Goal: Task Accomplishment & Management: Use online tool/utility

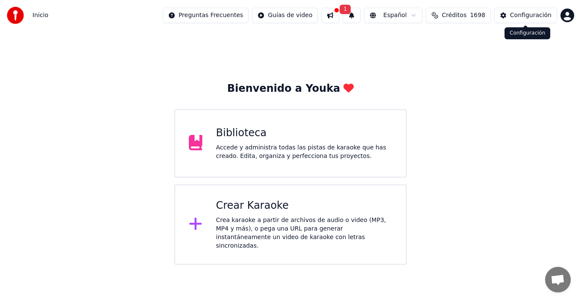
click at [538, 15] on div "Configuración" at bounding box center [530, 15] width 41 height 9
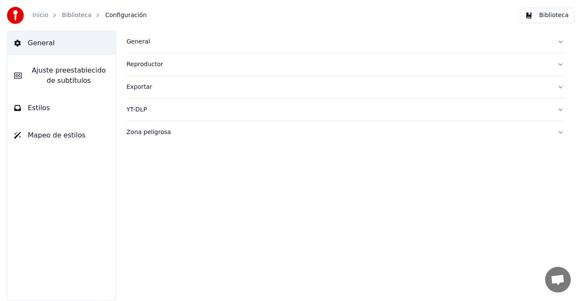
click at [41, 16] on link "Inicio" at bounding box center [40, 15] width 16 height 9
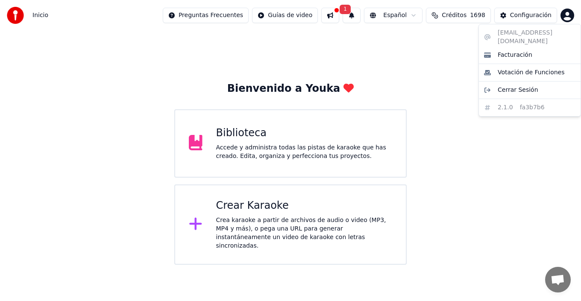
click at [564, 13] on html "Inicio Preguntas Frecuentes Guías de video 1 Español Créditos 1698 Configuració…" at bounding box center [290, 132] width 581 height 265
click at [516, 14] on html "Inicio Preguntas Frecuentes Guías de video 1 Español Créditos 1698 Configuració…" at bounding box center [290, 132] width 581 height 265
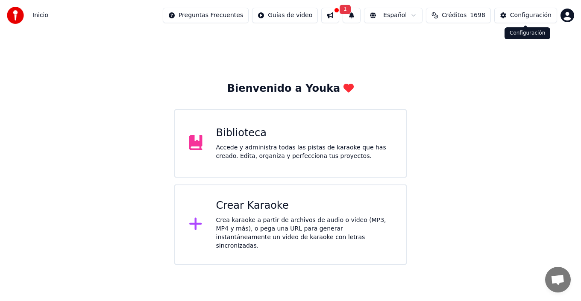
click at [512, 14] on div "Configuración" at bounding box center [530, 15] width 41 height 9
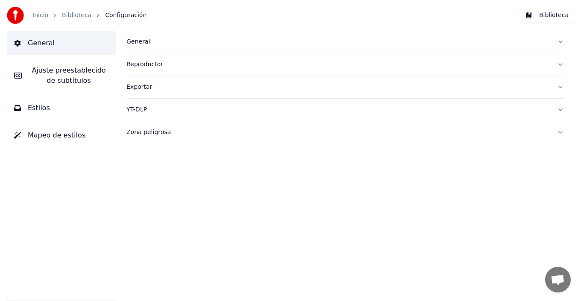
click at [64, 42] on button "General" at bounding box center [61, 43] width 108 height 24
click at [134, 39] on div "General" at bounding box center [337, 42] width 423 height 9
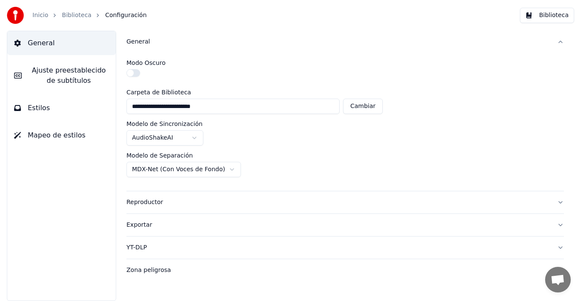
click at [70, 16] on link "Biblioteca" at bounding box center [76, 15] width 29 height 9
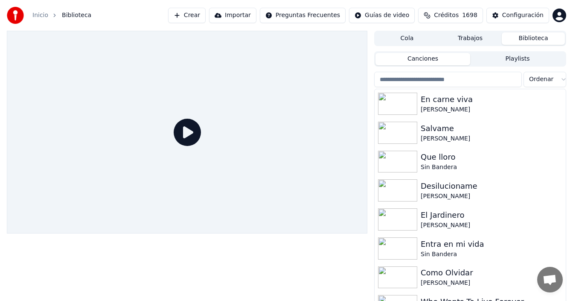
click at [44, 18] on link "Inicio" at bounding box center [40, 15] width 16 height 9
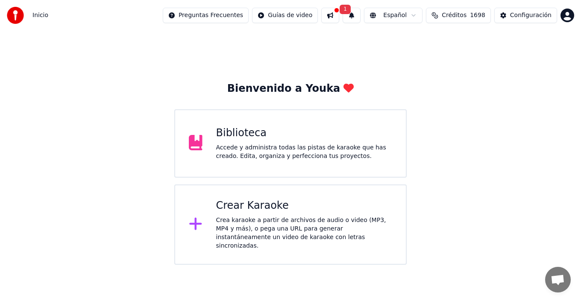
click at [332, 13] on button at bounding box center [330, 15] width 18 height 15
click at [496, 101] on div "Bienvenido a Youka Biblioteca Accede y administra todas las pistas de karaoke q…" at bounding box center [290, 148] width 581 height 234
click at [330, 14] on button at bounding box center [330, 15] width 18 height 15
click at [483, 123] on div "Bienvenido a Youka Biblioteca Accede y administra todas las pistas de karaoke q…" at bounding box center [290, 148] width 581 height 234
click at [330, 15] on button at bounding box center [330, 15] width 18 height 15
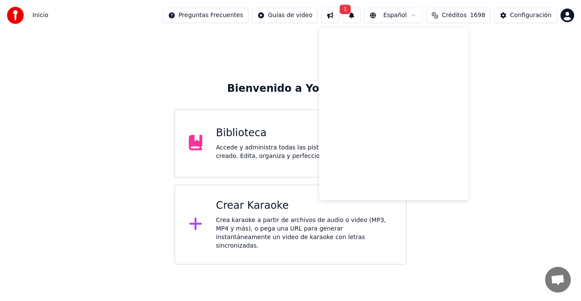
click at [496, 142] on div "Bienvenido a Youka Biblioteca Accede y administra todas las pistas de karaoke q…" at bounding box center [290, 148] width 581 height 234
click at [467, 16] on button "Créditos 1698" at bounding box center [458, 15] width 65 height 15
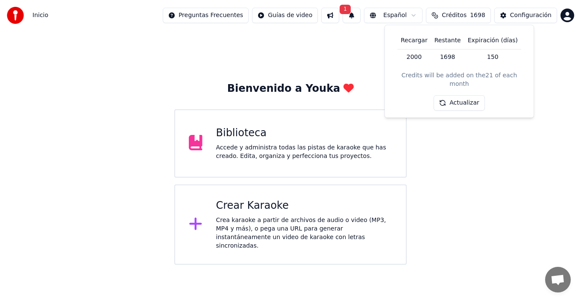
click at [420, 58] on td "2000" at bounding box center [414, 56] width 34 height 15
click at [462, 96] on button "Actualizar" at bounding box center [458, 102] width 51 height 15
click at [459, 97] on button "Actualizar" at bounding box center [458, 102] width 51 height 15
click at [458, 112] on div "Bienvenido a Youka Biblioteca Accede y administra todas las pistas de karaoke q…" at bounding box center [290, 148] width 581 height 234
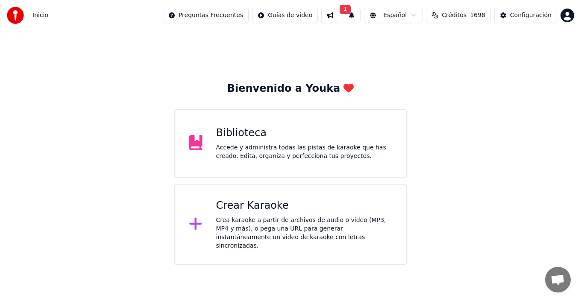
click at [198, 220] on icon at bounding box center [196, 223] width 14 height 15
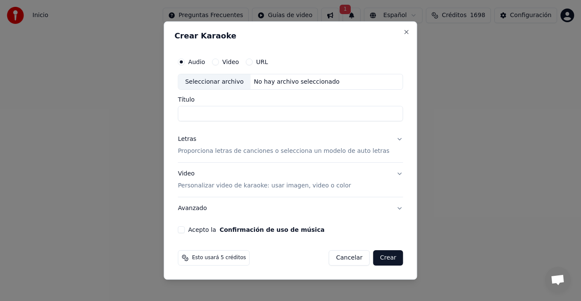
click at [231, 83] on div "Seleccionar archivo" at bounding box center [214, 81] width 72 height 15
click at [233, 87] on div "Seleccionar archivo" at bounding box center [214, 81] width 72 height 15
type input "**********"
click at [193, 142] on div "Letras" at bounding box center [187, 139] width 18 height 9
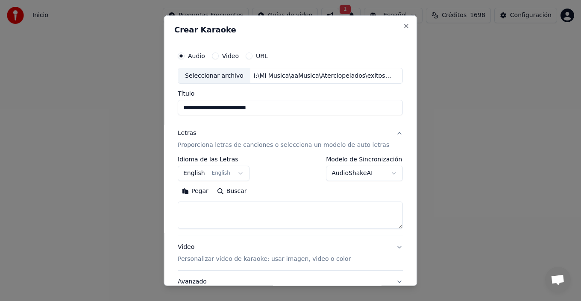
click at [238, 175] on button "English English" at bounding box center [214, 173] width 72 height 15
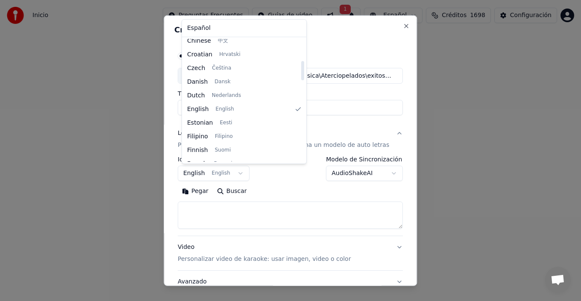
scroll to position [68, 0]
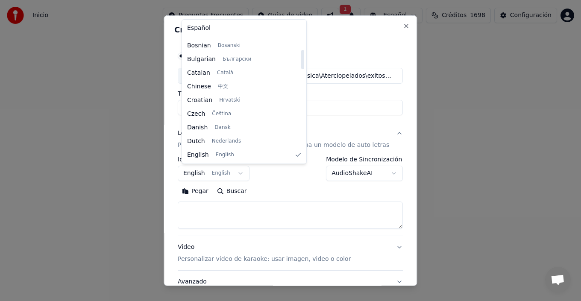
select select "**"
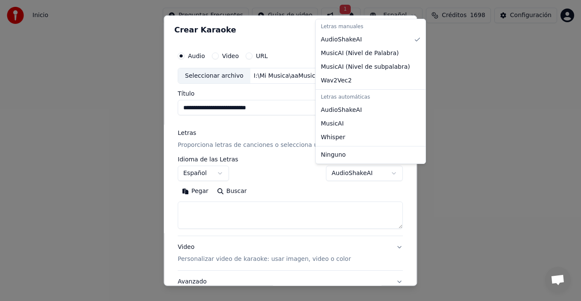
click at [380, 175] on body "**********" at bounding box center [290, 132] width 581 height 265
select select "**********"
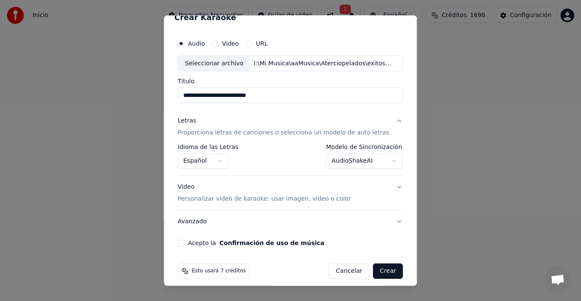
scroll to position [19, 0]
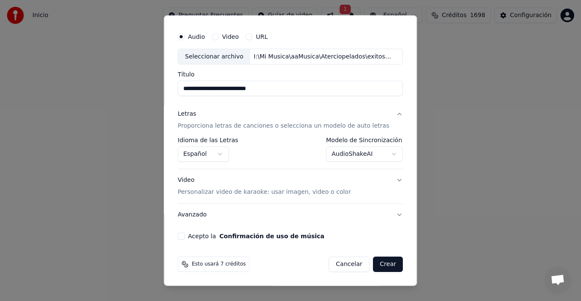
click at [184, 237] on button "Acepto la Confirmación de uso de música" at bounding box center [181, 236] width 7 height 7
click at [389, 181] on button "Video Personalizar video de karaoke: usar imagen, video o color" at bounding box center [290, 186] width 225 height 34
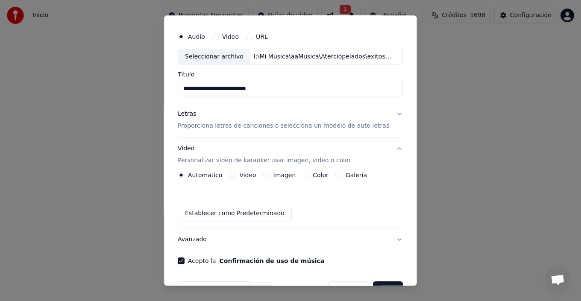
click at [349, 174] on label "Galería" at bounding box center [355, 175] width 21 height 6
click at [342, 174] on button "Galería" at bounding box center [338, 175] width 7 height 7
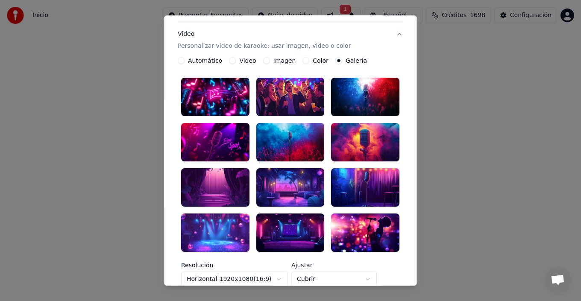
scroll to position [147, 0]
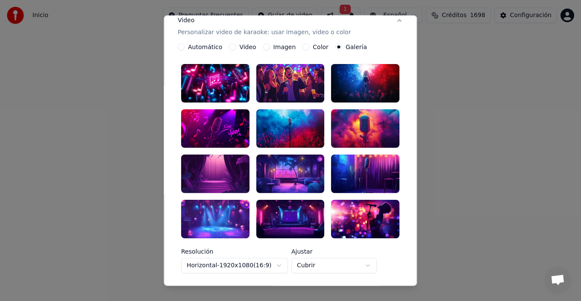
click at [355, 172] on div at bounding box center [365, 174] width 68 height 38
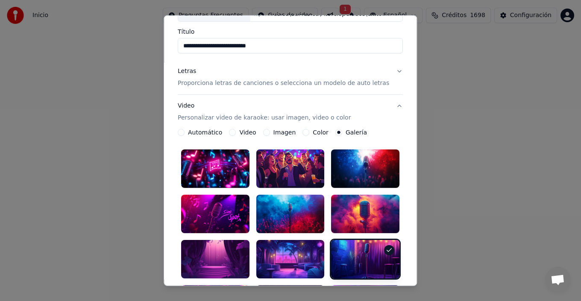
scroll to position [233, 0]
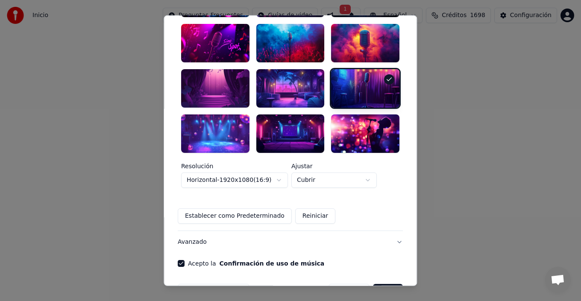
click at [382, 284] on button "Crear" at bounding box center [388, 291] width 30 height 15
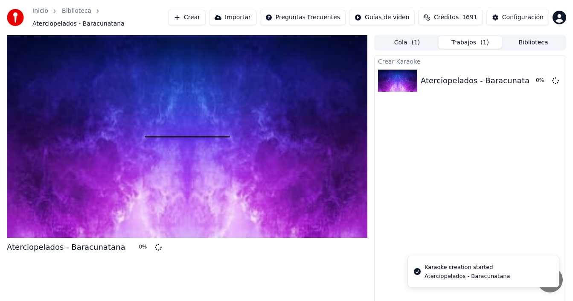
click at [193, 17] on button "Crear" at bounding box center [187, 17] width 38 height 15
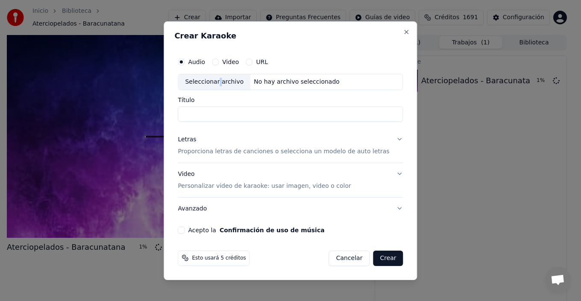
click at [226, 82] on div "Seleccionar archivo" at bounding box center [214, 81] width 72 height 15
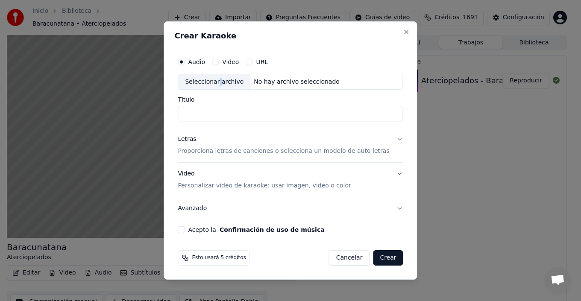
click at [246, 124] on div "Audio Video URL Seleccionar archivo No hay archivo seleccionado Título Letras P…" at bounding box center [290, 143] width 232 height 187
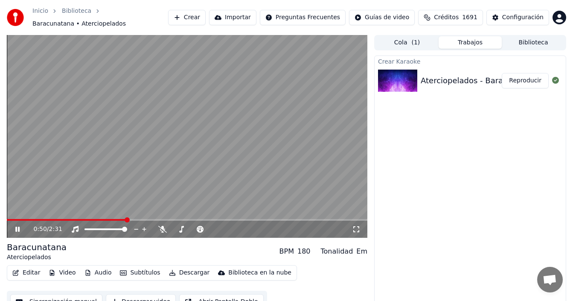
click at [125, 217] on span at bounding box center [127, 219] width 5 height 5
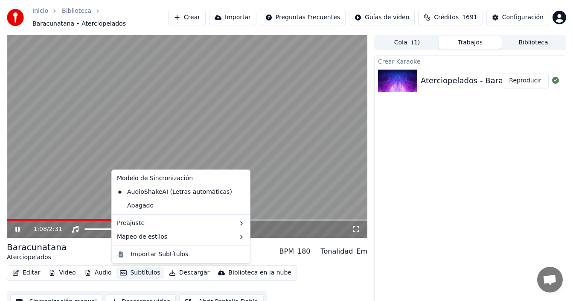
click at [139, 274] on button "Subtítulos" at bounding box center [140, 273] width 47 height 12
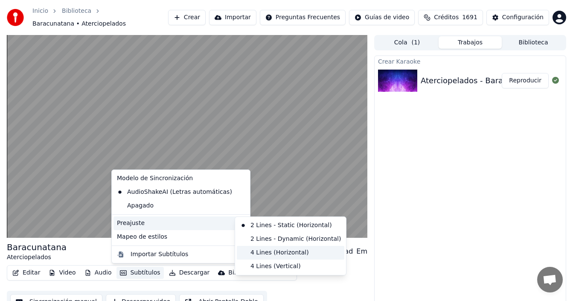
click at [258, 251] on div "4 Lines (Horizontal)" at bounding box center [291, 253] width 108 height 14
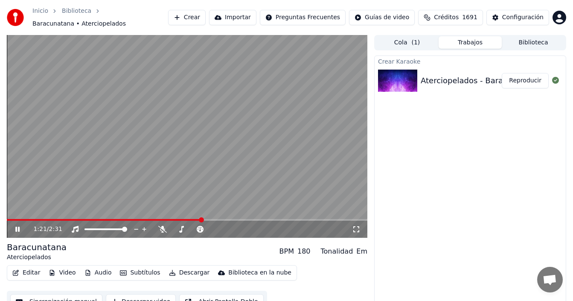
click at [360, 232] on icon at bounding box center [356, 229] width 9 height 7
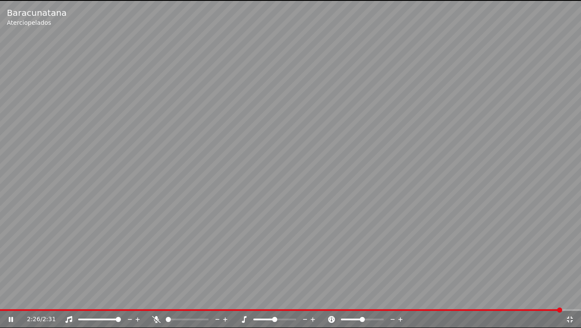
click at [567, 301] on icon at bounding box center [569, 319] width 6 height 6
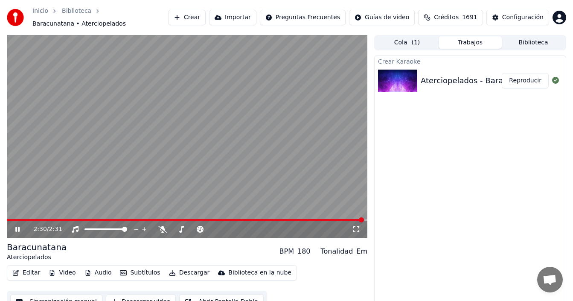
click at [196, 18] on button "Crear" at bounding box center [187, 17] width 38 height 15
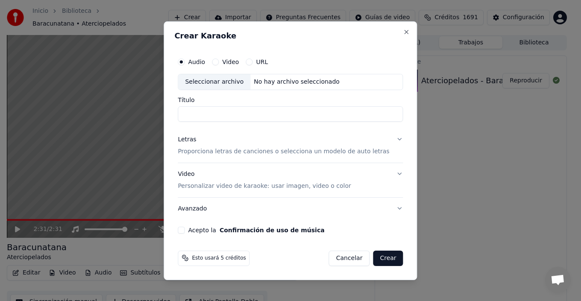
click at [217, 82] on div "Seleccionar archivo" at bounding box center [214, 81] width 72 height 15
type input "**********"
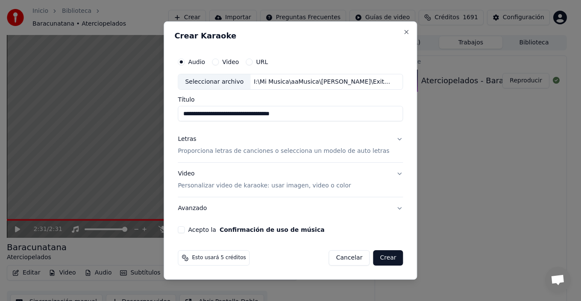
click at [196, 139] on div "Letras" at bounding box center [187, 139] width 18 height 9
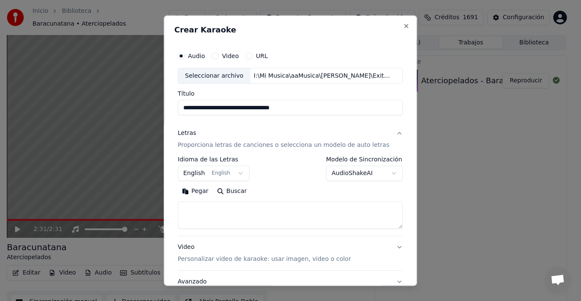
click at [379, 169] on body "**********" at bounding box center [286, 150] width 573 height 301
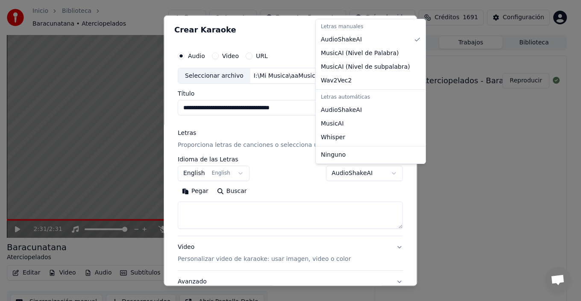
select select "**********"
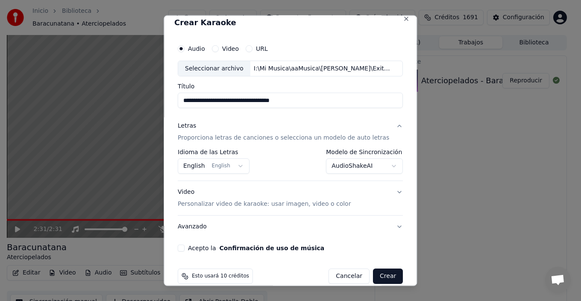
scroll to position [19, 0]
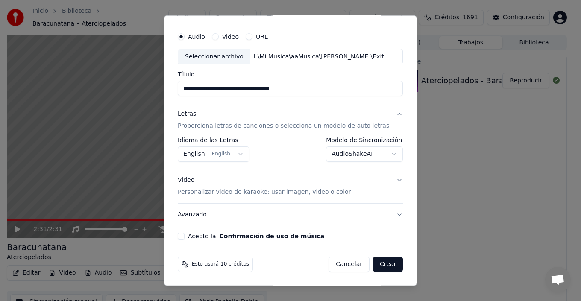
click at [388, 181] on button "Video Personalizar video de karaoke: usar imagen, video o color" at bounding box center [290, 186] width 225 height 34
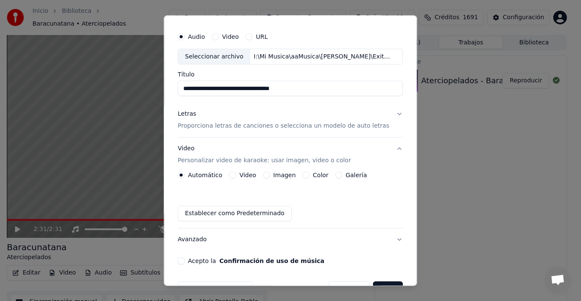
click at [347, 177] on label "Galería" at bounding box center [355, 175] width 21 height 6
click at [342, 177] on button "Galería" at bounding box center [338, 175] width 7 height 7
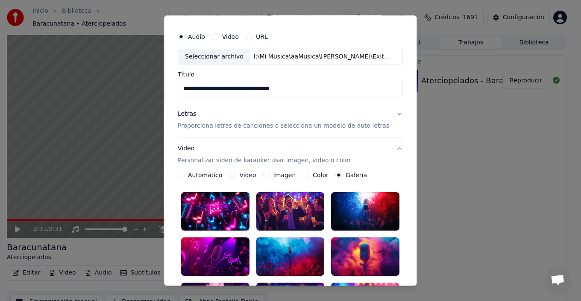
click at [290, 204] on div at bounding box center [290, 211] width 68 height 38
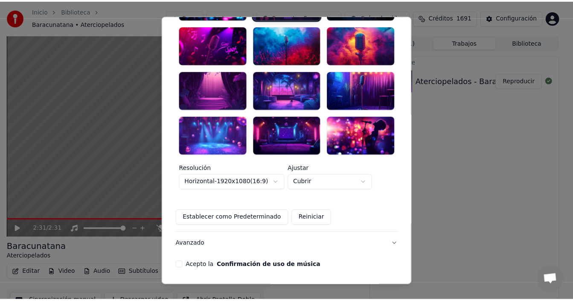
scroll to position [233, 0]
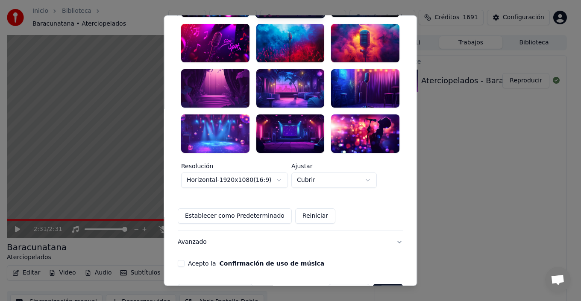
click at [184, 260] on button "Acepto la Confirmación de uso de música" at bounding box center [181, 263] width 7 height 7
click at [379, 284] on button "Crear" at bounding box center [388, 291] width 30 height 15
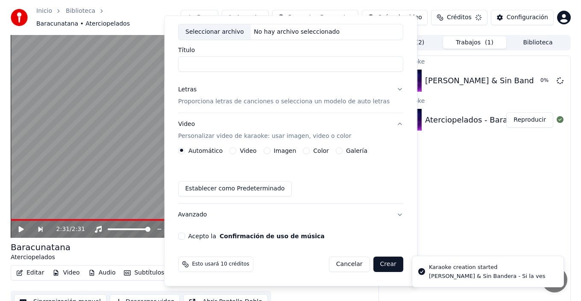
scroll to position [44, 0]
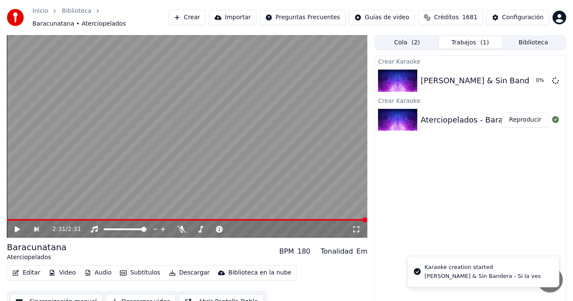
click at [195, 15] on button "Crear" at bounding box center [187, 17] width 38 height 15
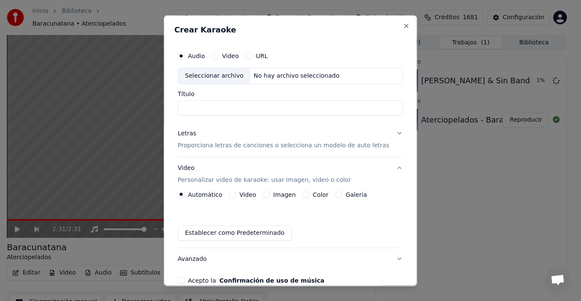
click at [203, 77] on div "Seleccionar archivo" at bounding box center [214, 75] width 72 height 15
drag, startPoint x: 195, startPoint y: 108, endPoint x: 154, endPoint y: 105, distance: 41.5
click at [154, 105] on body "**********" at bounding box center [286, 150] width 573 height 301
drag, startPoint x: 231, startPoint y: 107, endPoint x: 132, endPoint y: 100, distance: 99.7
click at [132, 100] on body "**********" at bounding box center [286, 150] width 573 height 301
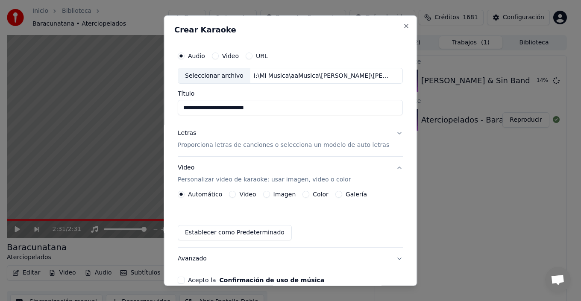
click at [211, 107] on input "**********" at bounding box center [290, 107] width 225 height 15
type input "**********"
click at [276, 144] on p "Proporciona letras de canciones o selecciona un modelo de auto letras" at bounding box center [283, 145] width 211 height 9
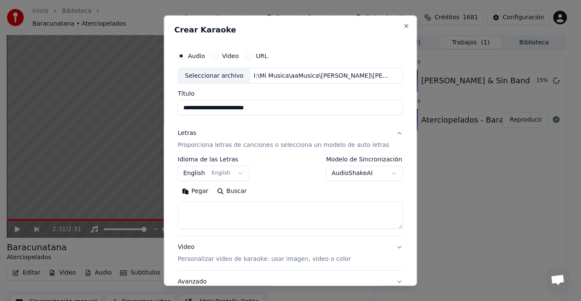
click at [354, 171] on body "**********" at bounding box center [286, 150] width 573 height 301
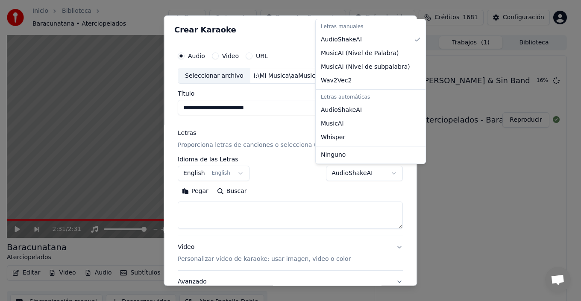
select select "**********"
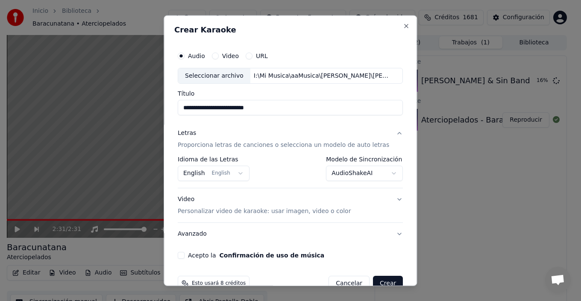
click at [388, 202] on button "Video Personalizar video de karaoke: usar imagen, video o color" at bounding box center [290, 205] width 225 height 34
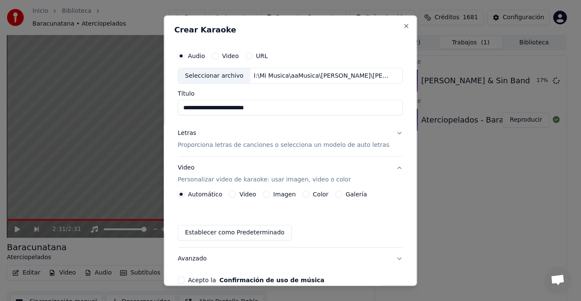
click at [361, 197] on label "Galería" at bounding box center [355, 194] width 21 height 6
click at [342, 197] on button "Galería" at bounding box center [338, 194] width 7 height 7
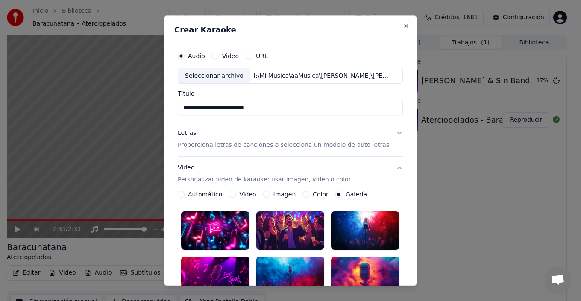
click at [232, 228] on div at bounding box center [215, 230] width 68 height 38
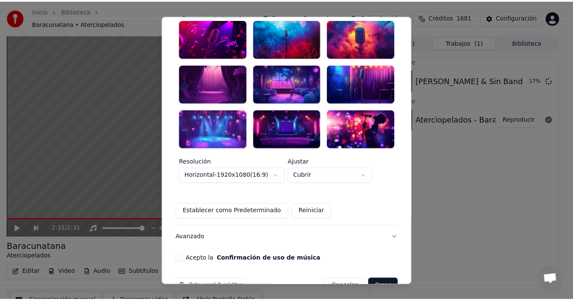
scroll to position [249, 0]
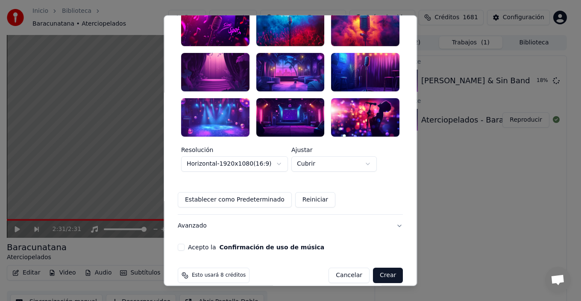
click at [184, 244] on button "Acepto la Confirmación de uso de música" at bounding box center [181, 247] width 7 height 7
click at [379, 268] on button "Crear" at bounding box center [388, 275] width 30 height 15
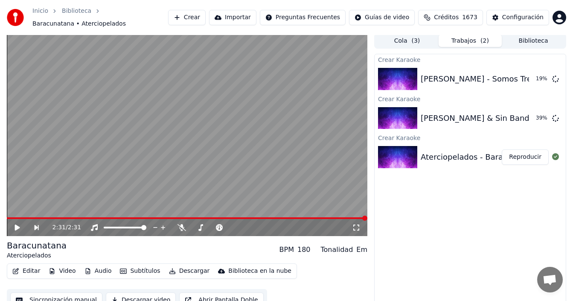
scroll to position [0, 0]
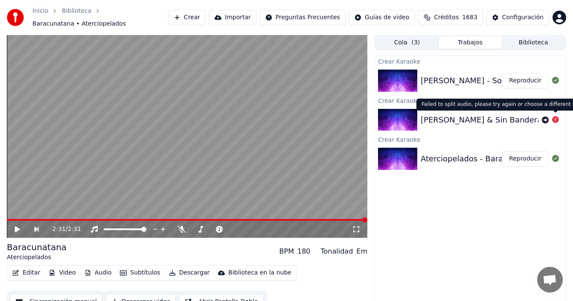
click at [556, 120] on icon at bounding box center [555, 119] width 7 height 7
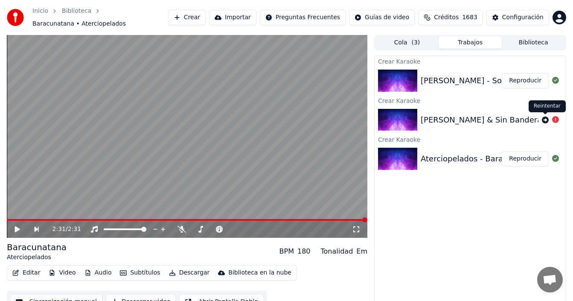
click at [545, 121] on icon at bounding box center [545, 120] width 7 height 7
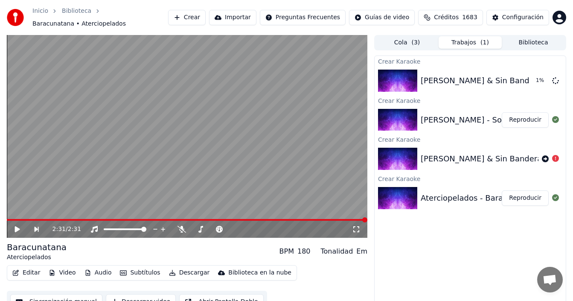
click at [530, 230] on div "Crear Karaoke [PERSON_NAME] & Sin Bandera - Si la ves 1 % Crear Karaoke [PERSON…" at bounding box center [470, 183] width 192 height 256
click at [530, 120] on button "Reproducir" at bounding box center [525, 119] width 47 height 15
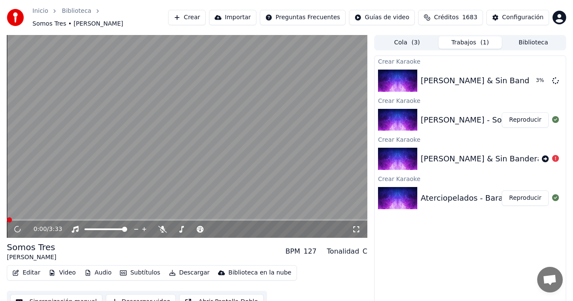
click at [356, 229] on icon at bounding box center [356, 229] width 9 height 7
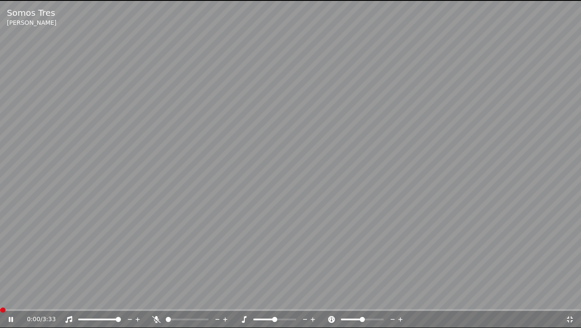
click at [571, 301] on icon at bounding box center [569, 319] width 6 height 6
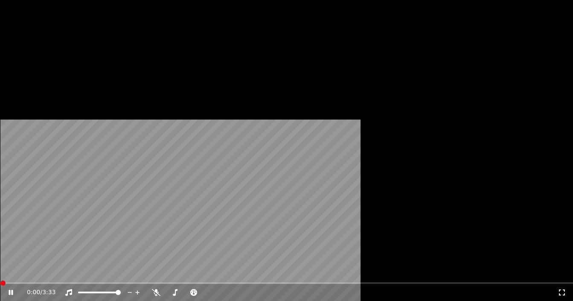
click at [145, 76] on button "Subtítulos" at bounding box center [140, 70] width 47 height 12
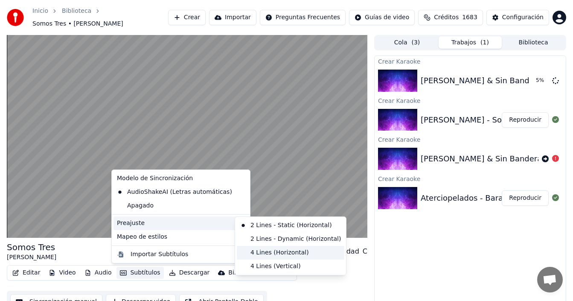
click at [268, 251] on div "4 Lines (Horizontal)" at bounding box center [291, 253] width 108 height 14
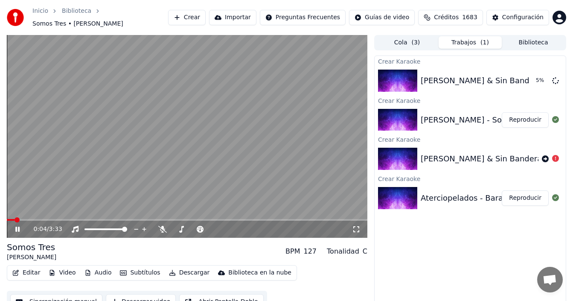
click at [359, 231] on icon at bounding box center [356, 229] width 9 height 7
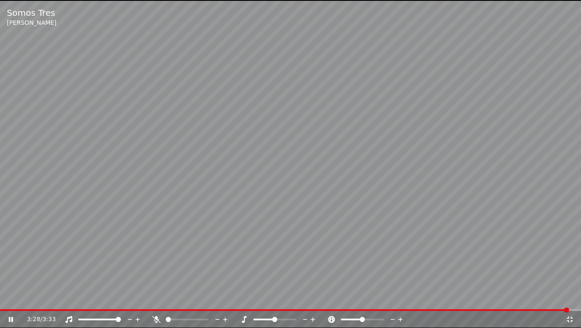
click at [567, 301] on icon at bounding box center [569, 319] width 6 height 6
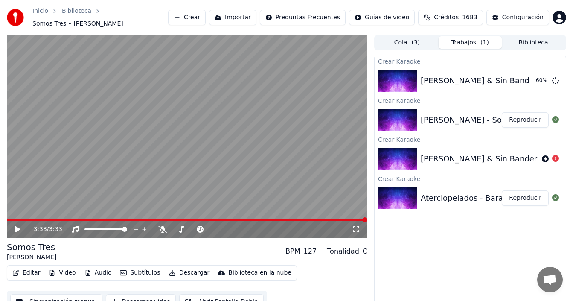
click at [536, 42] on button "Biblioteca" at bounding box center [533, 42] width 63 height 12
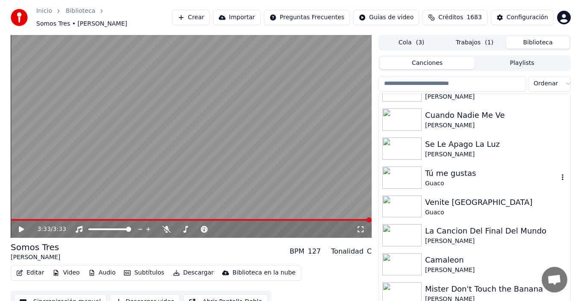
scroll to position [555, 0]
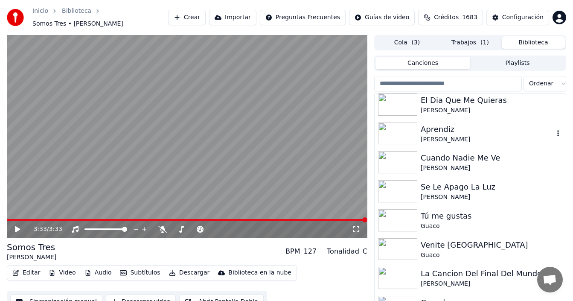
click at [444, 136] on div "[PERSON_NAME]" at bounding box center [487, 139] width 133 height 9
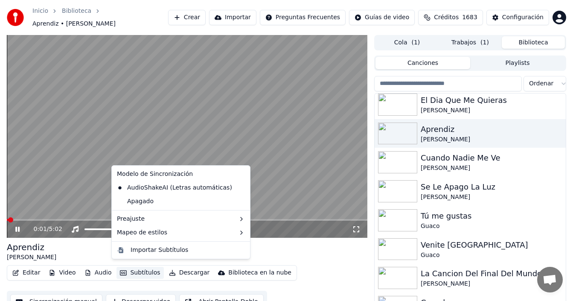
click at [144, 268] on button "Subtítulos" at bounding box center [140, 273] width 47 height 12
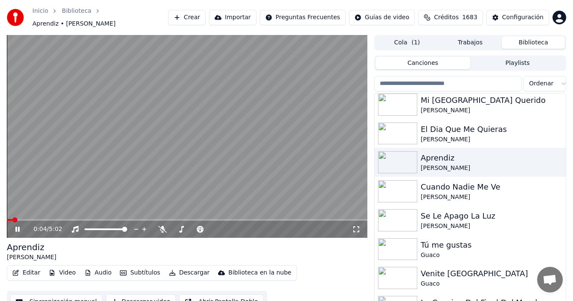
click at [359, 226] on icon at bounding box center [356, 229] width 9 height 7
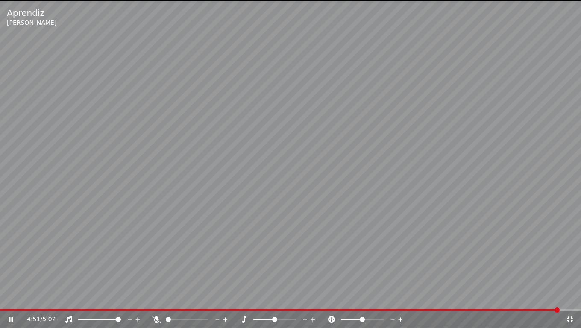
click at [568, 301] on icon at bounding box center [569, 319] width 6 height 6
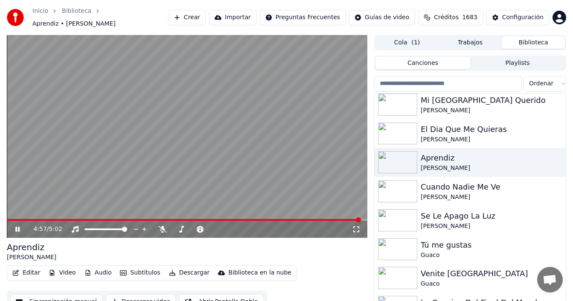
click at [464, 38] on button "Trabajos" at bounding box center [470, 42] width 63 height 12
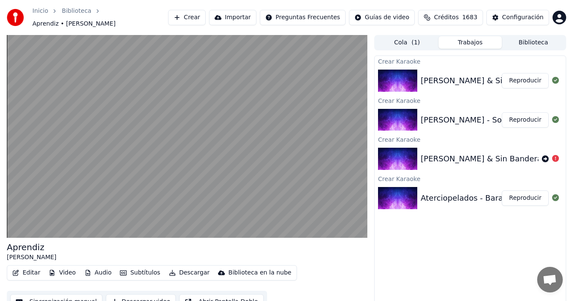
click at [532, 76] on button "Reproducir" at bounding box center [525, 80] width 47 height 15
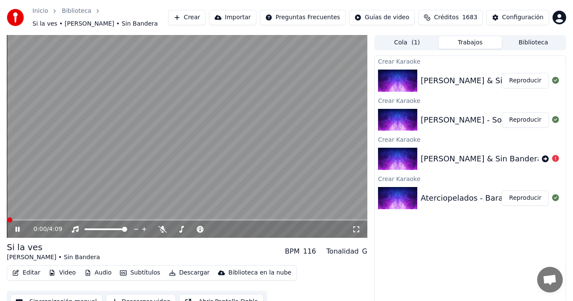
click at [355, 230] on icon at bounding box center [356, 229] width 9 height 7
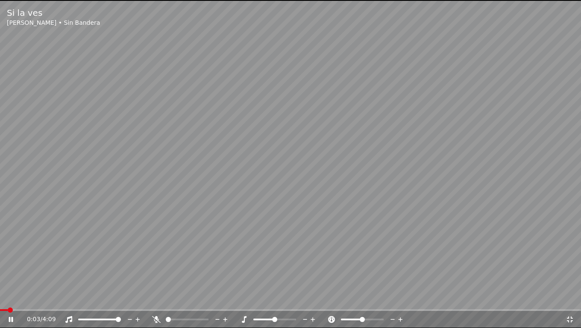
click at [571, 301] on icon at bounding box center [569, 319] width 6 height 6
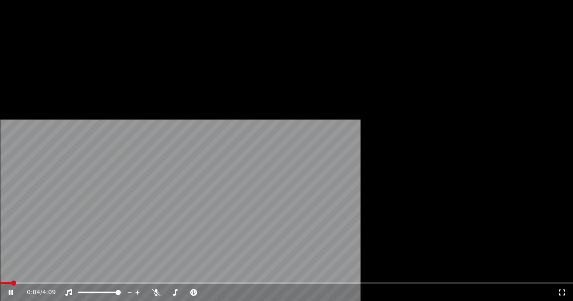
click at [137, 76] on button "Subtítulos" at bounding box center [140, 70] width 47 height 12
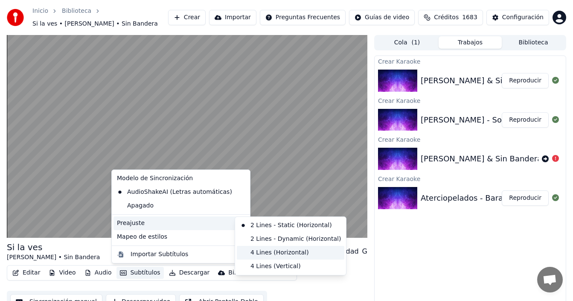
click at [273, 250] on div "4 Lines (Horizontal)" at bounding box center [291, 253] width 108 height 14
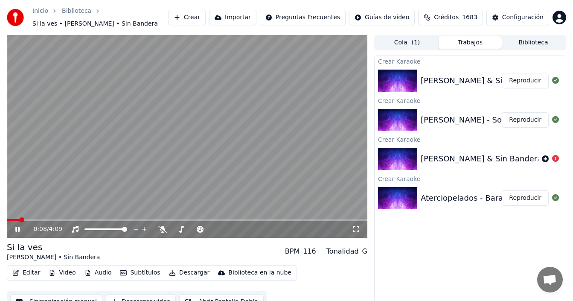
click at [358, 233] on icon at bounding box center [356, 229] width 9 height 7
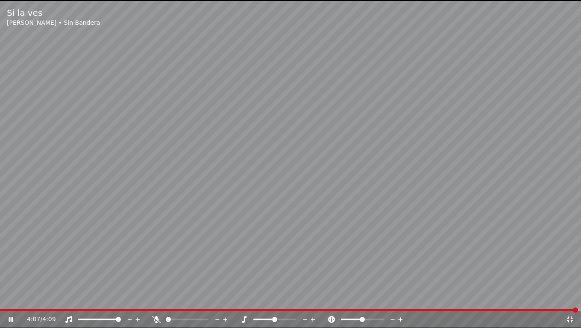
click at [571, 301] on icon at bounding box center [569, 319] width 6 height 6
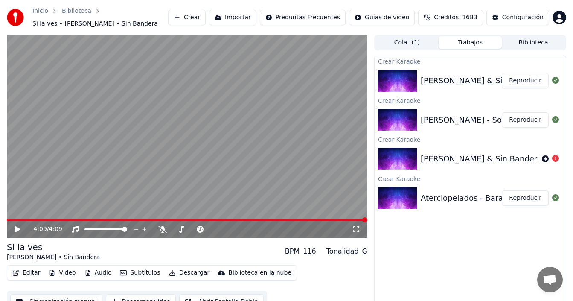
click at [196, 18] on button "Crear" at bounding box center [187, 17] width 38 height 15
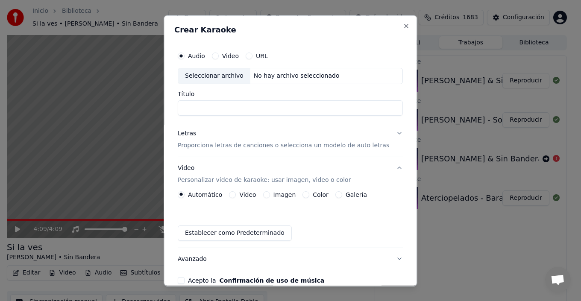
click at [230, 76] on div "Seleccionar archivo" at bounding box center [214, 75] width 72 height 15
drag, startPoint x: 195, startPoint y: 108, endPoint x: 180, endPoint y: 105, distance: 14.9
click at [180, 105] on div "**********" at bounding box center [290, 165] width 232 height 243
type input "**********"
click at [389, 133] on button "Letras Proporciona letras de canciones o selecciona un modelo de auto letras" at bounding box center [290, 139] width 225 height 34
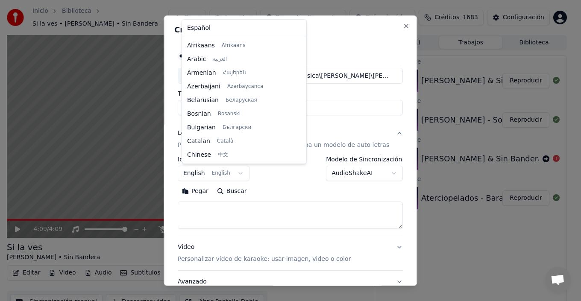
click at [223, 172] on body "**********" at bounding box center [286, 150] width 573 height 301
select select "**"
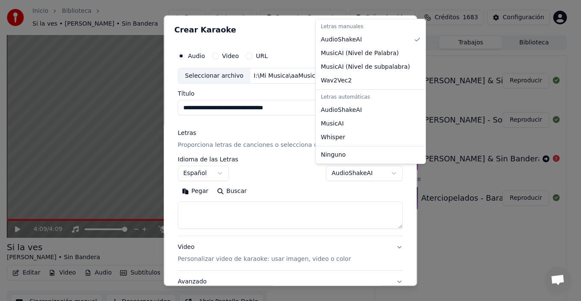
click at [379, 170] on body "**********" at bounding box center [286, 150] width 573 height 301
select select "**********"
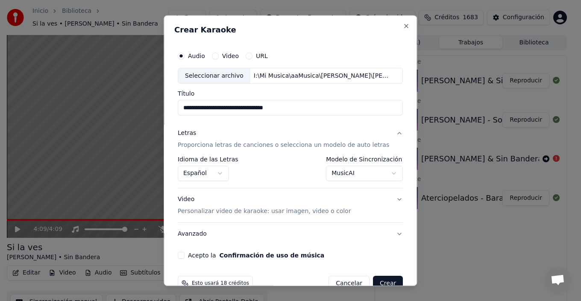
click at [390, 201] on button "Video Personalizar video de karaoke: usar imagen, video o color" at bounding box center [290, 205] width 225 height 34
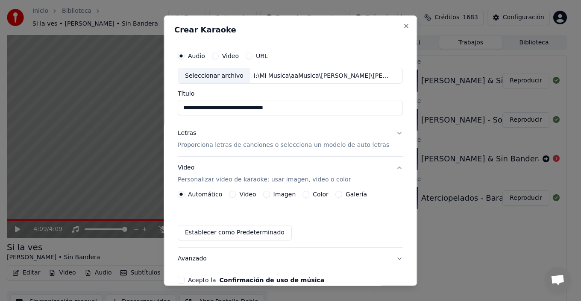
click at [354, 196] on label "Galería" at bounding box center [355, 194] width 21 height 6
click at [342, 196] on button "Galería" at bounding box center [338, 194] width 7 height 7
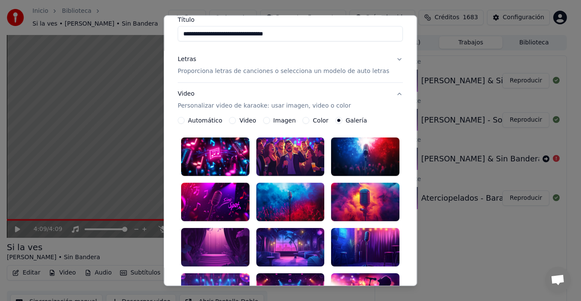
scroll to position [85, 0]
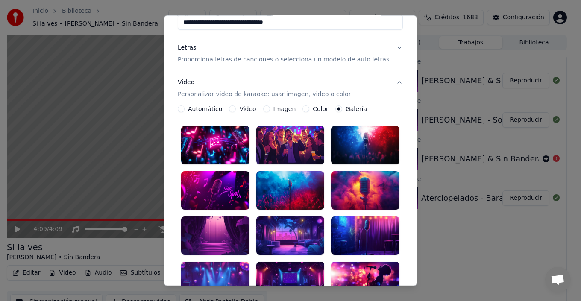
click at [231, 234] on div at bounding box center [215, 235] width 68 height 38
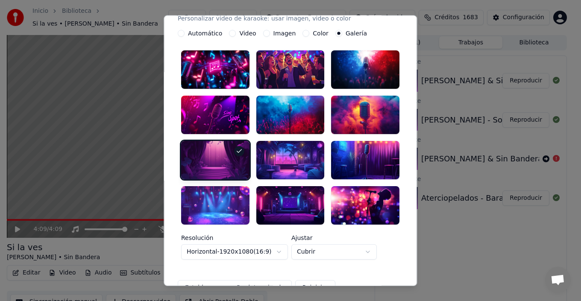
scroll to position [249, 0]
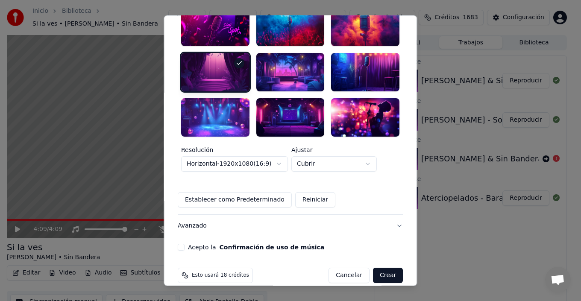
click at [184, 244] on button "Acepto la Confirmación de uso de música" at bounding box center [181, 247] width 7 height 7
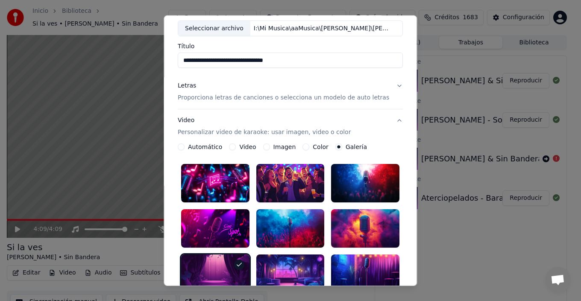
scroll to position [35, 0]
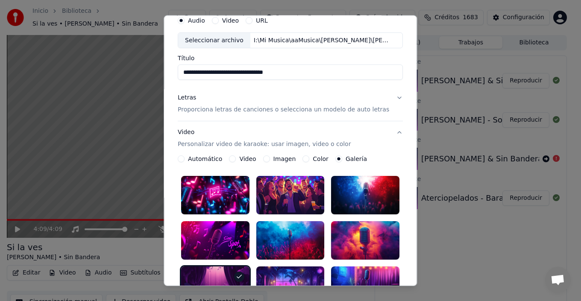
click at [387, 132] on button "Video Personalizar video de karaoke: usar imagen, video o color" at bounding box center [290, 138] width 225 height 34
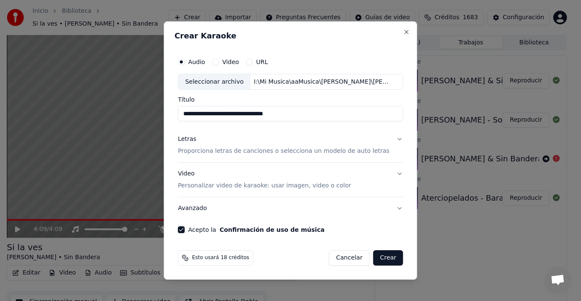
scroll to position [0, 0]
click at [393, 138] on button "Letras Proporciona letras de canciones o selecciona un modelo de auto letras" at bounding box center [290, 145] width 225 height 34
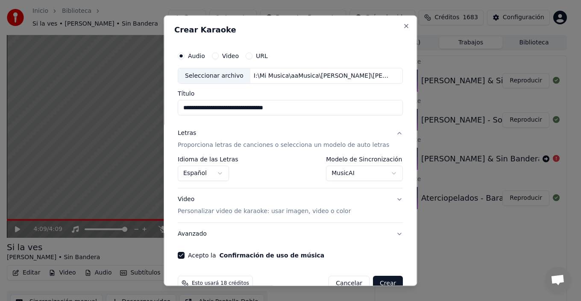
click at [380, 171] on body "**********" at bounding box center [286, 150] width 573 height 301
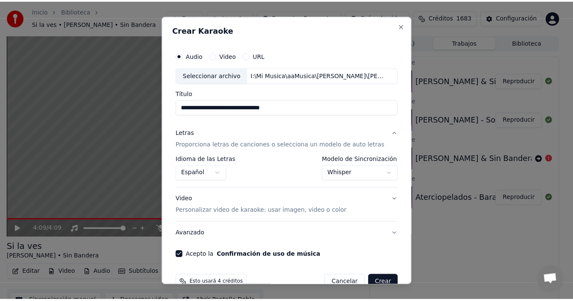
scroll to position [19, 0]
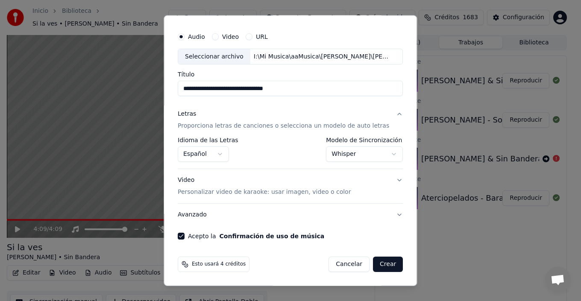
click at [378, 266] on button "Crear" at bounding box center [388, 264] width 30 height 15
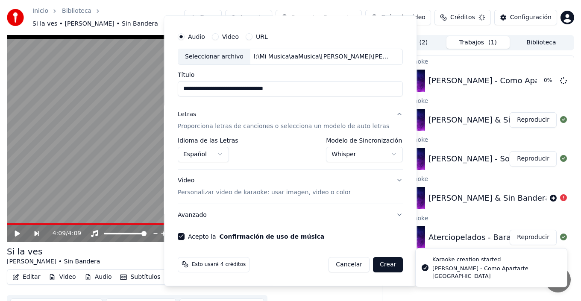
select select "**********"
select select
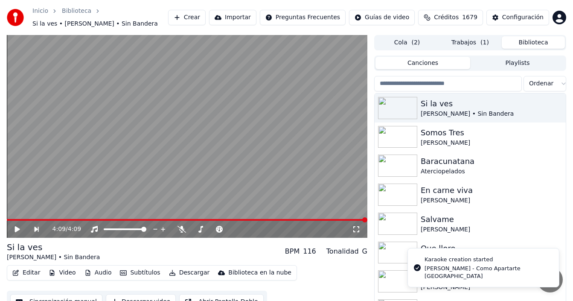
click at [534, 43] on button "Biblioteca" at bounding box center [533, 42] width 63 height 12
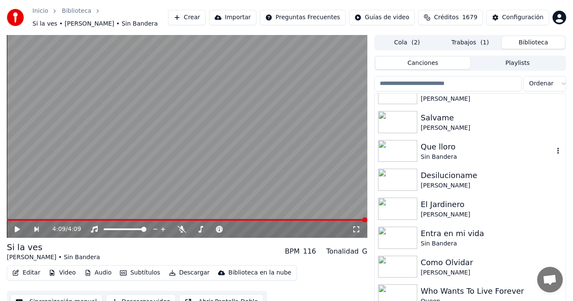
scroll to position [128, 0]
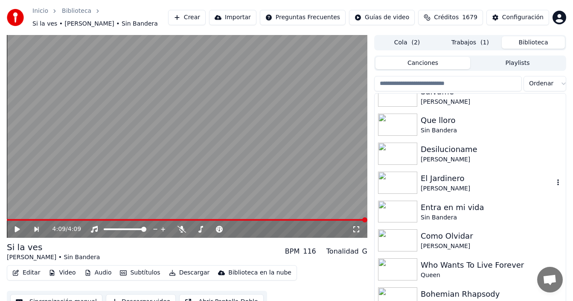
click at [449, 178] on div "El Jardinero" at bounding box center [487, 178] width 133 height 12
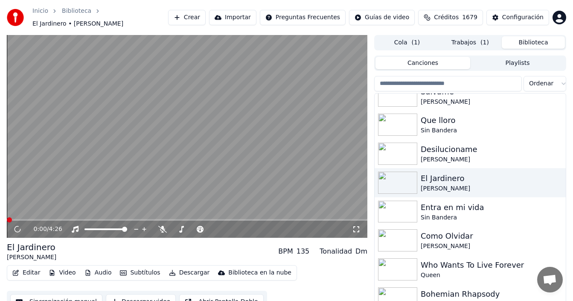
click at [355, 227] on icon at bounding box center [356, 229] width 6 height 6
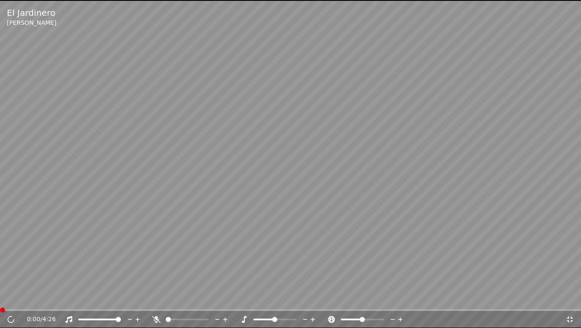
click at [573, 301] on icon at bounding box center [569, 319] width 9 height 7
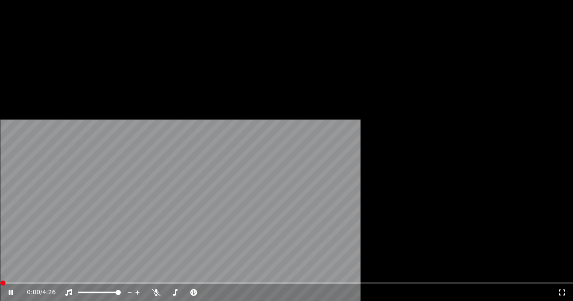
click at [142, 76] on button "Subtítulos" at bounding box center [140, 70] width 47 height 12
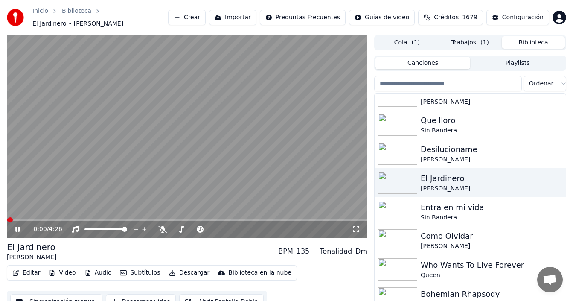
click at [358, 229] on icon at bounding box center [356, 229] width 9 height 7
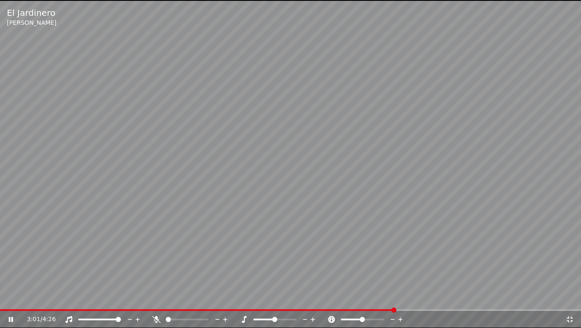
click at [569, 301] on icon at bounding box center [569, 319] width 6 height 6
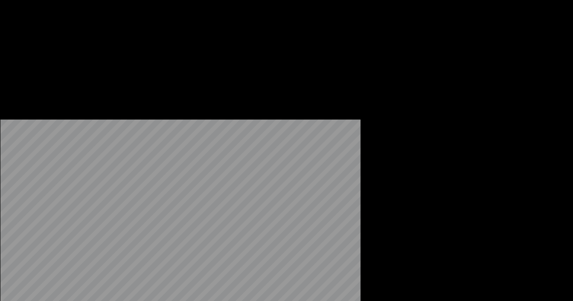
scroll to position [768, 0]
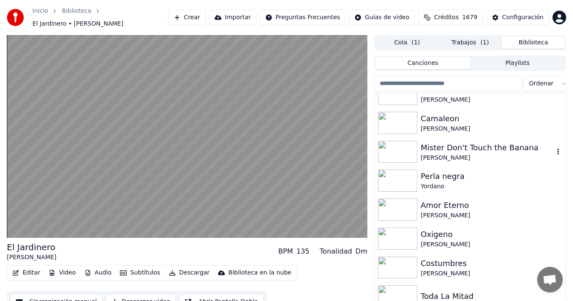
click at [437, 154] on div "[PERSON_NAME]" at bounding box center [487, 158] width 133 height 9
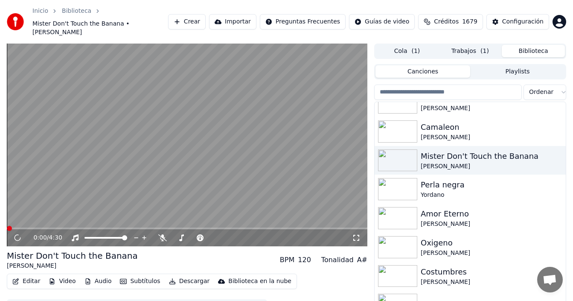
click at [139, 275] on button "Subtítulos" at bounding box center [140, 281] width 47 height 12
click at [358, 234] on icon at bounding box center [356, 237] width 9 height 7
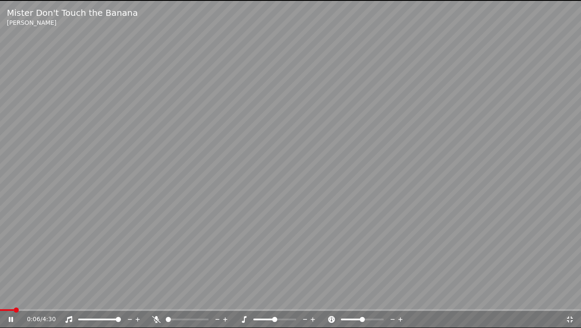
click at [569, 301] on icon at bounding box center [569, 319] width 9 height 7
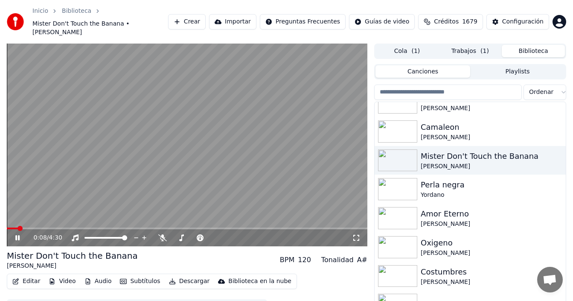
click at [465, 45] on button "Trabajos ( 1 )" at bounding box center [470, 51] width 63 height 12
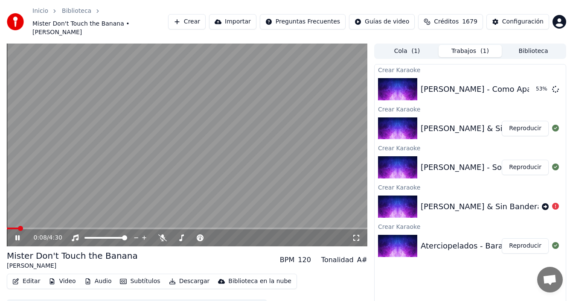
click at [535, 45] on button "Biblioteca" at bounding box center [533, 51] width 63 height 12
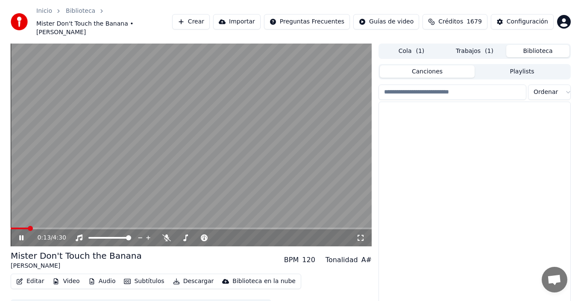
scroll to position [1238, 0]
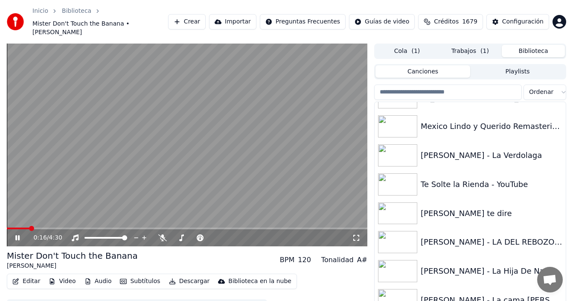
click at [356, 234] on icon at bounding box center [356, 237] width 9 height 7
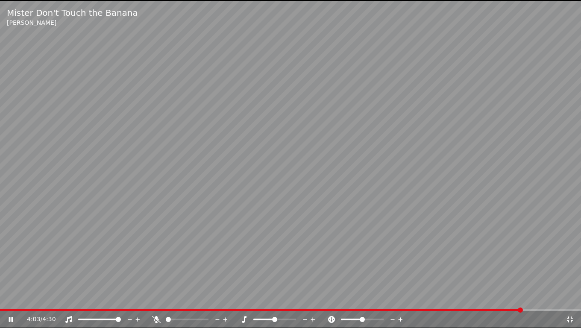
click at [571, 301] on icon at bounding box center [569, 319] width 6 height 6
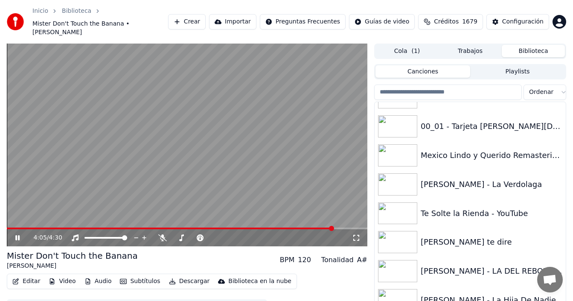
click at [461, 45] on button "Trabajos" at bounding box center [470, 51] width 63 height 12
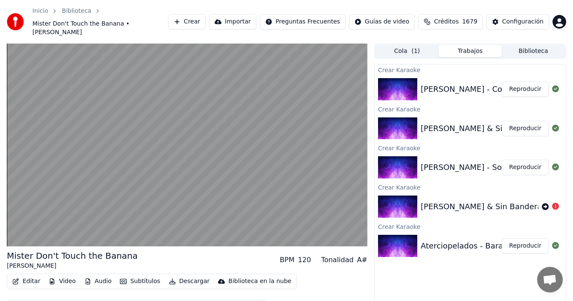
click at [522, 82] on button "Reproducir" at bounding box center [525, 89] width 47 height 15
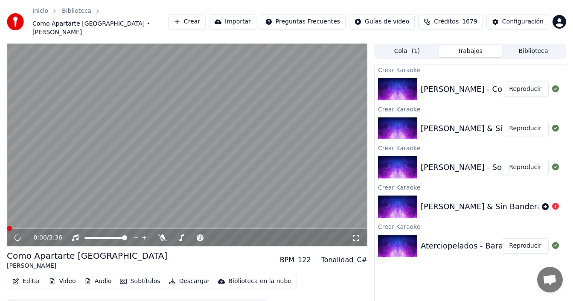
click at [144, 275] on button "Subtítulos" at bounding box center [140, 281] width 47 height 12
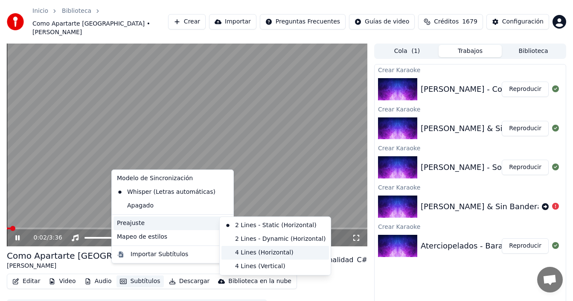
click at [254, 253] on div "4 Lines (Horizontal)" at bounding box center [276, 253] width 108 height 14
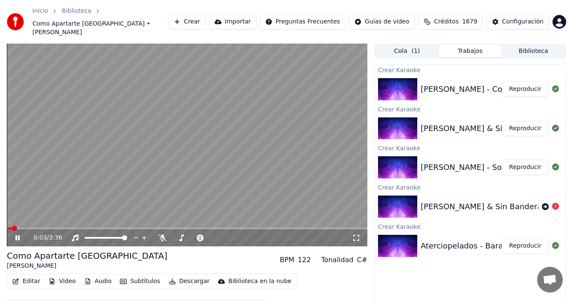
click at [357, 234] on icon at bounding box center [356, 237] width 9 height 7
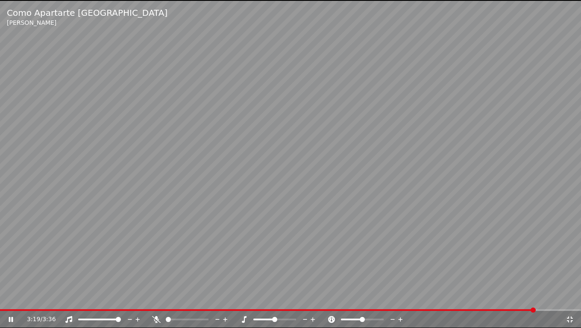
click at [571, 301] on icon at bounding box center [569, 319] width 6 height 6
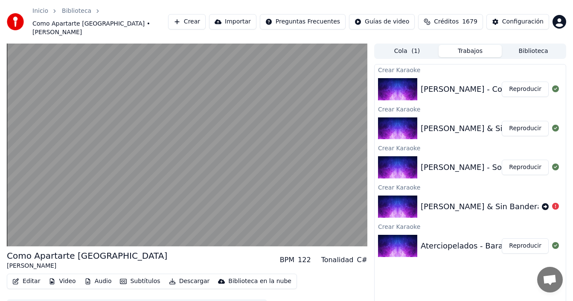
click at [528, 45] on button "Biblioteca" at bounding box center [533, 51] width 63 height 12
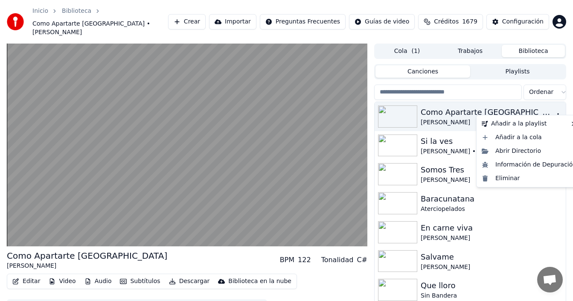
click at [554, 113] on icon "button" at bounding box center [558, 116] width 9 height 7
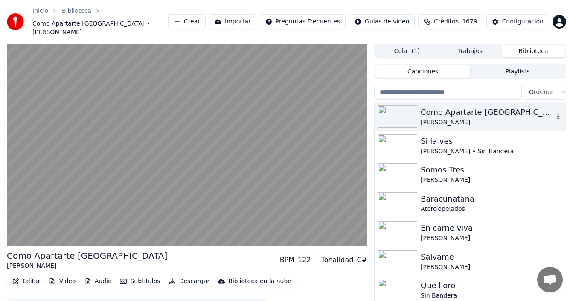
click at [554, 113] on icon "button" at bounding box center [558, 116] width 9 height 7
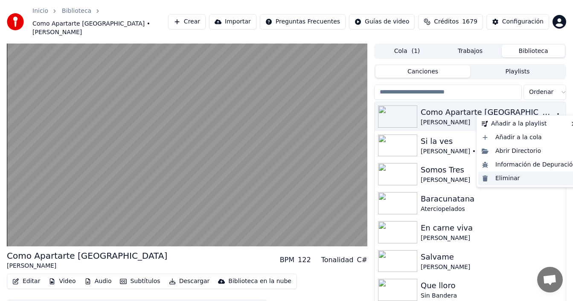
click at [505, 179] on div "Eliminar" at bounding box center [530, 179] width 102 height 14
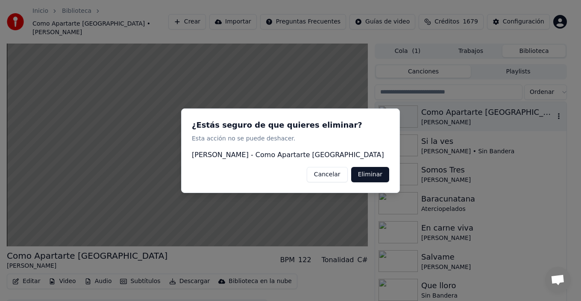
drag, startPoint x: 370, startPoint y: 173, endPoint x: 365, endPoint y: 178, distance: 6.7
click at [370, 174] on button "Eliminar" at bounding box center [370, 173] width 38 height 15
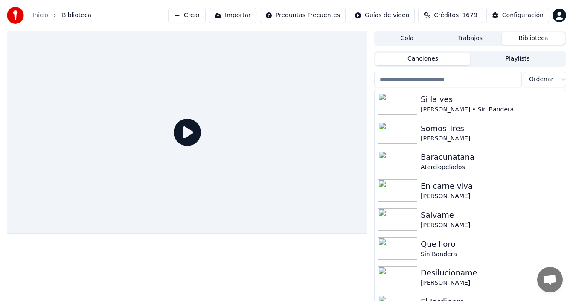
click at [199, 18] on button "Crear" at bounding box center [187, 15] width 38 height 15
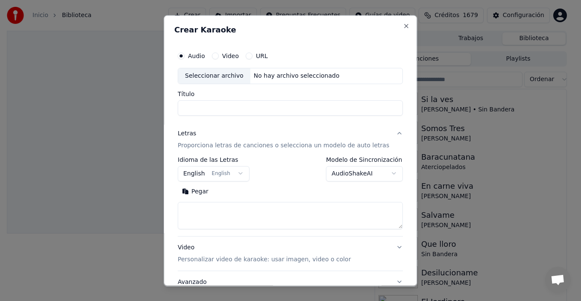
click at [215, 77] on div "Seleccionar archivo" at bounding box center [214, 75] width 72 height 15
drag, startPoint x: 193, startPoint y: 108, endPoint x: 179, endPoint y: 104, distance: 14.7
click at [183, 106] on input "**********" at bounding box center [290, 107] width 225 height 15
type input "**********"
click at [388, 134] on button "Letras Proporciona letras de canciones o selecciona un modelo de auto letras" at bounding box center [290, 139] width 225 height 34
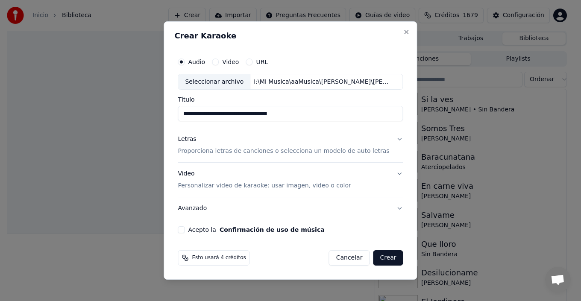
click at [389, 137] on button "Letras Proporciona letras de canciones o selecciona un modelo de auto letras" at bounding box center [290, 145] width 225 height 34
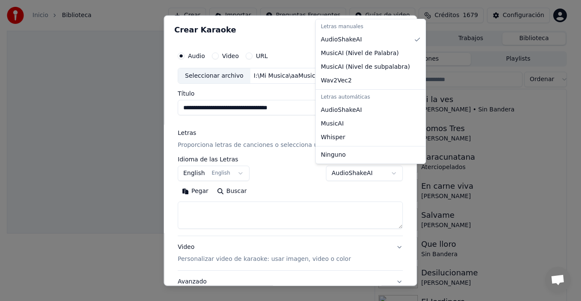
click at [365, 171] on body "**********" at bounding box center [286, 150] width 573 height 301
select select "**********"
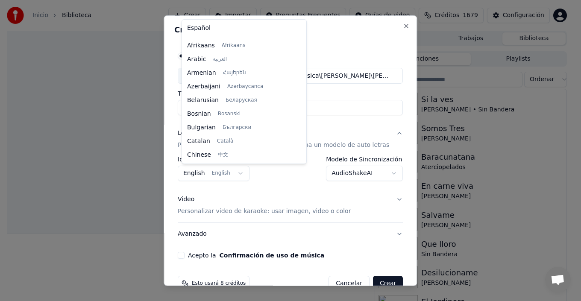
click at [222, 175] on body "**********" at bounding box center [286, 150] width 573 height 301
select select "**"
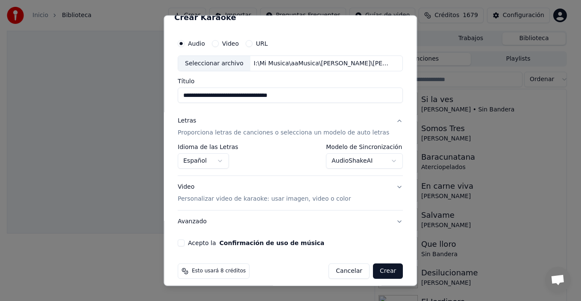
scroll to position [19, 0]
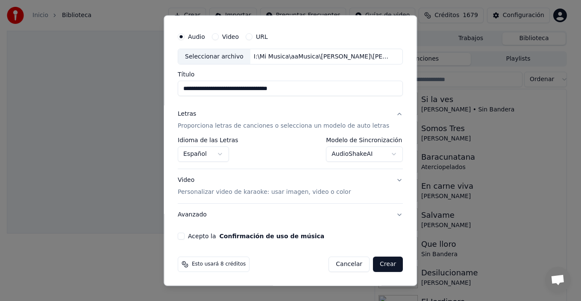
click at [391, 182] on button "Video Personalizar video de karaoke: usar imagen, video o color" at bounding box center [290, 186] width 225 height 34
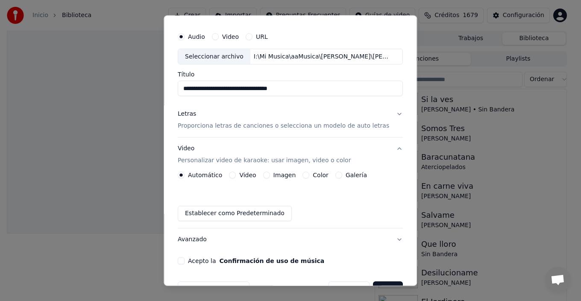
click at [356, 174] on label "Galería" at bounding box center [355, 175] width 21 height 6
click at [342, 174] on button "Galería" at bounding box center [338, 175] width 7 height 7
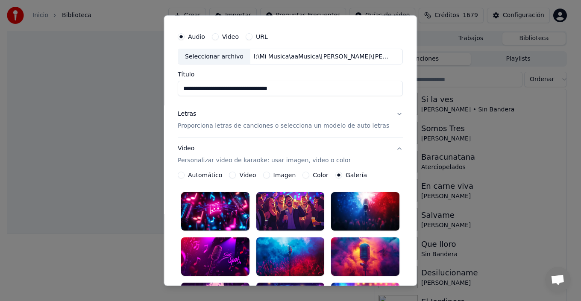
click at [205, 249] on div at bounding box center [215, 256] width 68 height 38
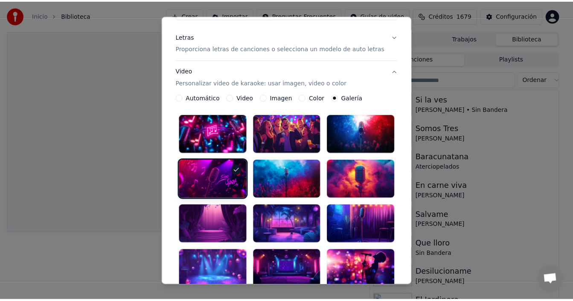
scroll to position [249, 0]
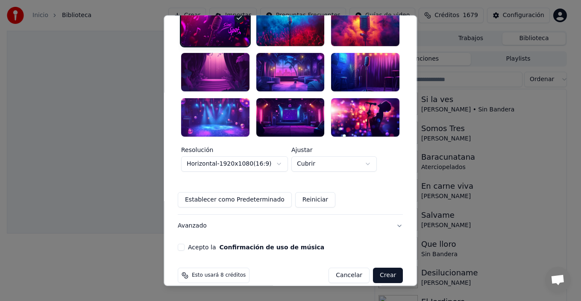
click at [184, 244] on button "Acepto la Confirmación de uso de música" at bounding box center [181, 247] width 7 height 7
click at [385, 268] on button "Crear" at bounding box center [388, 275] width 30 height 15
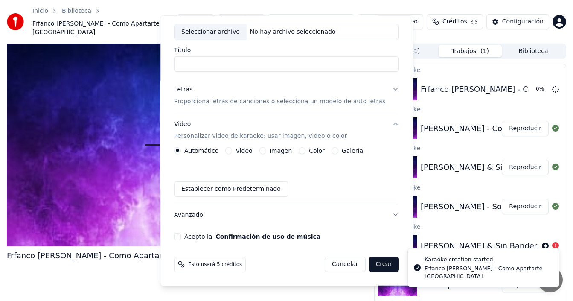
scroll to position [44, 0]
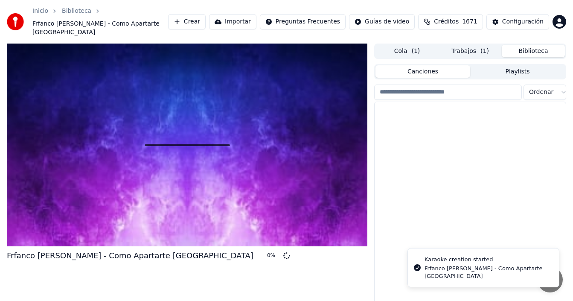
click at [535, 45] on button "Biblioteca" at bounding box center [533, 51] width 63 height 12
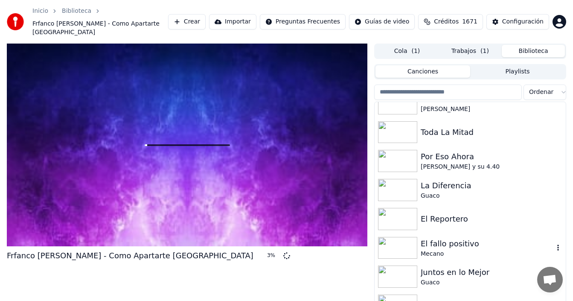
scroll to position [939, 0]
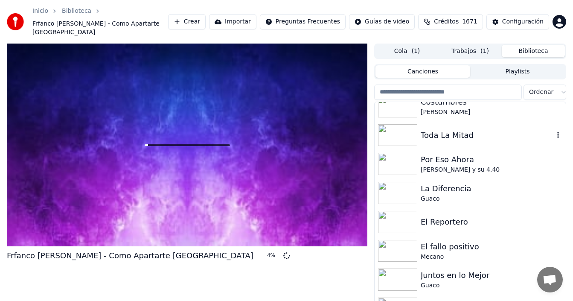
click at [557, 132] on icon "button" at bounding box center [558, 135] width 2 height 6
click at [361, 250] on div "Frfanco [PERSON_NAME] - Como Apartarte De Mi 5 %" at bounding box center [187, 256] width 361 height 12
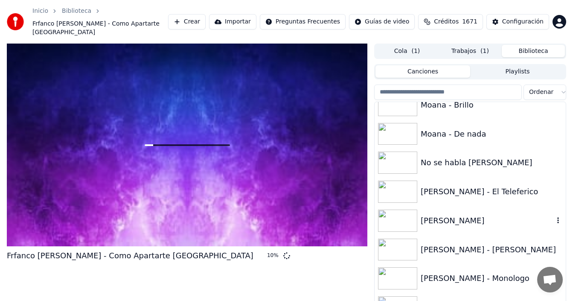
scroll to position [1579, 0]
click at [479, 185] on div "[PERSON_NAME] - El Teleferico" at bounding box center [487, 191] width 133 height 12
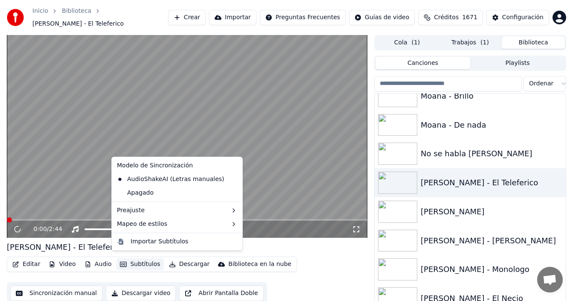
click at [143, 259] on button "Subtítulos" at bounding box center [140, 264] width 47 height 12
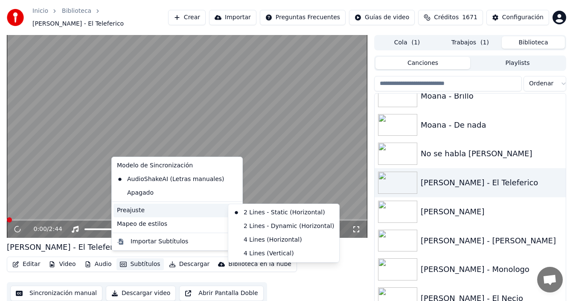
click at [206, 210] on div "Preajuste" at bounding box center [177, 211] width 127 height 14
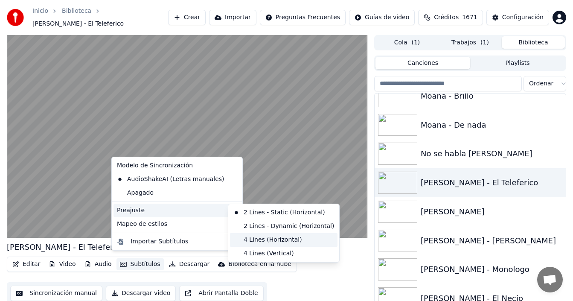
click at [248, 239] on div "4 Lines (Horizontal)" at bounding box center [284, 240] width 108 height 14
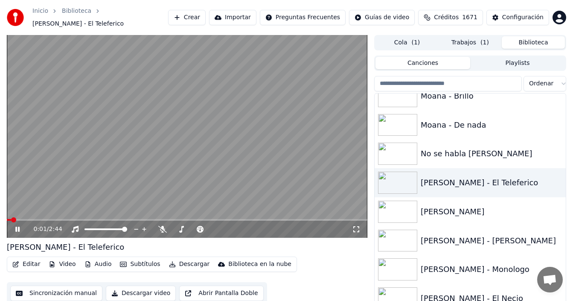
click at [359, 226] on icon at bounding box center [356, 229] width 6 height 6
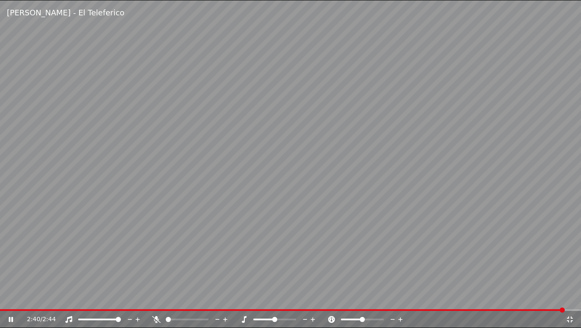
click at [566, 301] on icon at bounding box center [569, 319] width 9 height 7
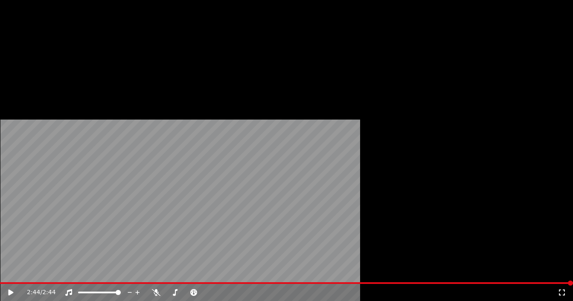
scroll to position [2006, 0]
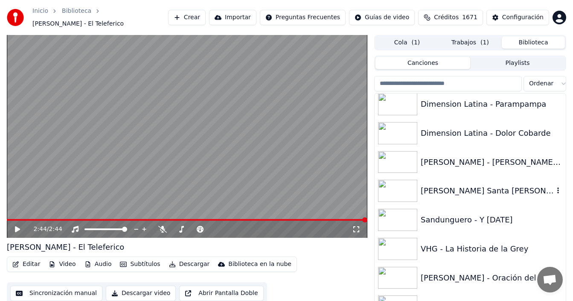
click at [488, 186] on div "[PERSON_NAME] Santa [PERSON_NAME] - Peligro" at bounding box center [487, 191] width 133 height 12
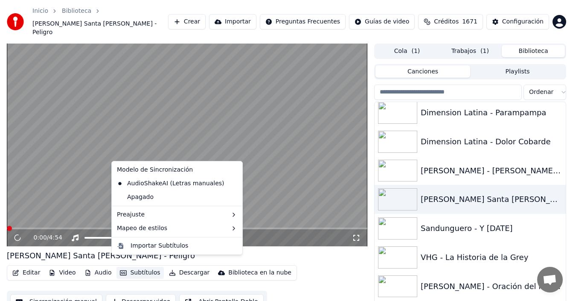
click at [142, 267] on button "Subtítulos" at bounding box center [140, 273] width 47 height 12
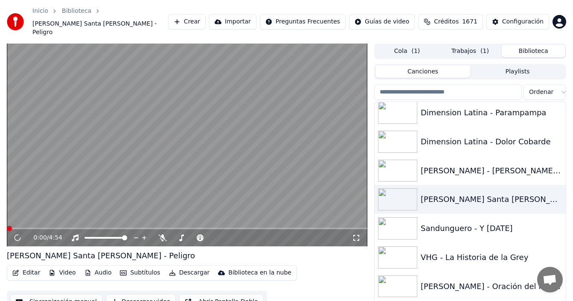
click at [353, 234] on icon at bounding box center [356, 237] width 9 height 7
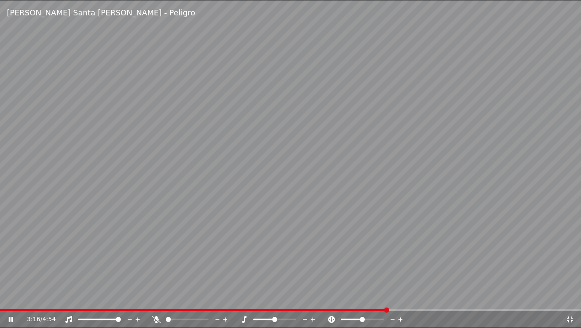
click at [567, 301] on icon at bounding box center [569, 319] width 9 height 7
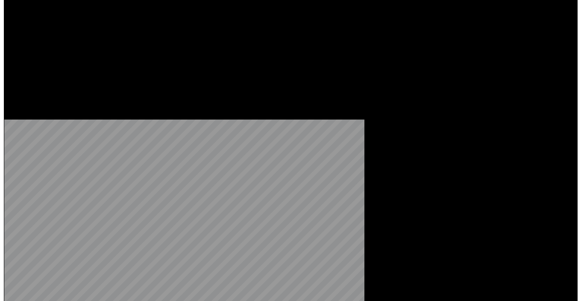
scroll to position [2519, 0]
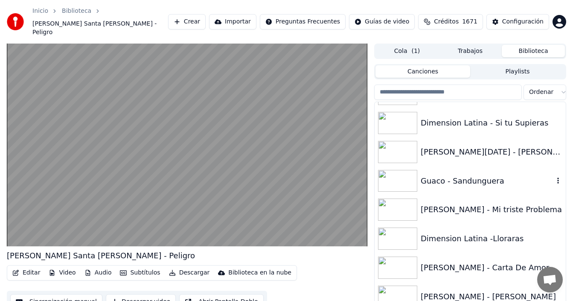
click at [470, 175] on div "Guaco - Sandunguera" at bounding box center [487, 181] width 133 height 12
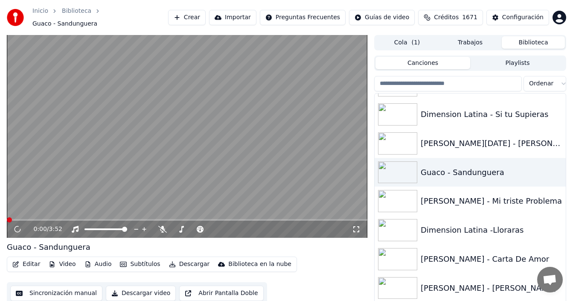
click at [147, 260] on button "Subtítulos" at bounding box center [140, 264] width 47 height 12
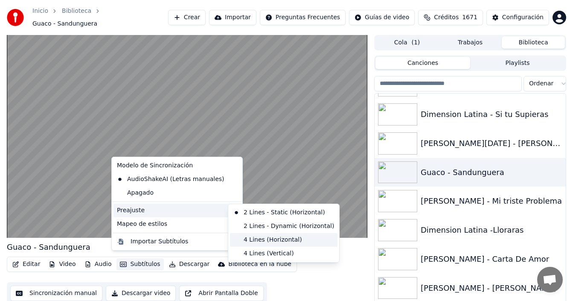
click at [249, 239] on div "4 Lines (Horizontal)" at bounding box center [284, 240] width 108 height 14
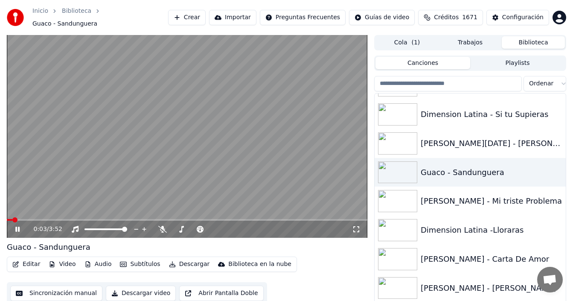
click at [360, 228] on icon at bounding box center [356, 229] width 9 height 7
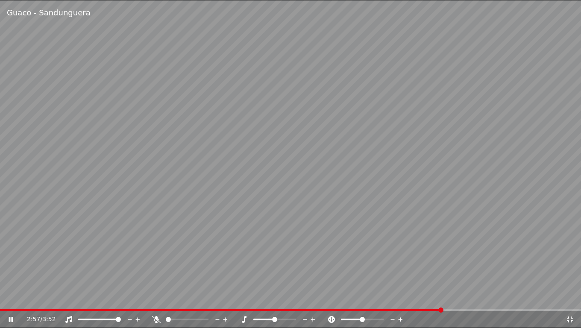
click at [568, 301] on icon at bounding box center [569, 319] width 9 height 7
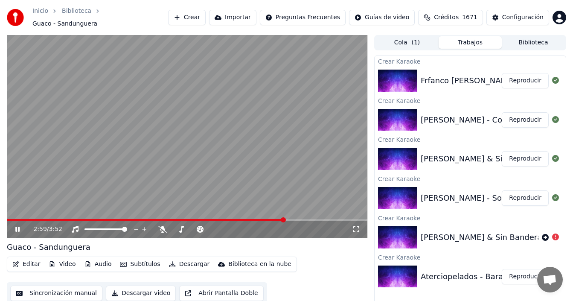
click at [460, 39] on button "Trabajos" at bounding box center [470, 42] width 63 height 12
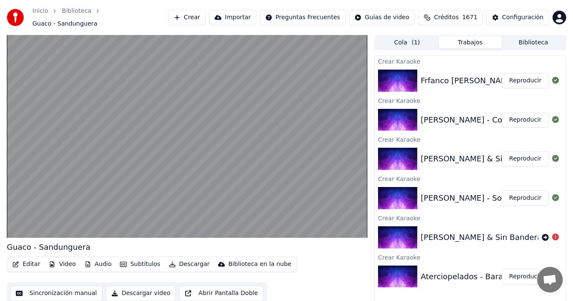
click at [531, 75] on button "Reproducir" at bounding box center [525, 80] width 47 height 15
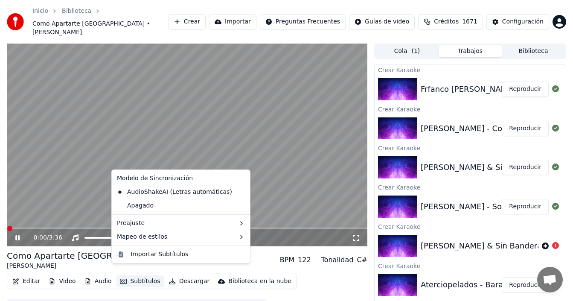
click at [130, 275] on button "Subtítulos" at bounding box center [140, 281] width 47 height 12
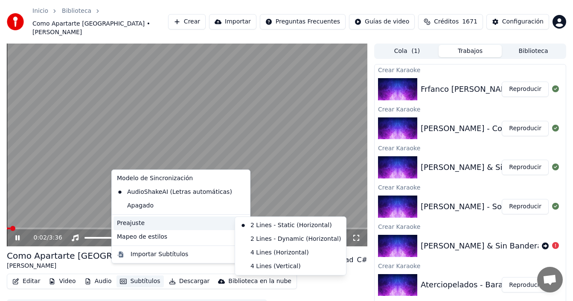
click at [215, 224] on div "Preajuste" at bounding box center [181, 223] width 135 height 14
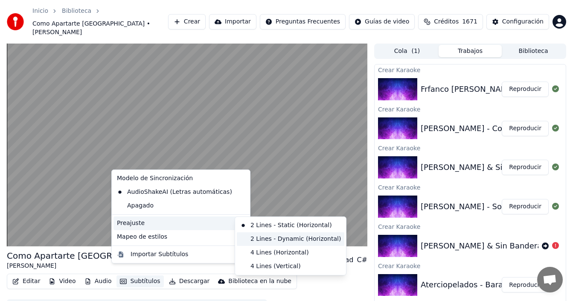
click at [269, 238] on div "2 Lines - Dynamic (Horizontal)" at bounding box center [291, 239] width 108 height 14
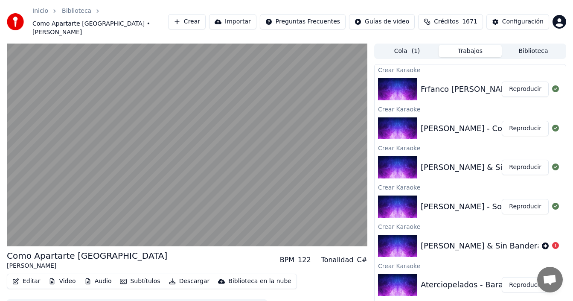
click at [136, 275] on button "Subtítulos" at bounding box center [140, 281] width 47 height 12
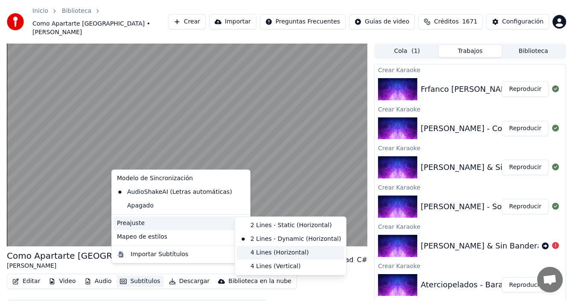
click at [261, 255] on div "4 Lines (Horizontal)" at bounding box center [291, 253] width 108 height 14
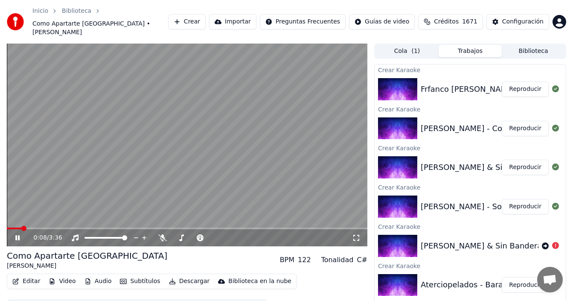
click at [358, 234] on icon at bounding box center [356, 237] width 9 height 7
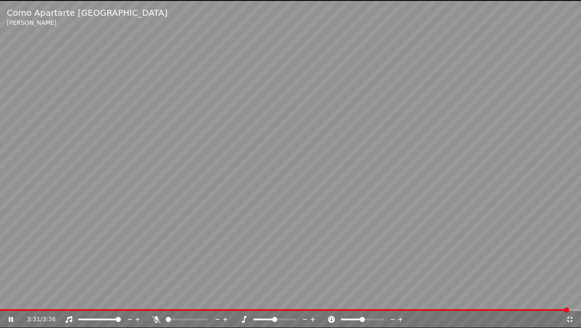
click at [571, 301] on icon at bounding box center [569, 319] width 6 height 6
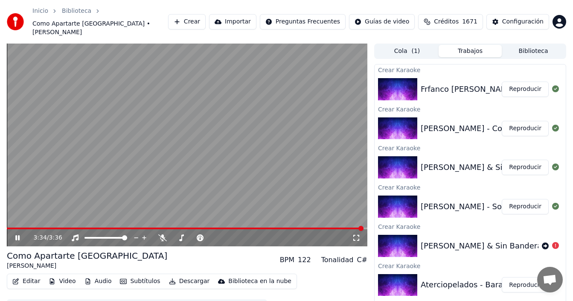
click at [190, 16] on button "Crear" at bounding box center [187, 21] width 38 height 15
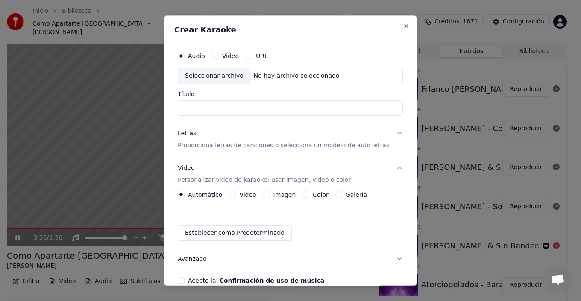
click at [214, 73] on div "Seleccionar archivo" at bounding box center [214, 75] width 72 height 15
drag, startPoint x: 195, startPoint y: 109, endPoint x: 177, endPoint y: 107, distance: 18.1
click at [177, 107] on div "**********" at bounding box center [289, 150] width 253 height 271
type input "**********"
click at [386, 131] on button "Letras Proporciona letras de canciones o selecciona un modelo de auto letras" at bounding box center [290, 139] width 225 height 34
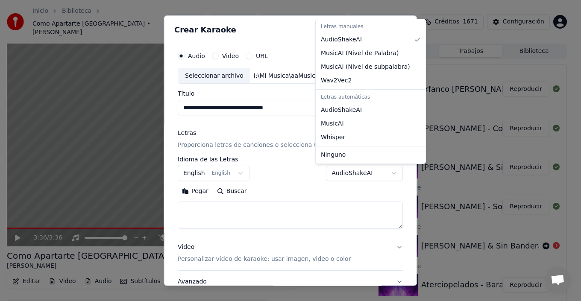
click at [360, 176] on body "**********" at bounding box center [286, 150] width 573 height 301
select select "**********"
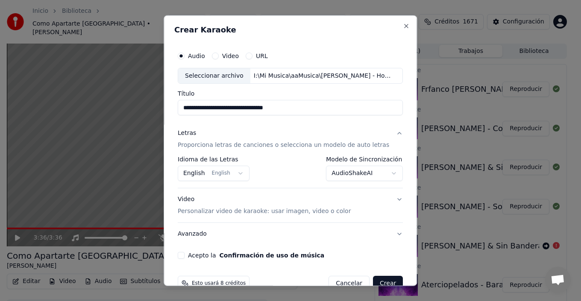
click at [388, 200] on button "Video Personalizar video de karaoke: usar imagen, video o color" at bounding box center [290, 205] width 225 height 34
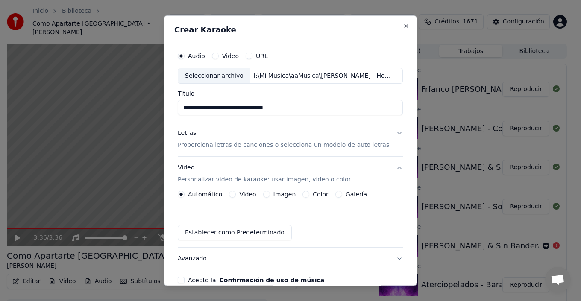
click at [354, 193] on label "Galería" at bounding box center [355, 194] width 21 height 6
click at [342, 193] on button "Galería" at bounding box center [338, 194] width 7 height 7
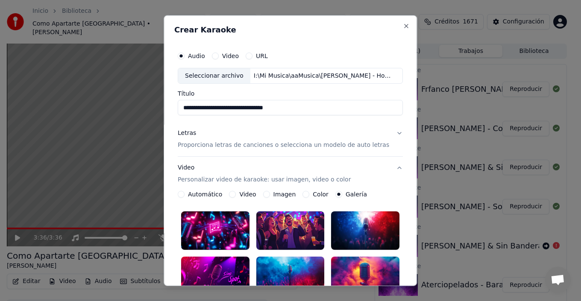
click at [362, 230] on div at bounding box center [365, 230] width 68 height 38
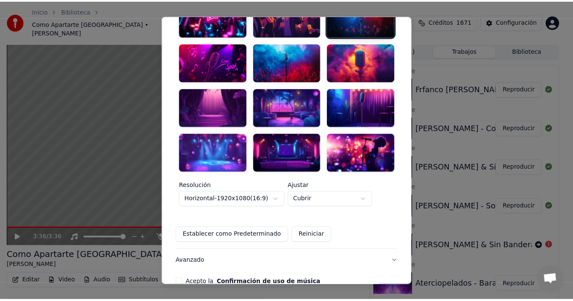
scroll to position [249, 0]
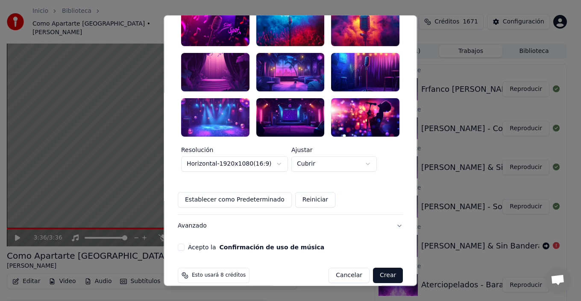
click at [184, 244] on button "Acepto la Confirmación de uso de música" at bounding box center [181, 247] width 7 height 7
click at [379, 268] on button "Crear" at bounding box center [388, 275] width 30 height 15
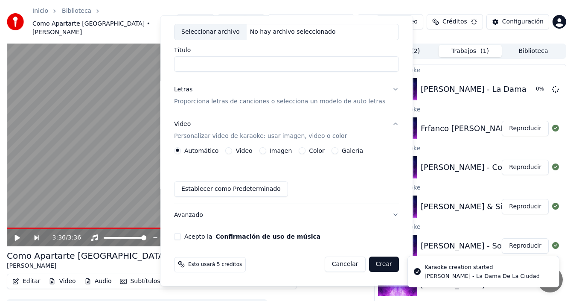
scroll to position [44, 0]
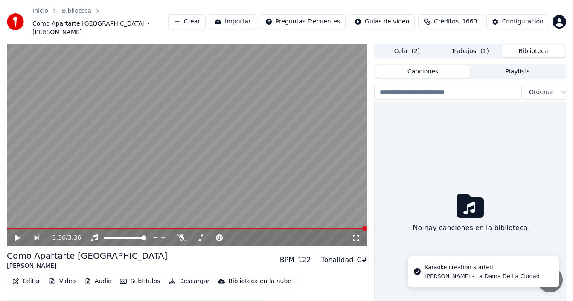
click at [534, 45] on button "Biblioteca" at bounding box center [533, 51] width 63 height 12
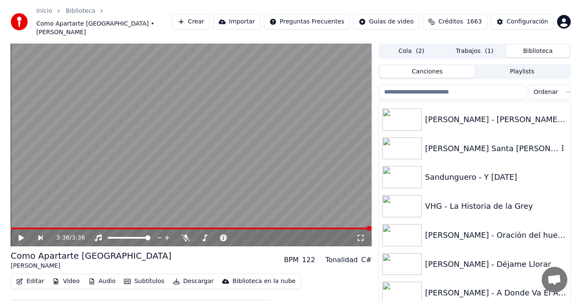
scroll to position [2092, 0]
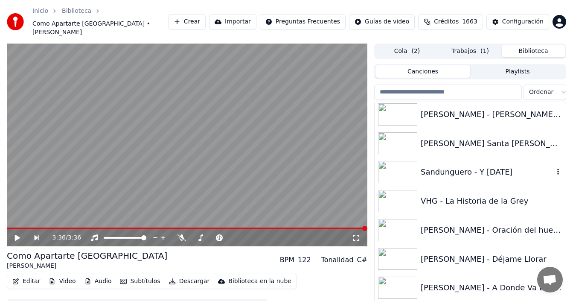
click at [471, 166] on div "Sandunguero - Y [DATE]" at bounding box center [487, 172] width 133 height 12
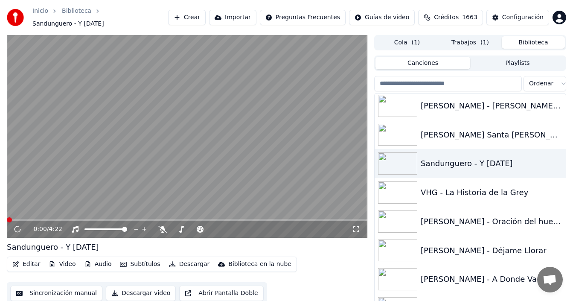
click at [137, 261] on button "Subtítulos" at bounding box center [140, 264] width 47 height 12
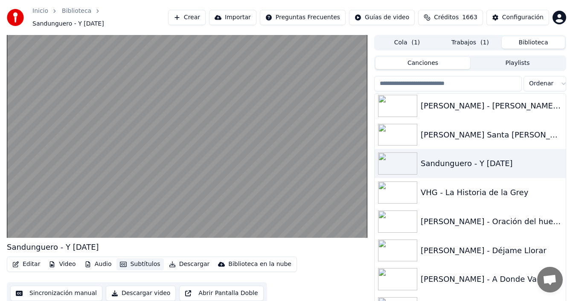
click at [147, 258] on button "Subtítulos" at bounding box center [140, 264] width 47 height 12
click at [145, 261] on button "Subtítulos" at bounding box center [140, 264] width 47 height 12
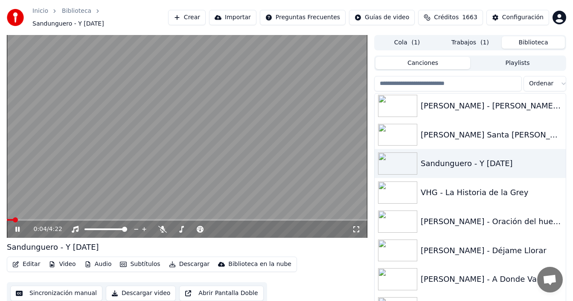
click at [356, 226] on icon at bounding box center [356, 229] width 9 height 7
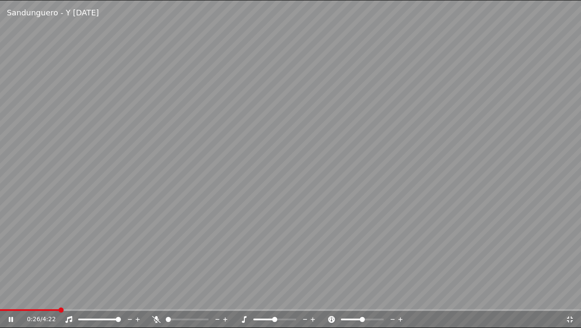
click at [569, 301] on icon at bounding box center [569, 319] width 9 height 7
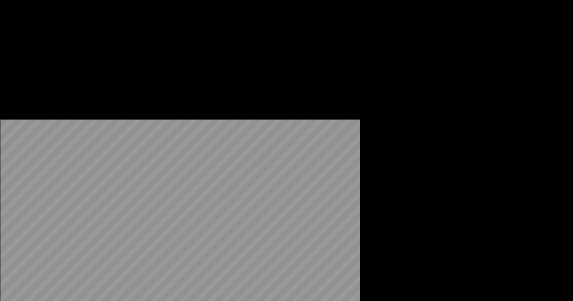
click at [554, 160] on icon "button" at bounding box center [558, 163] width 9 height 7
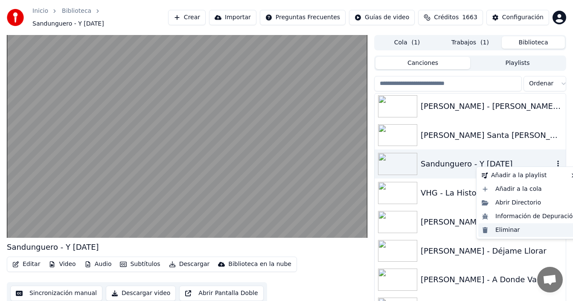
click at [506, 227] on div "Eliminar" at bounding box center [530, 230] width 102 height 14
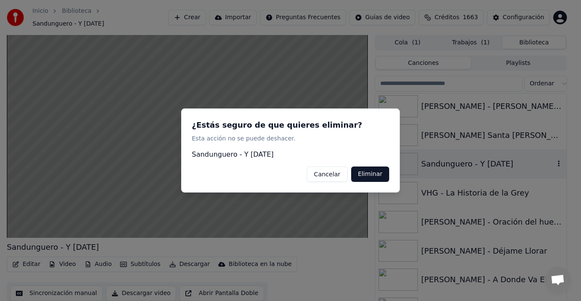
click at [377, 178] on button "Eliminar" at bounding box center [370, 173] width 38 height 15
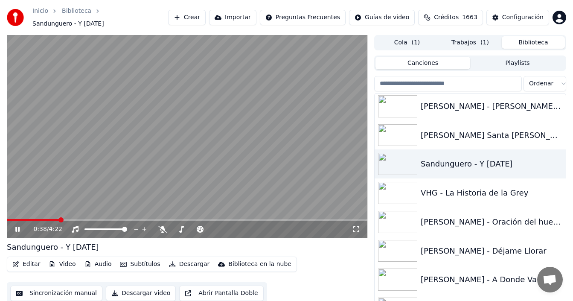
click at [122, 169] on video at bounding box center [187, 136] width 361 height 203
click at [554, 161] on icon "button" at bounding box center [558, 163] width 9 height 7
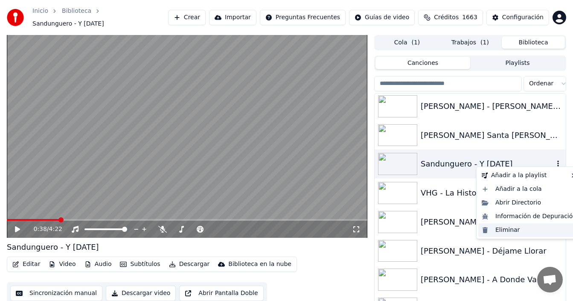
click at [504, 230] on div "Eliminar" at bounding box center [530, 230] width 102 height 14
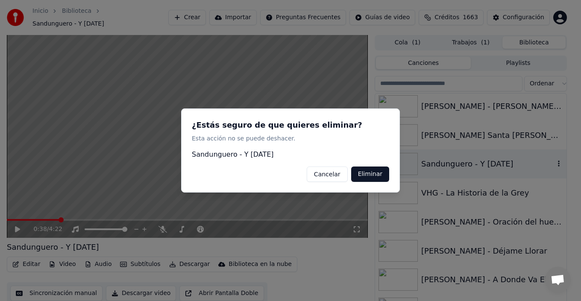
click at [371, 171] on button "Eliminar" at bounding box center [370, 173] width 38 height 15
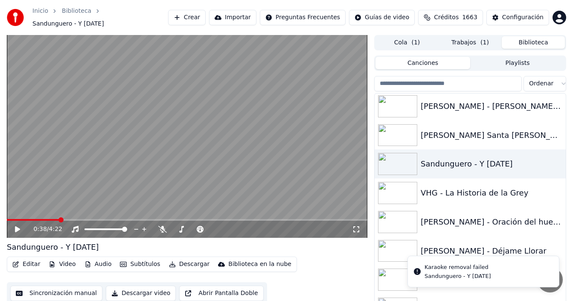
click at [194, 13] on button "Crear" at bounding box center [187, 17] width 38 height 15
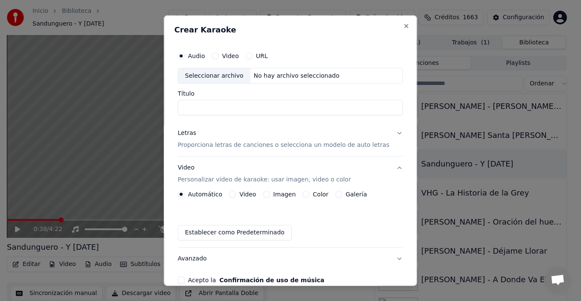
click at [216, 74] on div "Seleccionar archivo" at bounding box center [214, 75] width 72 height 15
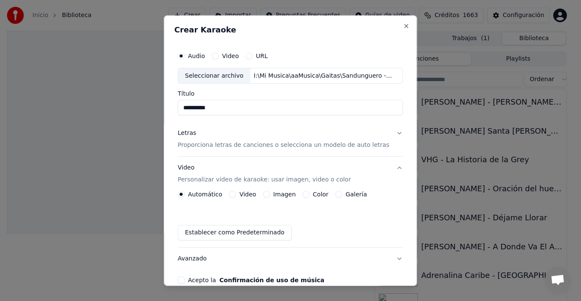
drag, startPoint x: 193, startPoint y: 107, endPoint x: 158, endPoint y: 108, distance: 35.0
click at [159, 108] on body "**********" at bounding box center [286, 150] width 573 height 301
type input "**********"
click at [388, 132] on button "Letras Proporciona letras de canciones o selecciona un modelo de auto letras" at bounding box center [290, 139] width 225 height 34
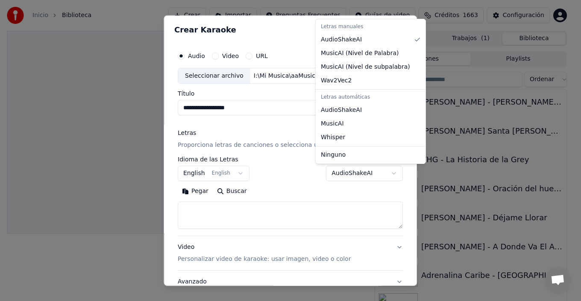
click at [362, 177] on body "**********" at bounding box center [286, 150] width 573 height 301
select select "**********"
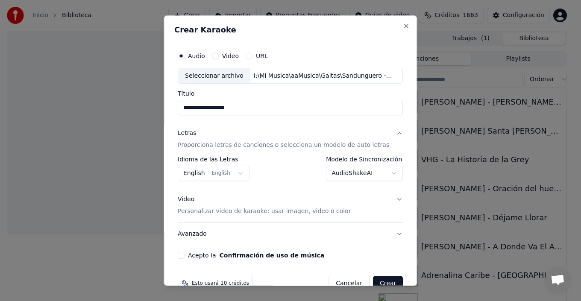
click at [236, 170] on button "English English" at bounding box center [214, 173] width 72 height 15
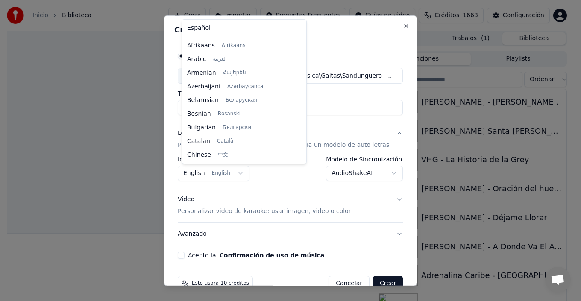
scroll to position [68, 0]
select select "**"
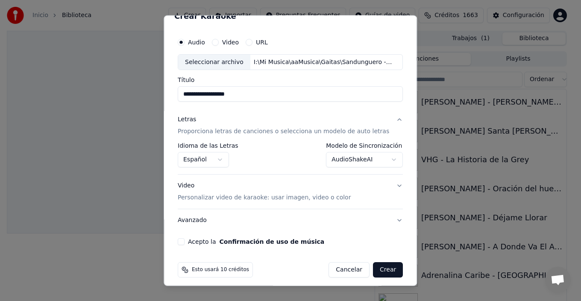
scroll to position [19, 0]
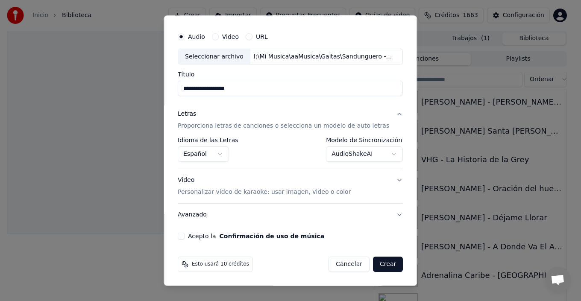
click at [387, 175] on button "Video Personalizar video de karaoke: usar imagen, video o color" at bounding box center [290, 186] width 225 height 34
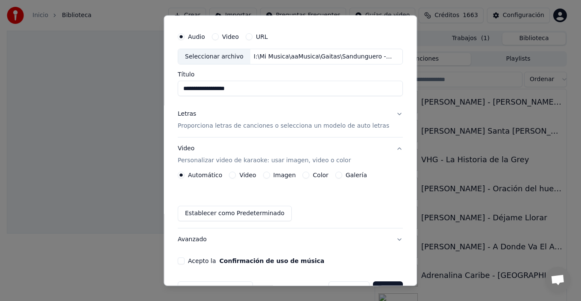
click at [350, 179] on div "Automático Video Imagen Color Galería Establecer como Predeterminado" at bounding box center [290, 197] width 225 height 50
click at [353, 174] on label "Galería" at bounding box center [355, 175] width 21 height 6
click at [342, 174] on button "Galería" at bounding box center [338, 175] width 7 height 7
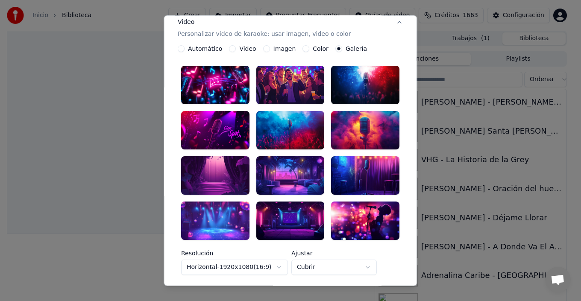
scroll to position [147, 0]
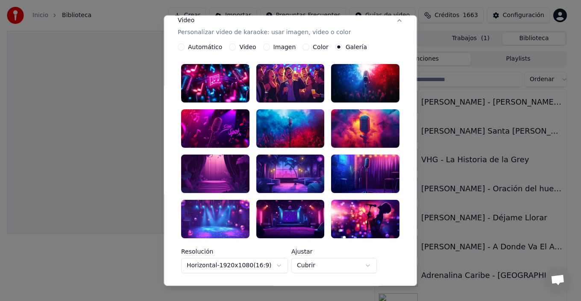
click at [292, 213] on div at bounding box center [290, 219] width 68 height 38
click at [293, 174] on div at bounding box center [290, 174] width 68 height 38
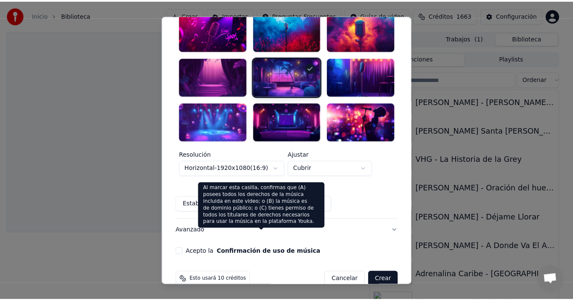
scroll to position [249, 0]
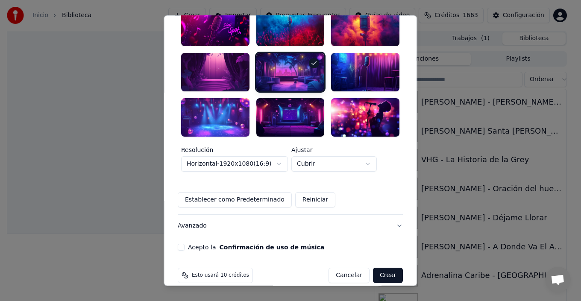
click at [184, 244] on button "Acepto la Confirmación de uso de música" at bounding box center [181, 247] width 7 height 7
click at [380, 268] on button "Crear" at bounding box center [388, 275] width 30 height 15
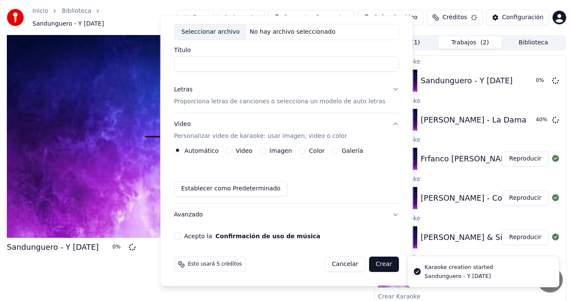
scroll to position [44, 0]
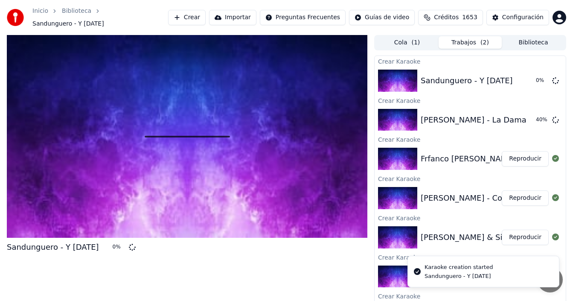
click at [476, 38] on button "Trabajos ( 2 )" at bounding box center [470, 42] width 63 height 12
click at [535, 38] on button "Biblioteca" at bounding box center [533, 42] width 63 height 12
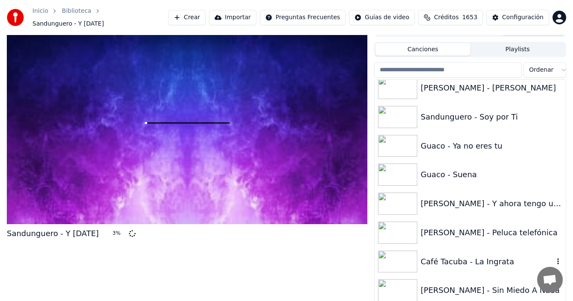
scroll to position [3940, 0]
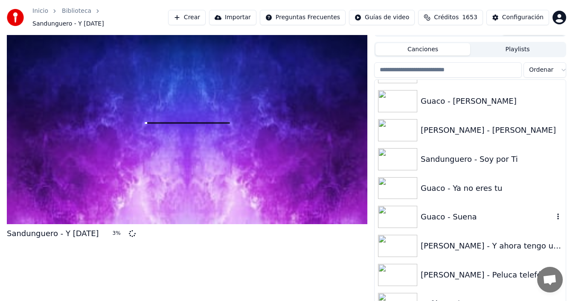
click at [466, 213] on div "Guaco - Suena" at bounding box center [487, 217] width 133 height 12
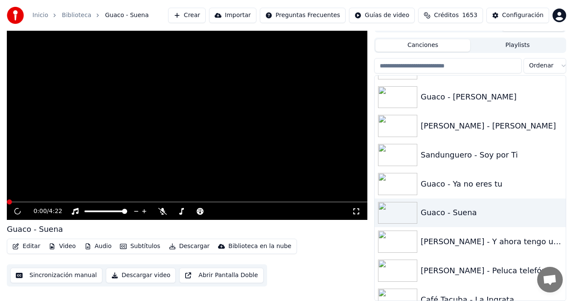
click at [147, 247] on button "Subtítulos" at bounding box center [140, 246] width 47 height 12
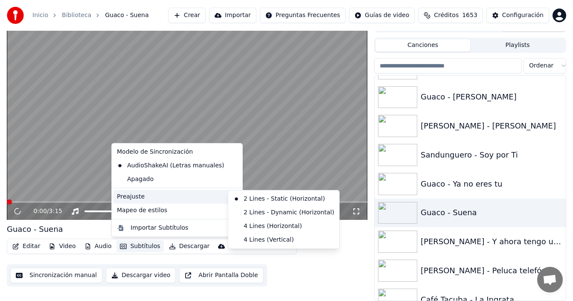
click at [186, 195] on div "Preajuste" at bounding box center [177, 197] width 127 height 14
click at [271, 225] on div "4 Lines (Horizontal)" at bounding box center [284, 226] width 108 height 14
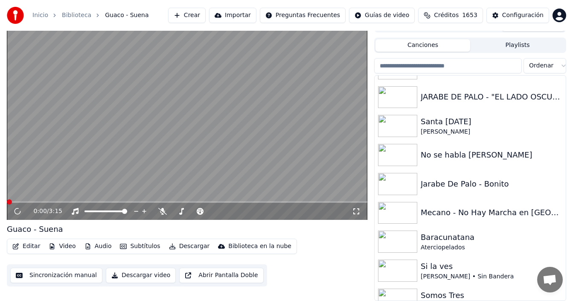
click at [357, 209] on icon at bounding box center [356, 211] width 9 height 7
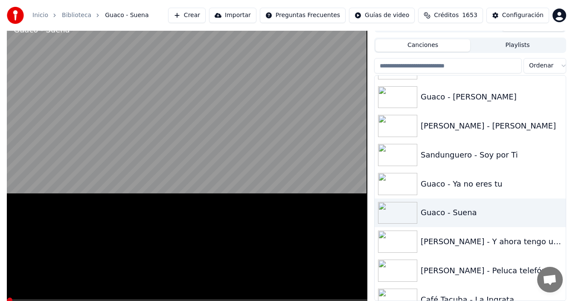
scroll to position [7, 0]
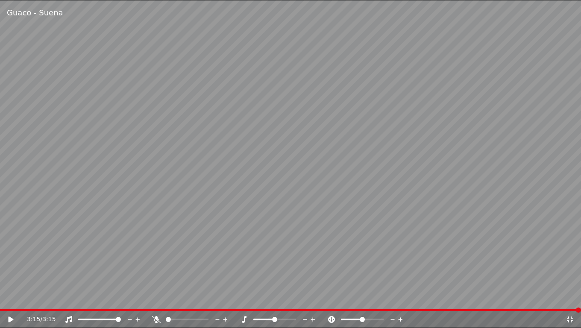
click at [568, 301] on icon at bounding box center [569, 319] width 6 height 6
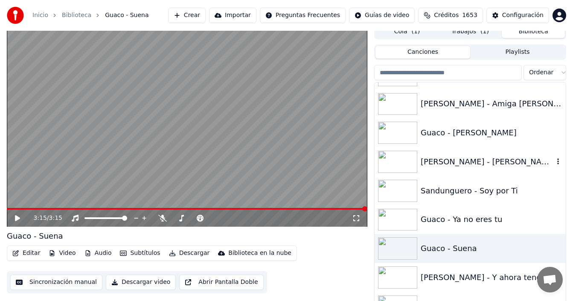
click at [465, 161] on div "[PERSON_NAME] - [PERSON_NAME]" at bounding box center [487, 162] width 133 height 12
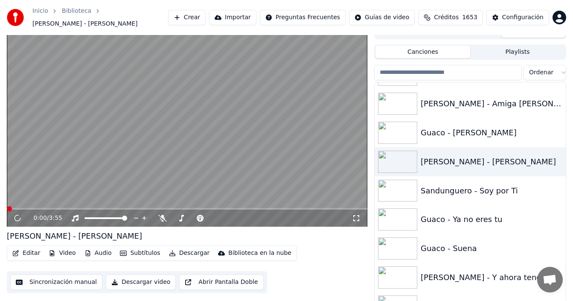
click at [356, 218] on icon at bounding box center [356, 218] width 9 height 7
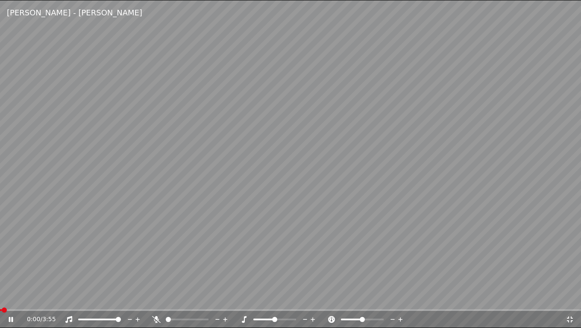
click at [570, 301] on icon at bounding box center [569, 319] width 9 height 7
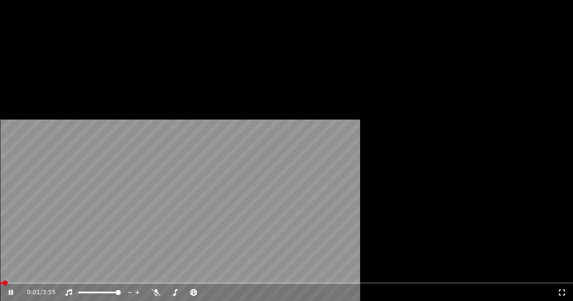
click at [139, 56] on button "Subtítulos" at bounding box center [140, 50] width 47 height 12
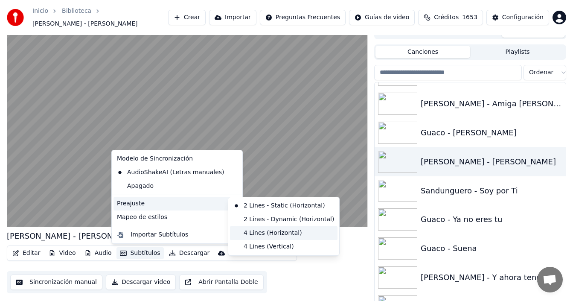
click at [243, 231] on div "4 Lines (Horizontal)" at bounding box center [284, 233] width 108 height 14
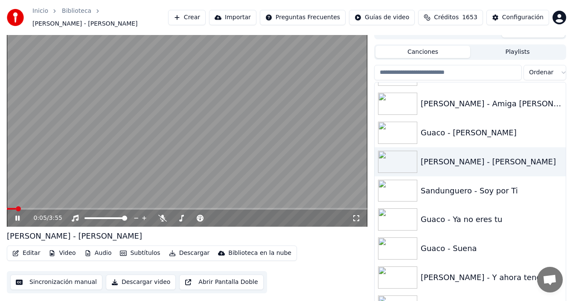
click at [356, 217] on icon at bounding box center [356, 218] width 9 height 7
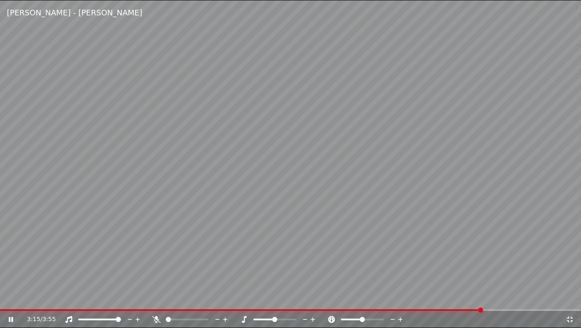
click at [566, 301] on icon at bounding box center [569, 319] width 9 height 7
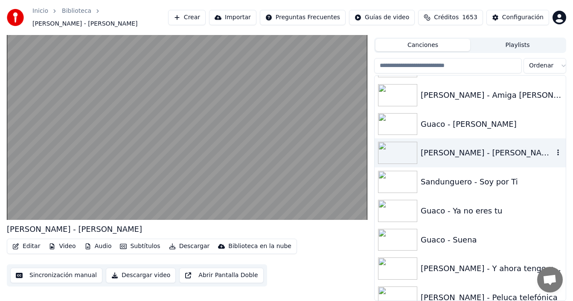
scroll to position [3956, 0]
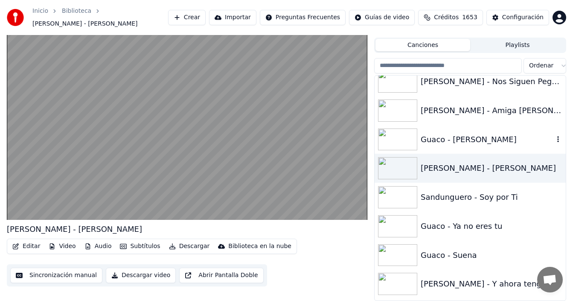
click at [458, 141] on div "Guaco - [PERSON_NAME]" at bounding box center [487, 140] width 133 height 12
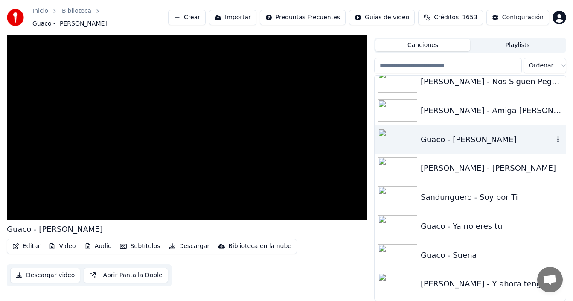
scroll to position [14, 0]
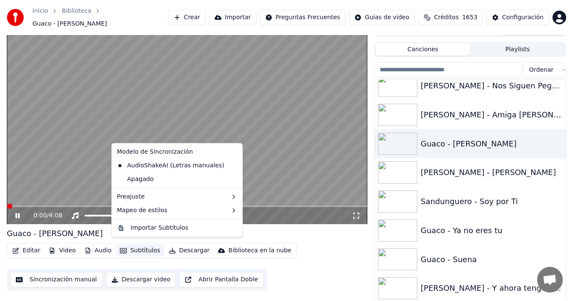
click at [140, 247] on button "Subtítulos" at bounding box center [140, 251] width 47 height 12
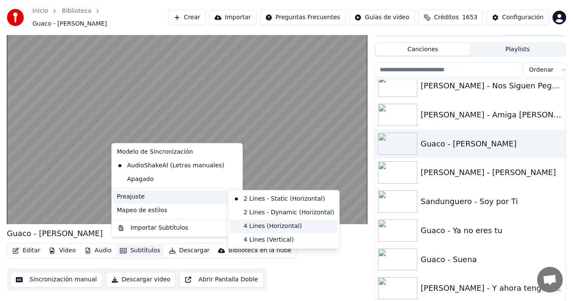
click at [255, 224] on div "4 Lines (Horizontal)" at bounding box center [284, 226] width 108 height 14
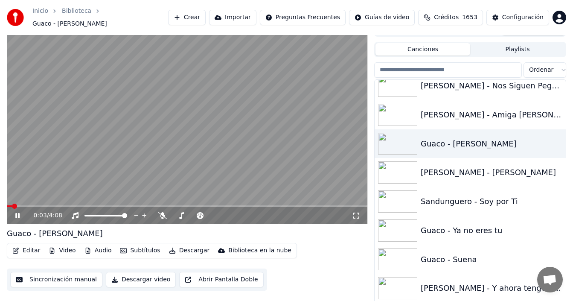
click at [355, 214] on icon at bounding box center [356, 216] width 6 height 6
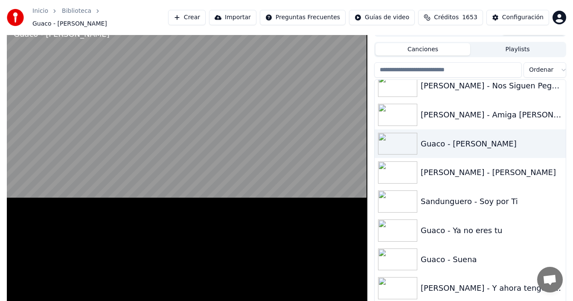
scroll to position [7, 0]
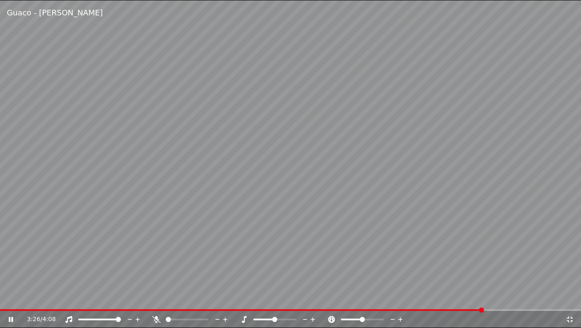
click at [569, 301] on icon at bounding box center [569, 319] width 6 height 6
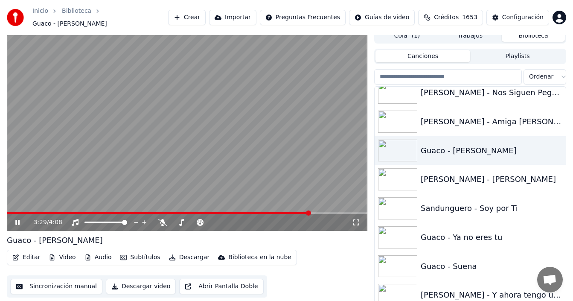
scroll to position [6, 0]
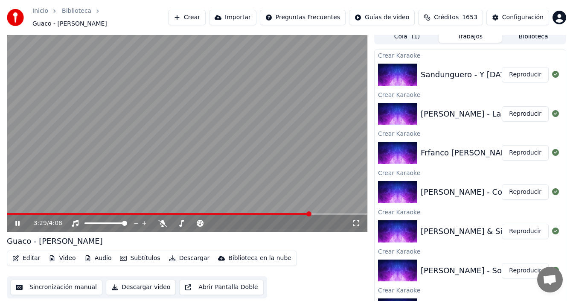
click at [467, 32] on button "Trabajos" at bounding box center [470, 36] width 63 height 12
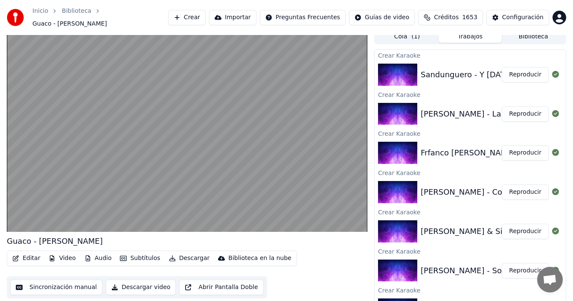
click at [484, 76] on div "Sandunguero - Y [DATE]" at bounding box center [467, 75] width 92 height 12
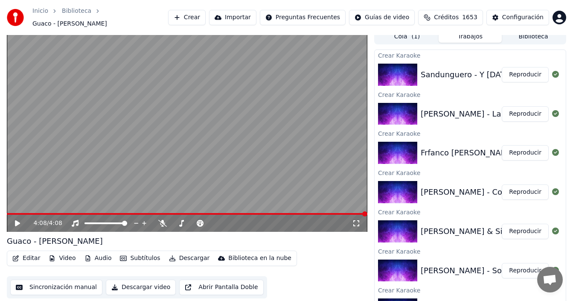
click at [451, 70] on div "Sandunguero - Y [DATE]" at bounding box center [467, 75] width 92 height 12
click at [521, 70] on button "Reproducir" at bounding box center [525, 74] width 47 height 15
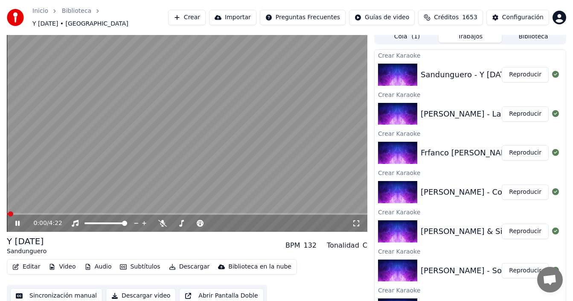
click at [133, 262] on button "Subtítulos" at bounding box center [140, 267] width 47 height 12
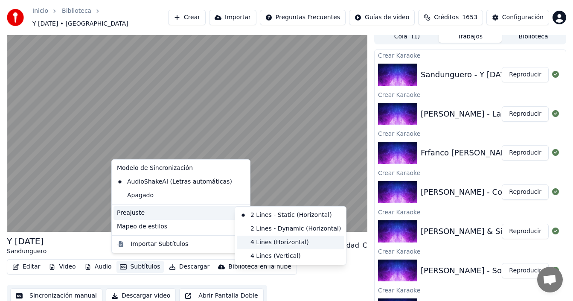
click at [259, 242] on div "4 Lines (Horizontal)" at bounding box center [291, 243] width 108 height 14
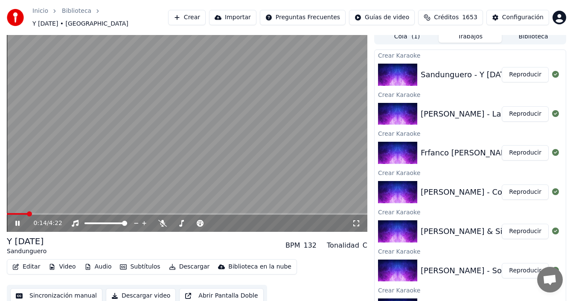
click at [355, 220] on icon at bounding box center [356, 223] width 9 height 7
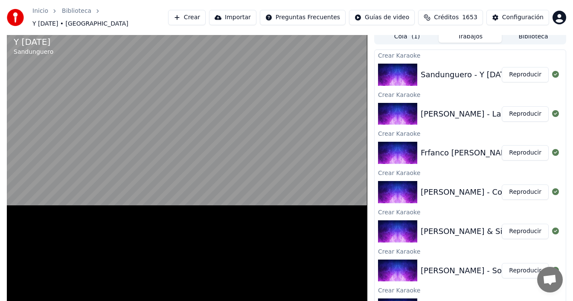
scroll to position [2, 0]
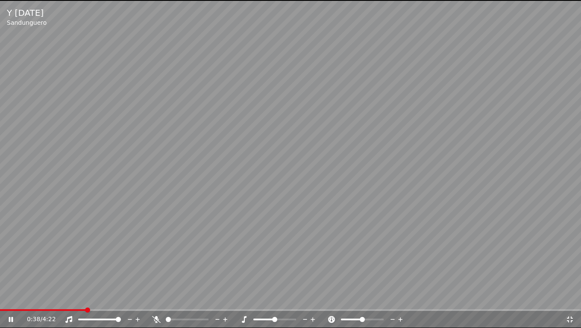
click at [274, 301] on span at bounding box center [274, 319] width 5 height 5
click at [200, 301] on span at bounding box center [197, 319] width 5 height 5
click at [180, 301] on span at bounding box center [182, 319] width 5 height 5
click at [505, 252] on video at bounding box center [290, 164] width 581 height 328
drag, startPoint x: 578, startPoint y: 322, endPoint x: 570, endPoint y: 327, distance: 10.2
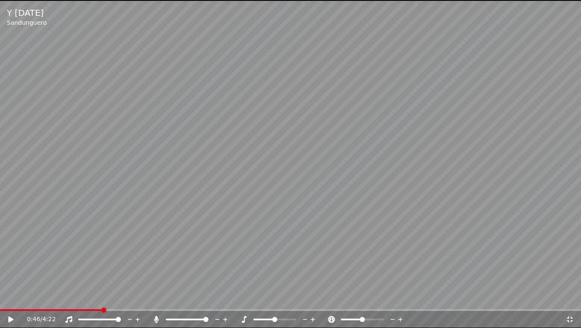
click at [577, 301] on div "0:46 / 4:22" at bounding box center [290, 319] width 581 height 17
click at [566, 301] on icon at bounding box center [569, 319] width 9 height 7
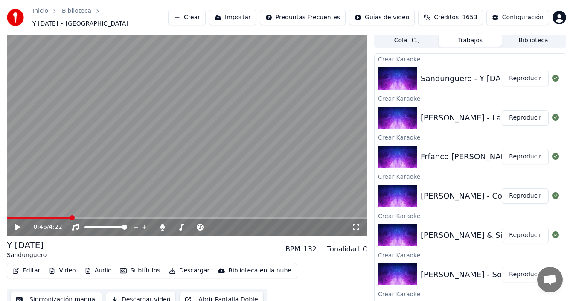
click at [524, 115] on button "Reproducir" at bounding box center [525, 117] width 47 height 15
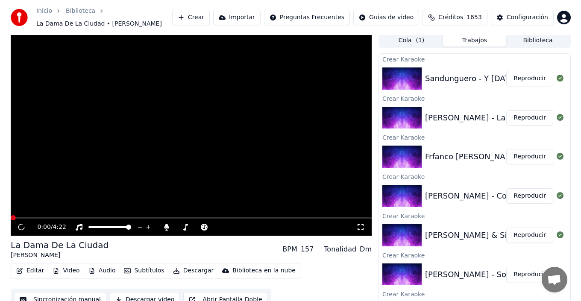
scroll to position [6, 0]
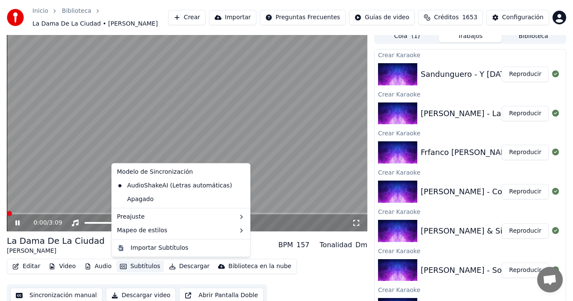
click at [141, 265] on button "Subtítulos" at bounding box center [140, 266] width 47 height 12
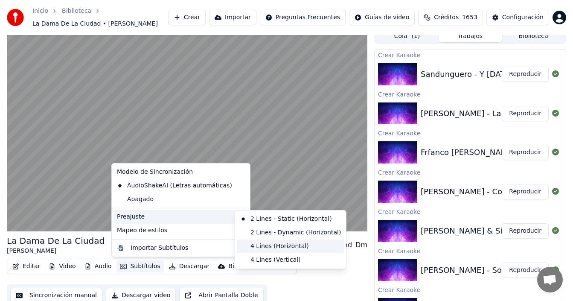
click at [261, 244] on div "4 Lines (Horizontal)" at bounding box center [291, 246] width 108 height 14
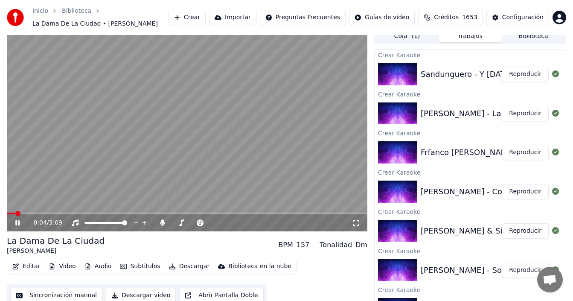
click at [361, 223] on div "0:04 / 3:09" at bounding box center [187, 223] width 354 height 9
click at [358, 222] on icon at bounding box center [356, 222] width 9 height 7
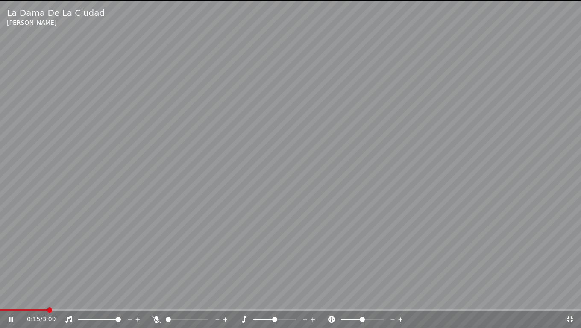
click at [166, 301] on span at bounding box center [168, 319] width 5 height 5
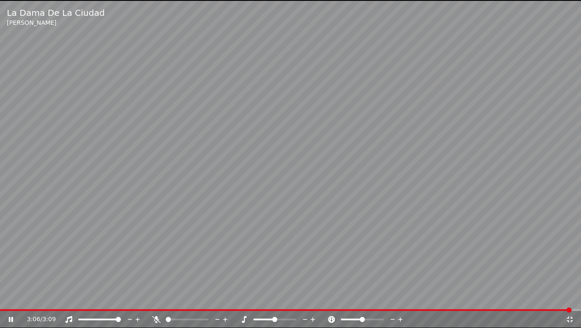
click at [572, 301] on icon at bounding box center [569, 319] width 6 height 6
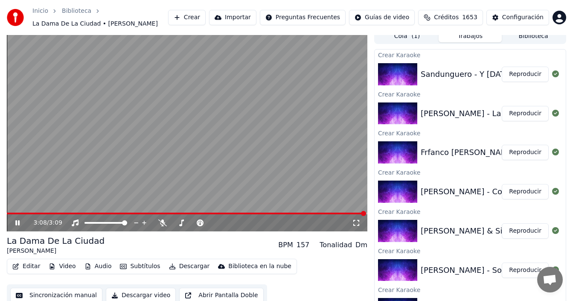
click at [191, 18] on button "Crear" at bounding box center [187, 17] width 38 height 15
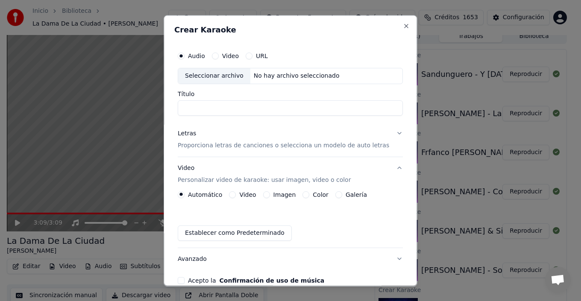
click at [205, 75] on div "Seleccionar archivo" at bounding box center [214, 75] width 72 height 15
drag, startPoint x: 193, startPoint y: 109, endPoint x: 143, endPoint y: 108, distance: 50.8
click at [143, 108] on body "**********" at bounding box center [286, 144] width 573 height 301
type input "**********"
click at [388, 132] on button "Letras Proporciona letras de canciones o selecciona un modelo de auto letras" at bounding box center [290, 139] width 225 height 34
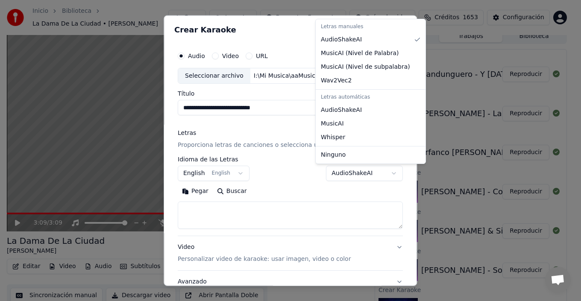
click at [369, 173] on body "Inicio Biblioteca La Dama De La Ciudad • [PERSON_NAME] Crear Importar Preguntas…" at bounding box center [286, 144] width 573 height 301
select select "**********"
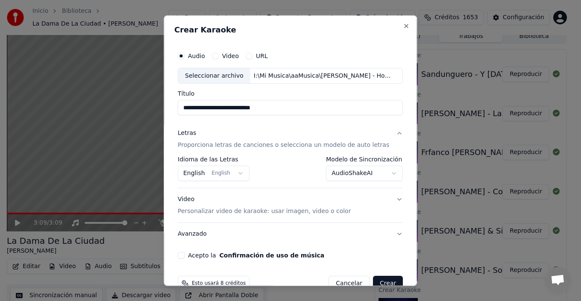
scroll to position [19, 0]
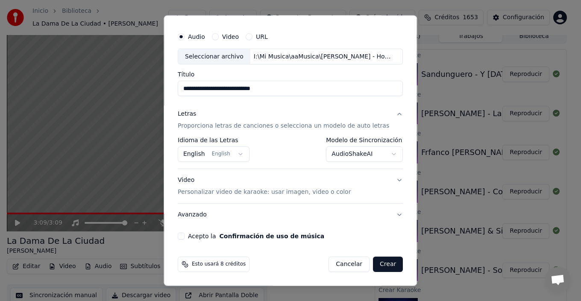
click at [388, 177] on button "Video Personalizar video de karaoke: usar imagen, video o color" at bounding box center [290, 186] width 225 height 34
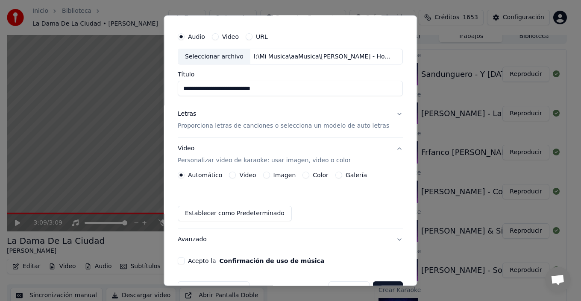
click at [345, 175] on label "Galería" at bounding box center [355, 175] width 21 height 6
click at [342, 175] on button "Galería" at bounding box center [338, 175] width 7 height 7
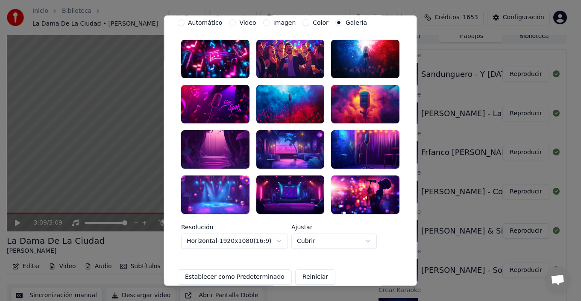
scroll to position [190, 0]
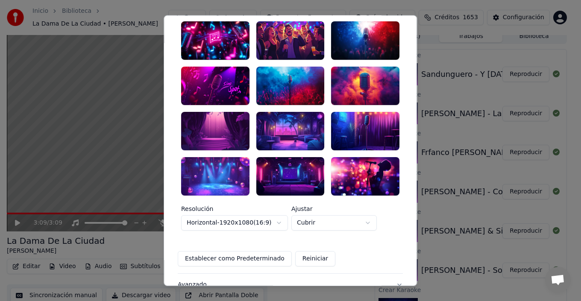
click at [350, 44] on div at bounding box center [365, 40] width 68 height 38
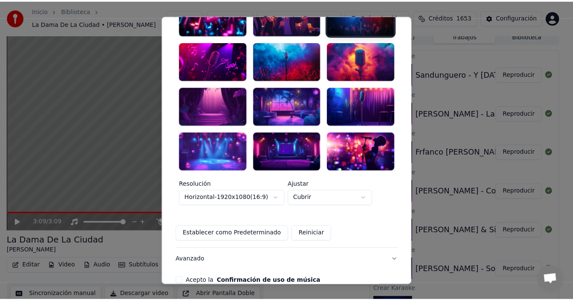
scroll to position [233, 0]
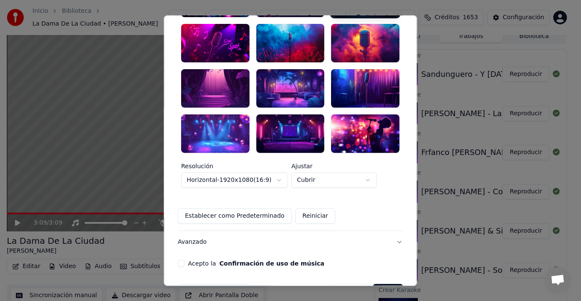
click at [181, 252] on div "**********" at bounding box center [290, 40] width 232 height 459
click at [184, 260] on button "Acepto la Confirmación de uso de música" at bounding box center [181, 263] width 7 height 7
click at [376, 284] on button "Crear" at bounding box center [388, 291] width 30 height 15
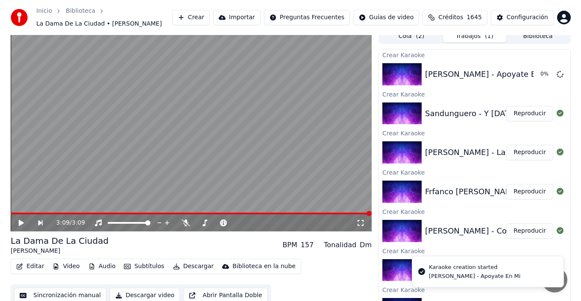
scroll to position [0, 0]
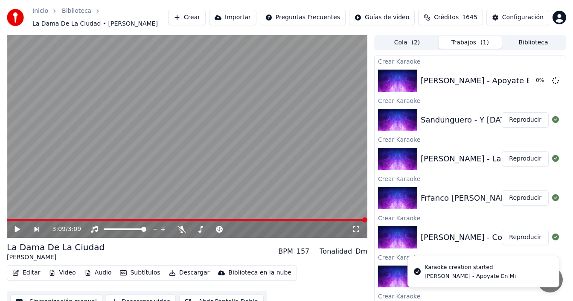
click at [202, 16] on button "Crear" at bounding box center [187, 17] width 38 height 15
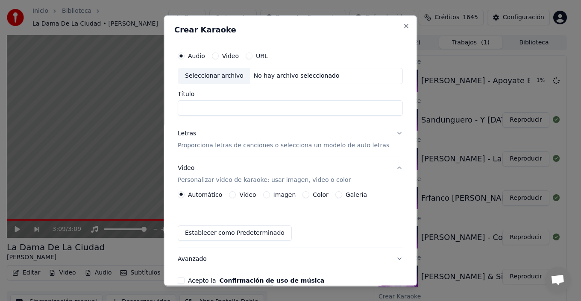
click at [213, 77] on div "Seleccionar archivo" at bounding box center [214, 75] width 72 height 15
drag, startPoint x: 193, startPoint y: 109, endPoint x: 170, endPoint y: 109, distance: 23.1
click at [170, 109] on div "**********" at bounding box center [289, 150] width 253 height 271
type input "**********"
click at [390, 134] on button "Letras Proporciona letras de canciones o selecciona un modelo de auto letras" at bounding box center [290, 139] width 225 height 34
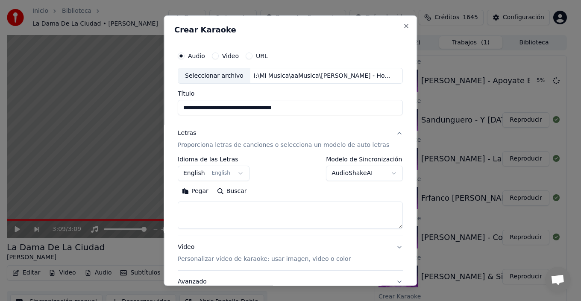
click at [361, 173] on body "**********" at bounding box center [286, 150] width 573 height 301
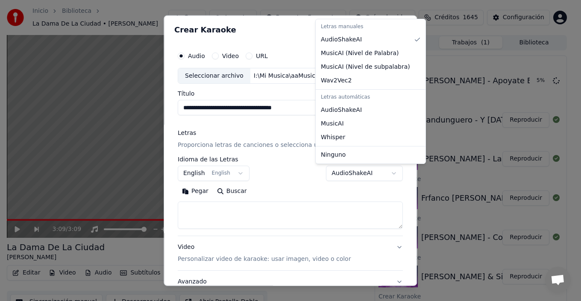
select select "**********"
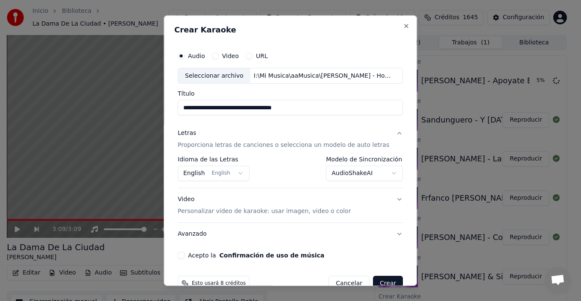
click at [236, 173] on button "English English" at bounding box center [214, 173] width 72 height 15
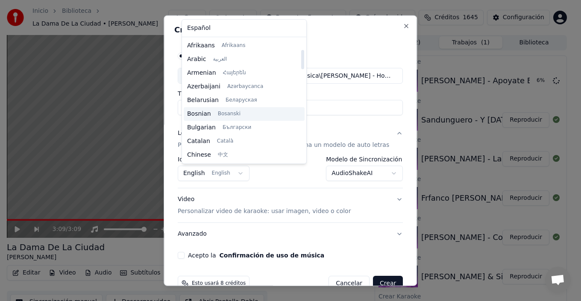
scroll to position [68, 0]
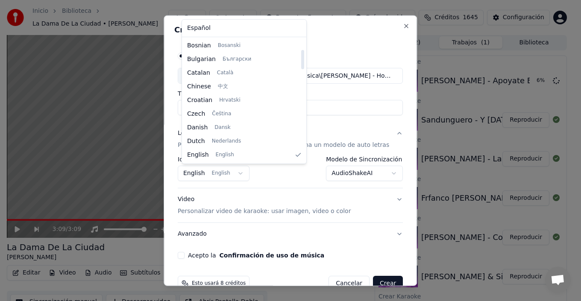
select select "**"
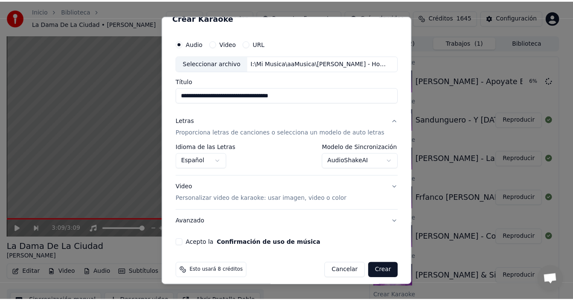
scroll to position [19, 0]
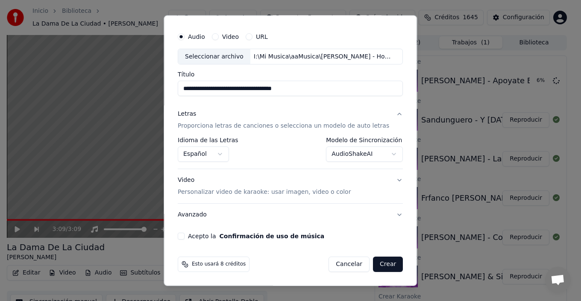
click at [184, 235] on button "Acepto la Confirmación de uso de música" at bounding box center [181, 236] width 7 height 7
click at [374, 261] on button "Crear" at bounding box center [388, 264] width 30 height 15
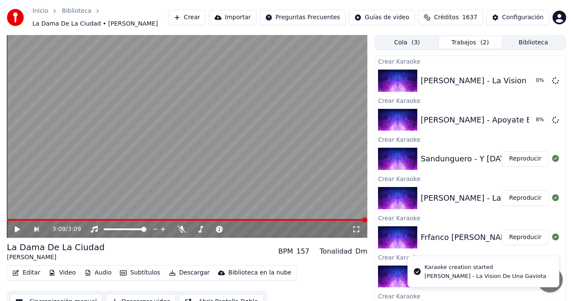
click at [533, 42] on button "Biblioteca" at bounding box center [533, 42] width 63 height 12
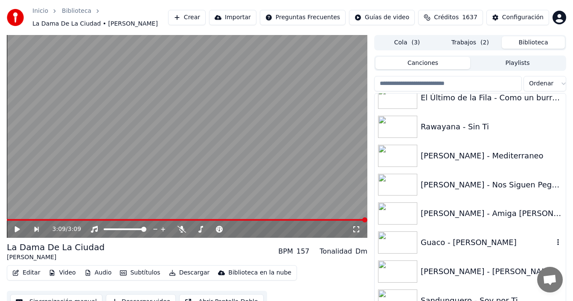
scroll to position [3828, 0]
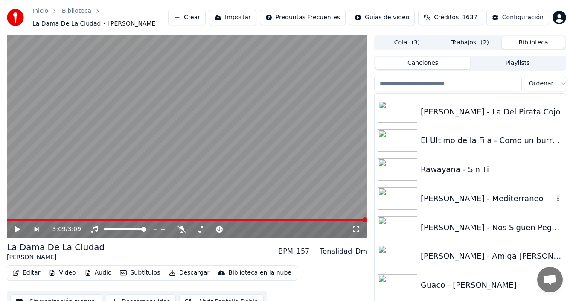
click at [502, 201] on div "[PERSON_NAME] - Mediterraneo" at bounding box center [487, 199] width 133 height 12
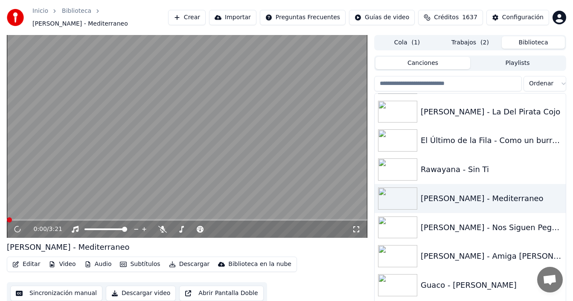
click at [139, 266] on button "Subtítulos" at bounding box center [140, 264] width 47 height 12
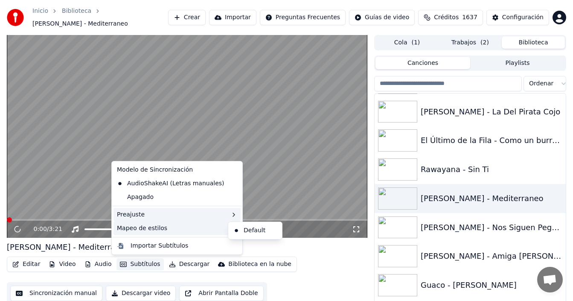
click at [196, 213] on div "Preajuste" at bounding box center [177, 215] width 127 height 14
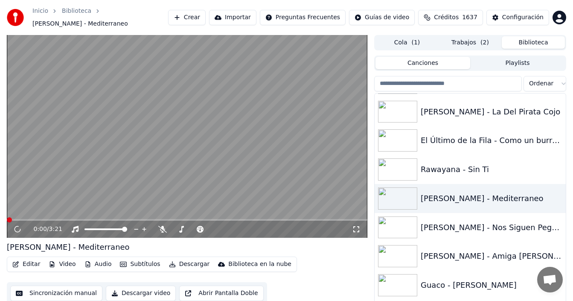
click at [355, 231] on icon at bounding box center [356, 229] width 9 height 7
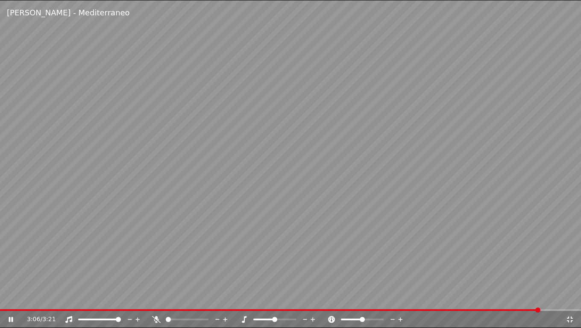
click at [566, 301] on icon at bounding box center [569, 319] width 9 height 7
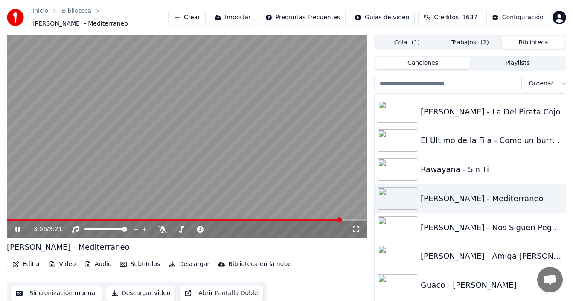
click at [472, 44] on button "Trabajos ( 2 )" at bounding box center [470, 42] width 63 height 12
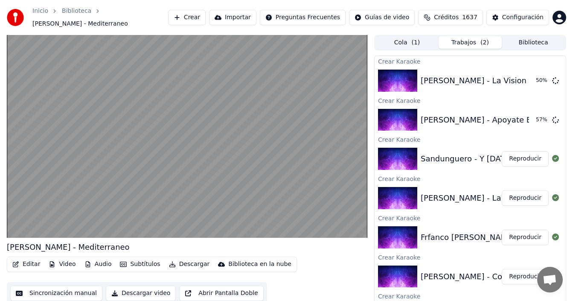
click at [531, 44] on button "Biblioteca" at bounding box center [533, 42] width 63 height 12
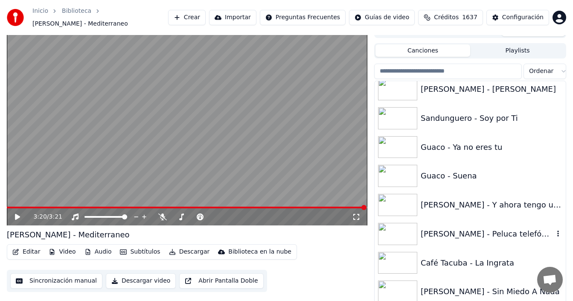
scroll to position [18, 0]
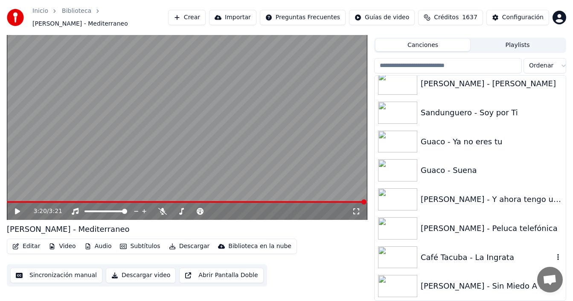
click at [475, 254] on div "Café Tacuba - La Ingrata" at bounding box center [487, 257] width 133 height 12
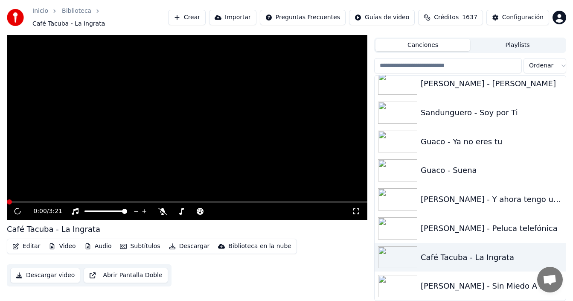
scroll to position [14, 0]
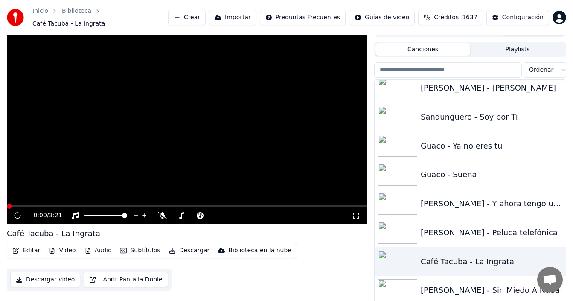
click at [142, 246] on button "Subtítulos" at bounding box center [140, 251] width 47 height 12
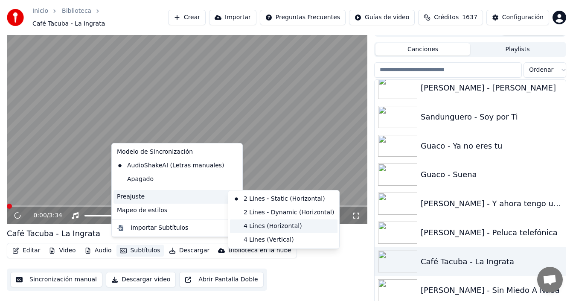
click at [248, 223] on div "4 Lines (Horizontal)" at bounding box center [284, 226] width 108 height 14
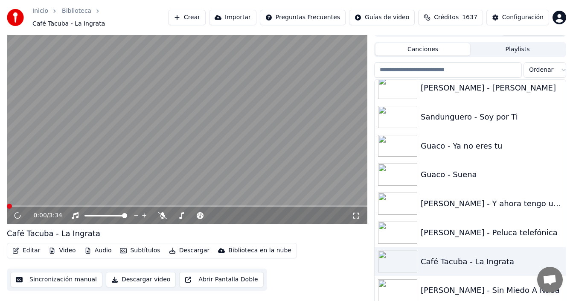
click at [359, 212] on icon at bounding box center [356, 215] width 9 height 7
click at [357, 212] on icon at bounding box center [356, 215] width 9 height 7
click at [355, 212] on icon at bounding box center [356, 215] width 9 height 7
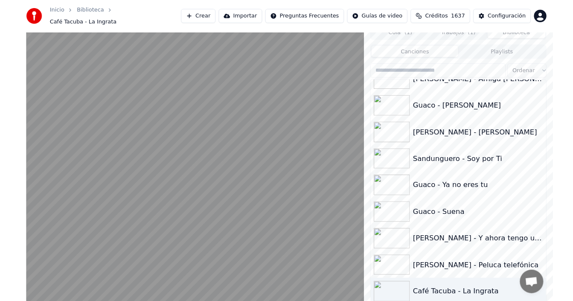
scroll to position [4041, 0]
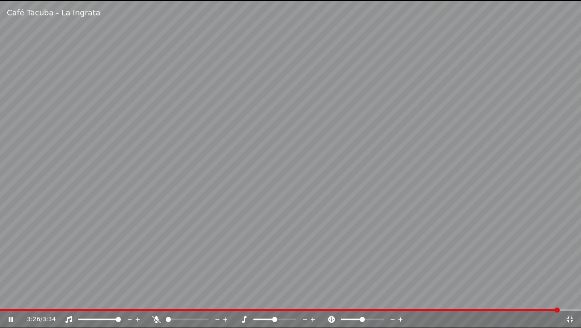
click at [570, 301] on icon at bounding box center [569, 319] width 9 height 7
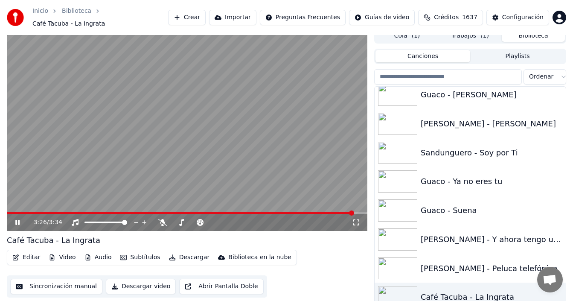
click at [470, 29] on div "Inicio Biblioteca Café Tacuba - La Ingrata Crear Importar Preguntas Frecuentes …" at bounding box center [286, 17] width 573 height 35
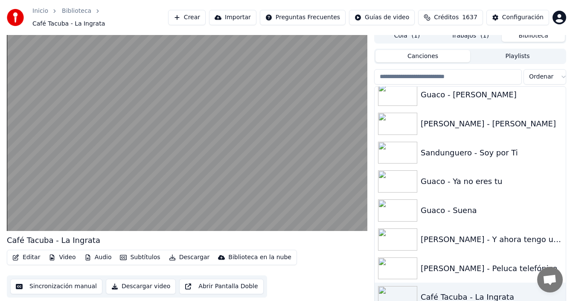
click at [473, 30] on div "Inicio Biblioteca Café Tacuba - La Ingrata Crear Importar Preguntas Frecuentes …" at bounding box center [286, 17] width 573 height 35
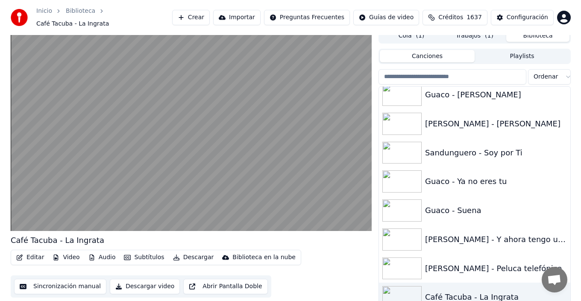
scroll to position [0, 0]
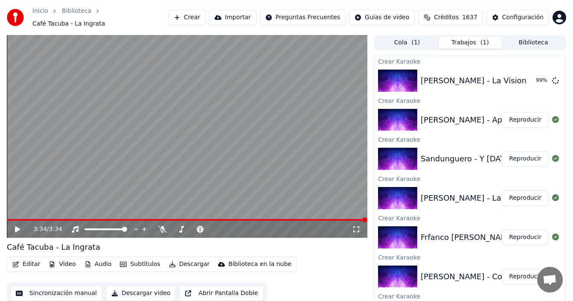
click at [471, 39] on button "Trabajos ( 1 )" at bounding box center [470, 42] width 63 height 12
click at [518, 115] on button "Reproducir" at bounding box center [525, 119] width 47 height 15
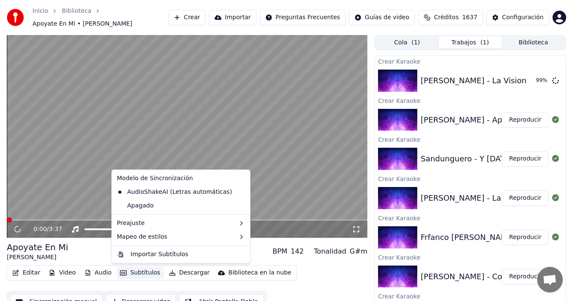
click at [140, 274] on button "Subtítulos" at bounding box center [140, 273] width 47 height 12
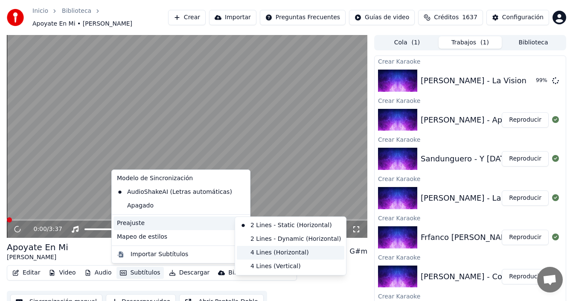
click at [256, 252] on div "4 Lines (Horizontal)" at bounding box center [291, 253] width 108 height 14
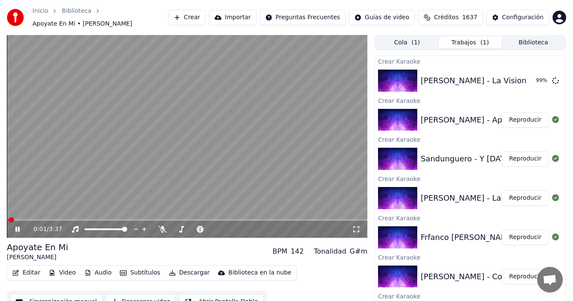
click at [358, 230] on icon at bounding box center [356, 229] width 9 height 7
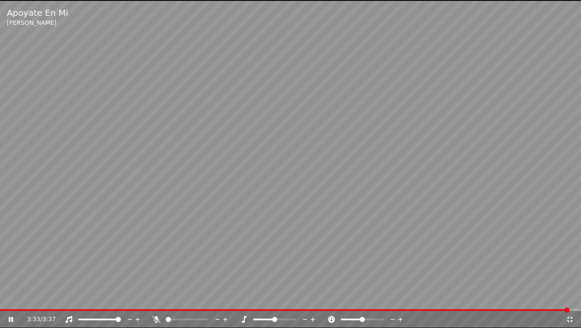
click at [570, 301] on icon at bounding box center [569, 319] width 6 height 6
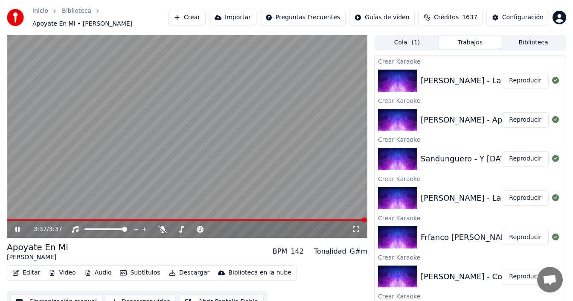
click at [196, 17] on button "Crear" at bounding box center [187, 17] width 38 height 15
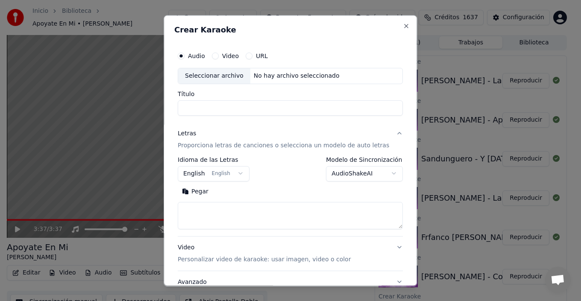
click at [215, 79] on div "Seleccionar archivo" at bounding box center [214, 75] width 72 height 15
drag, startPoint x: 192, startPoint y: 108, endPoint x: 163, endPoint y: 104, distance: 29.3
click at [163, 104] on body "**********" at bounding box center [286, 150] width 573 height 301
type input "**********"
click at [378, 178] on body "Inicio Biblioteca Apoyate En Mi • [PERSON_NAME] Crear Importar Preguntas Frecue…" at bounding box center [286, 150] width 573 height 301
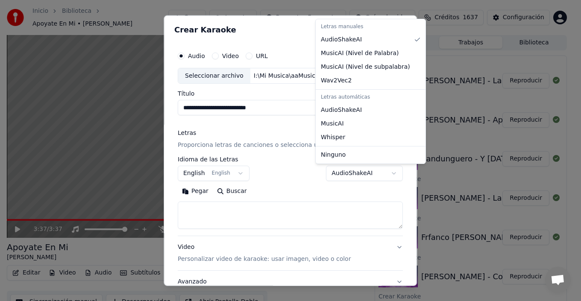
select select "**********"
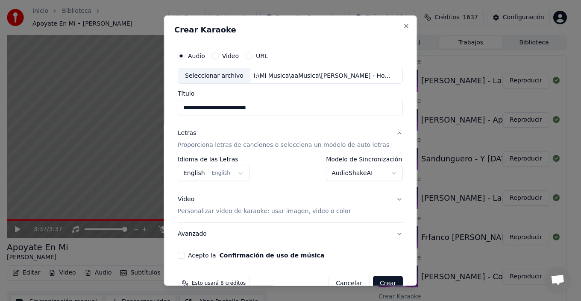
click at [217, 172] on body "Inicio Biblioteca Apoyate En Mi • [PERSON_NAME] Crear Importar Preguntas Frecue…" at bounding box center [286, 150] width 573 height 301
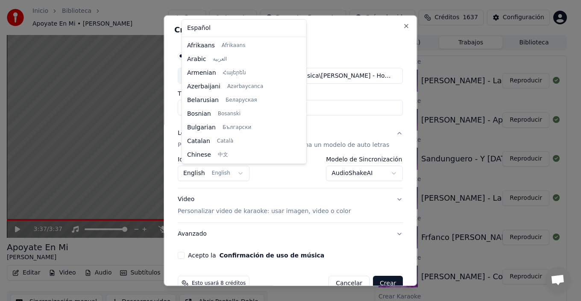
scroll to position [68, 0]
select select "**"
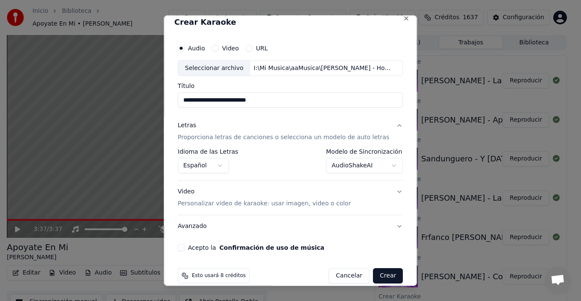
scroll to position [19, 0]
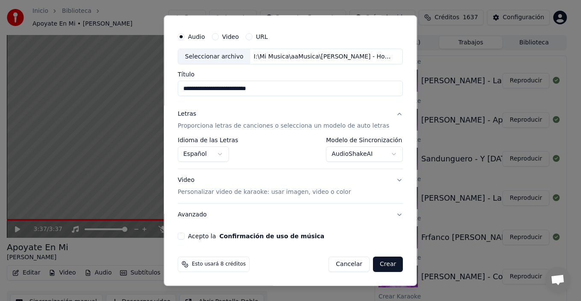
click at [386, 181] on button "Video Personalizar video de karaoke: usar imagen, video o color" at bounding box center [290, 186] width 225 height 34
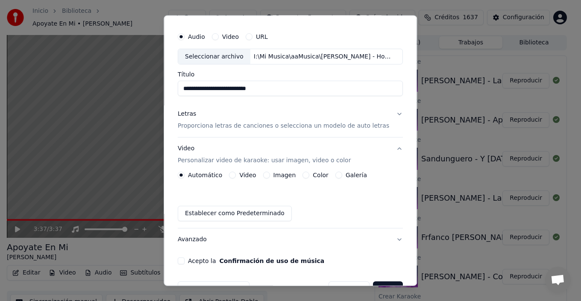
click at [353, 175] on label "Galería" at bounding box center [355, 175] width 21 height 6
click at [342, 175] on button "Galería" at bounding box center [338, 175] width 7 height 7
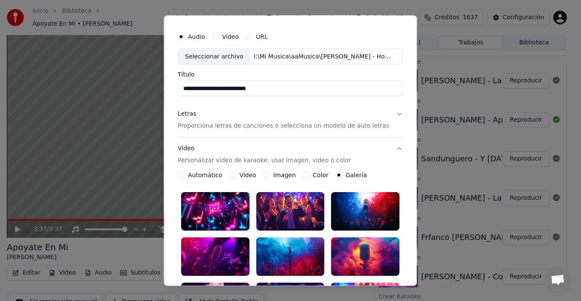
click at [282, 206] on div at bounding box center [290, 211] width 68 height 38
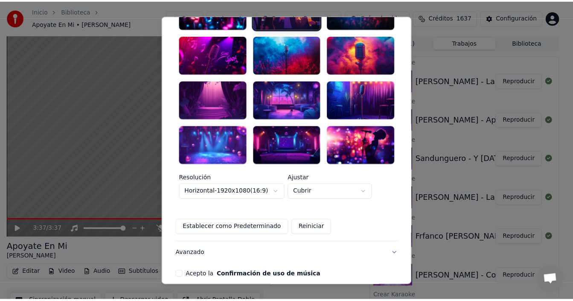
scroll to position [249, 0]
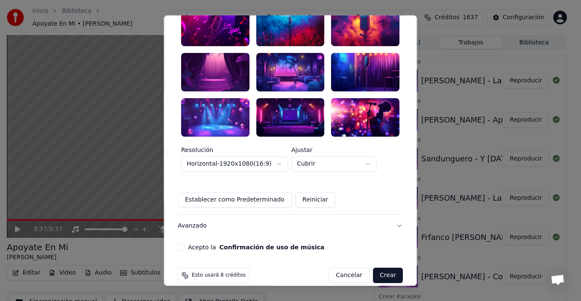
click at [184, 244] on button "Acepto la Confirmación de uso de música" at bounding box center [181, 247] width 7 height 7
click at [373, 268] on button "Crear" at bounding box center [388, 275] width 30 height 15
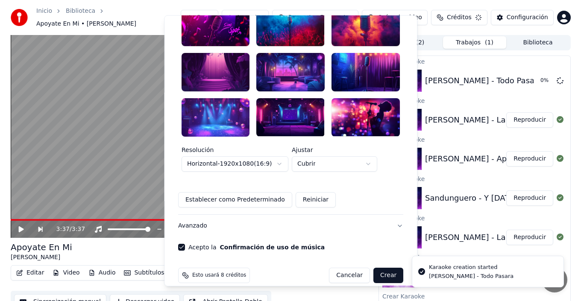
scroll to position [44, 0]
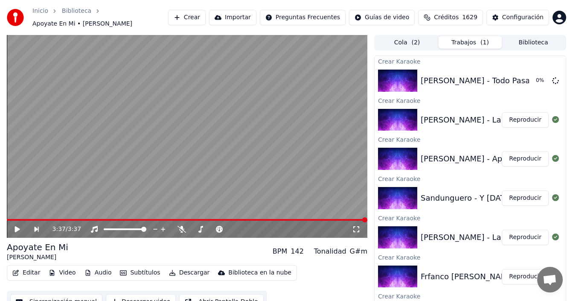
click at [190, 18] on button "Crear" at bounding box center [187, 17] width 38 height 15
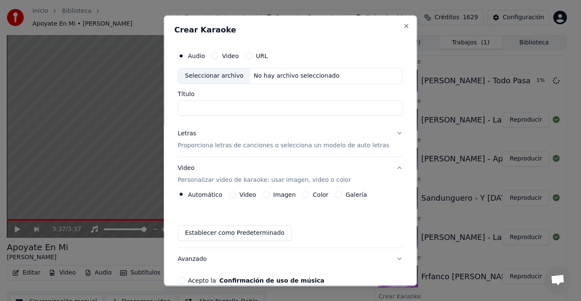
click at [210, 76] on div "Seleccionar archivo" at bounding box center [214, 75] width 72 height 15
drag, startPoint x: 191, startPoint y: 106, endPoint x: 159, endPoint y: 105, distance: 32.5
click at [159, 105] on body "Inicio Biblioteca Apoyate En Mi • [PERSON_NAME] Crear Importar Preguntas Frecue…" at bounding box center [286, 150] width 573 height 301
type input "**********"
click at [388, 137] on button "Letras Proporciona letras de canciones o selecciona un modelo de auto letras" at bounding box center [290, 139] width 225 height 34
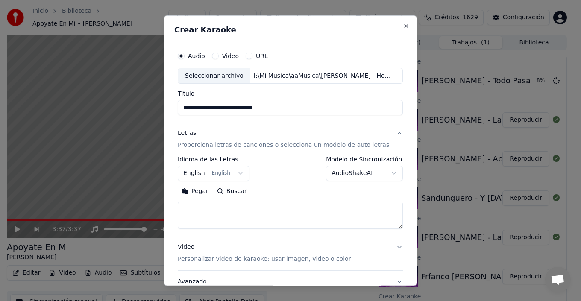
click at [389, 131] on button "Letras Proporciona letras de canciones o selecciona un modelo de auto letras" at bounding box center [290, 139] width 225 height 34
click at [389, 133] on button "Letras Proporciona letras de canciones o selecciona un modelo de auto letras" at bounding box center [290, 139] width 225 height 34
click at [365, 168] on body "Inicio Biblioteca Apoyate En Mi • [PERSON_NAME] Crear Importar Preguntas Frecue…" at bounding box center [286, 150] width 573 height 301
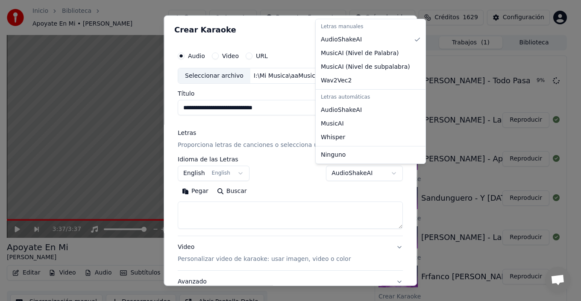
select select "**********"
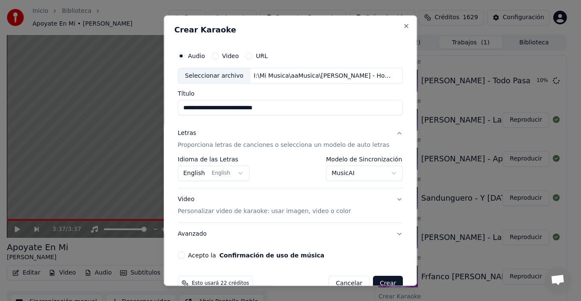
click at [232, 174] on button "English English" at bounding box center [214, 173] width 72 height 15
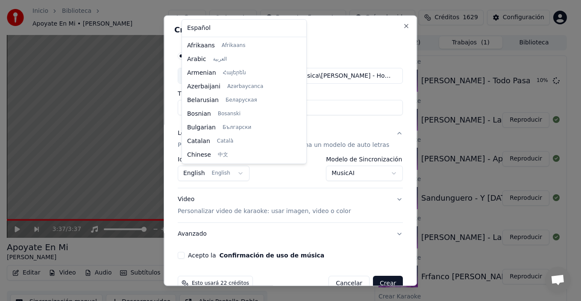
scroll to position [68, 0]
select select "**"
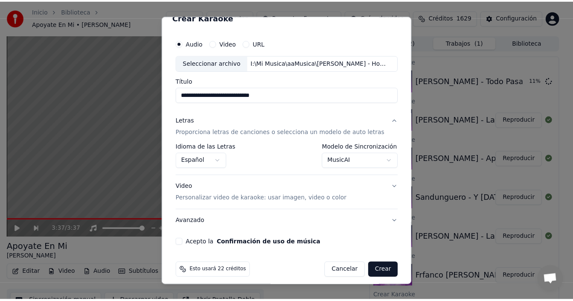
scroll to position [19, 0]
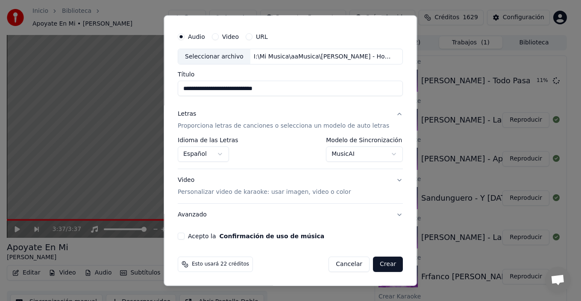
click at [184, 236] on button "Acepto la Confirmación de uso de música" at bounding box center [181, 236] width 7 height 7
click at [375, 262] on button "Crear" at bounding box center [388, 264] width 30 height 15
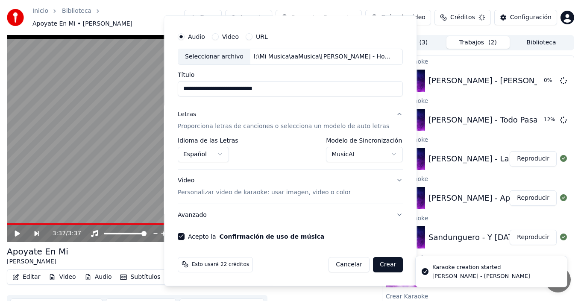
select select "**********"
select select
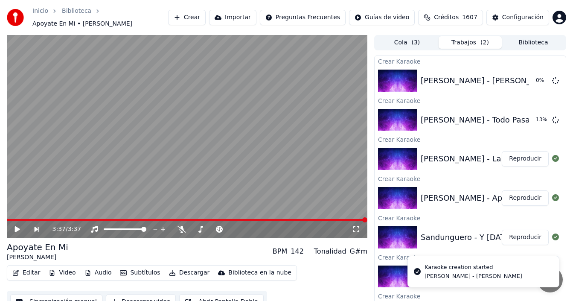
click at [514, 159] on button "Reproducir" at bounding box center [525, 158] width 47 height 15
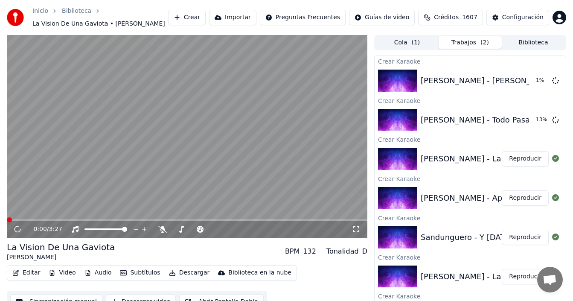
click at [140, 270] on button "Subtítulos" at bounding box center [140, 273] width 47 height 12
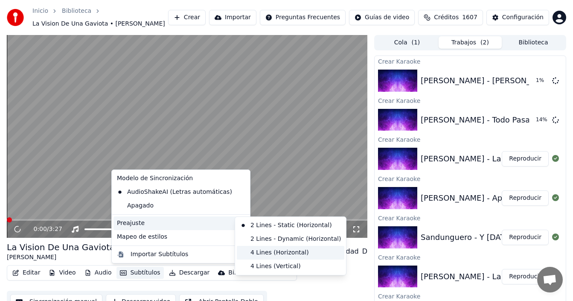
click at [260, 254] on div "4 Lines (Horizontal)" at bounding box center [291, 253] width 108 height 14
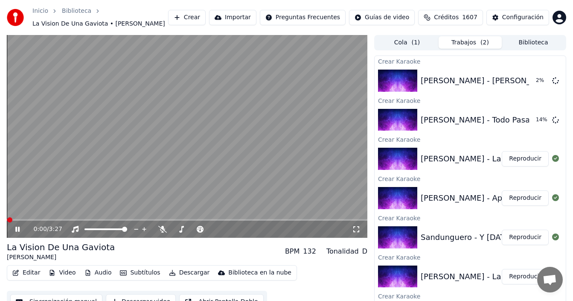
click at [359, 231] on icon at bounding box center [356, 229] width 6 height 6
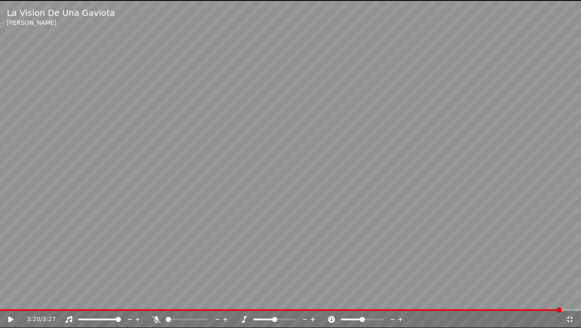
click at [568, 301] on icon at bounding box center [569, 319] width 6 height 6
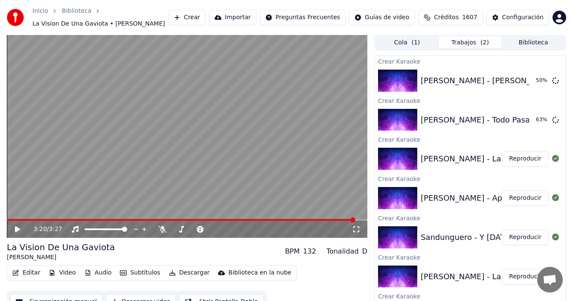
click at [472, 45] on button "Trabajos ( 2 )" at bounding box center [470, 42] width 63 height 12
click at [534, 41] on button "Biblioteca" at bounding box center [533, 42] width 63 height 12
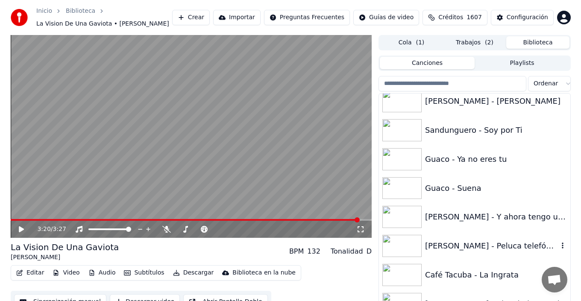
scroll to position [4014, 0]
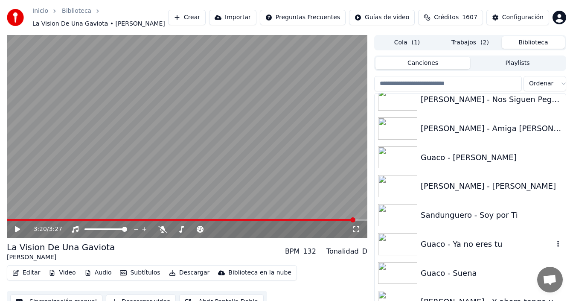
click at [466, 242] on div "Guaco - Ya no eres tu" at bounding box center [487, 244] width 133 height 12
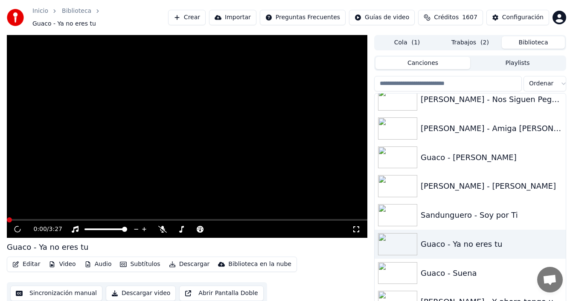
click at [137, 262] on button "Subtítulos" at bounding box center [140, 264] width 47 height 12
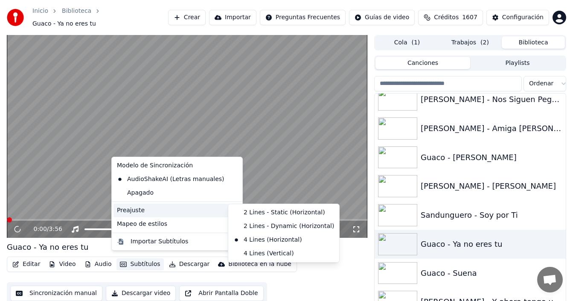
click at [201, 210] on div "Preajuste" at bounding box center [177, 211] width 127 height 14
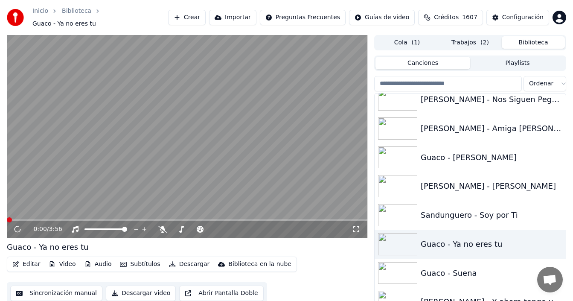
click at [357, 226] on icon at bounding box center [356, 229] width 9 height 7
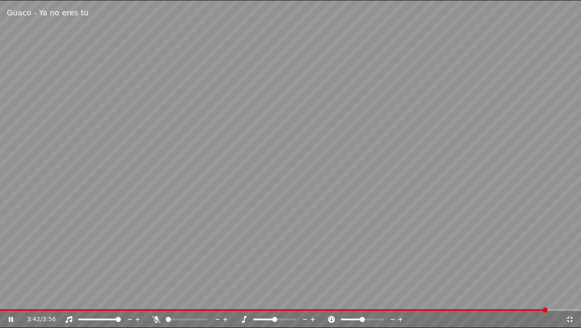
click at [568, 301] on icon at bounding box center [569, 319] width 6 height 6
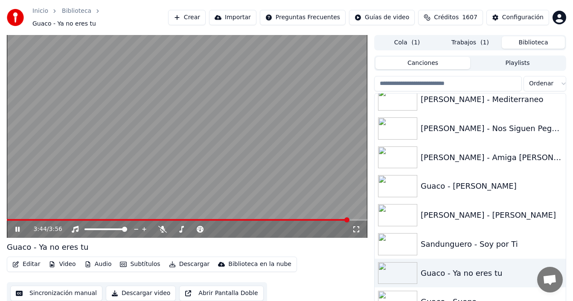
click at [475, 39] on button "Trabajos ( 1 )" at bounding box center [470, 42] width 63 height 12
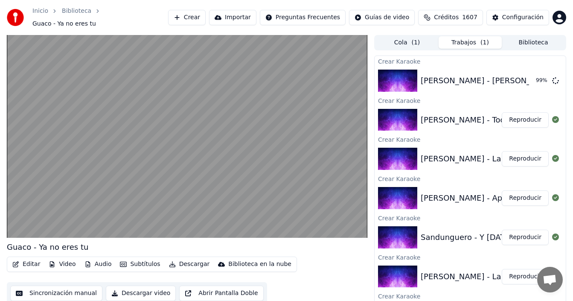
click at [521, 115] on button "Reproducir" at bounding box center [525, 119] width 47 height 15
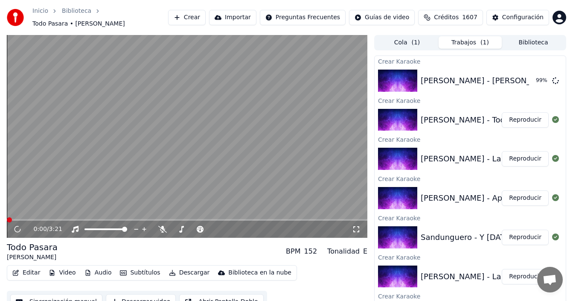
click at [140, 274] on button "Subtítulos" at bounding box center [140, 273] width 47 height 12
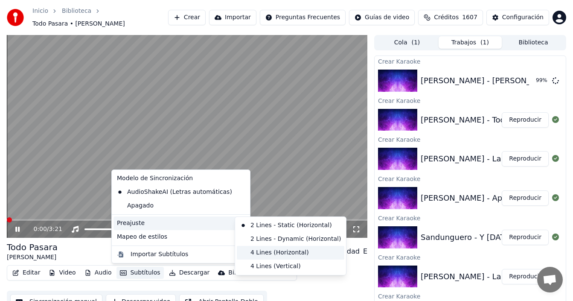
click at [268, 254] on div "4 Lines (Horizontal)" at bounding box center [291, 253] width 108 height 14
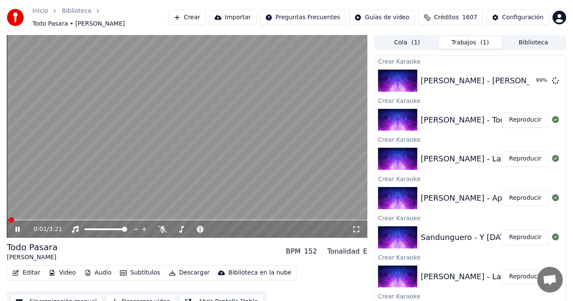
click at [356, 231] on icon at bounding box center [356, 229] width 9 height 7
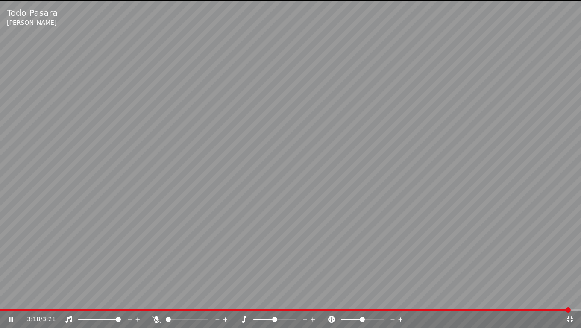
click at [567, 301] on icon at bounding box center [569, 319] width 9 height 7
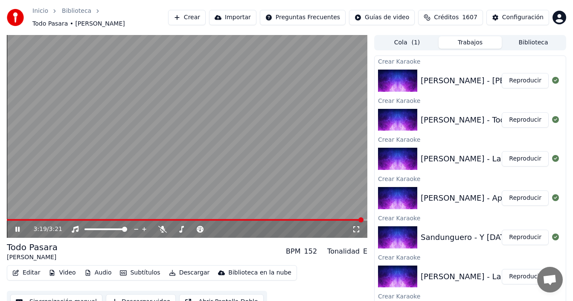
click at [191, 16] on button "Crear" at bounding box center [187, 17] width 38 height 15
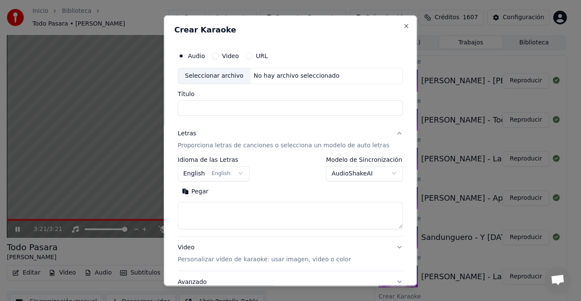
click at [207, 75] on div "Seleccionar archivo" at bounding box center [214, 75] width 72 height 15
drag, startPoint x: 194, startPoint y: 108, endPoint x: 134, endPoint y: 90, distance: 62.1
click at [146, 102] on body "Inicio Biblioteca Todo Pasara • [PERSON_NAME] Crear Importar Preguntas Frecuent…" at bounding box center [286, 150] width 573 height 301
type input "**********"
click at [365, 169] on body "Inicio Biblioteca Todo Pasara • [PERSON_NAME] Crear Importar Preguntas Frecuent…" at bounding box center [286, 150] width 573 height 301
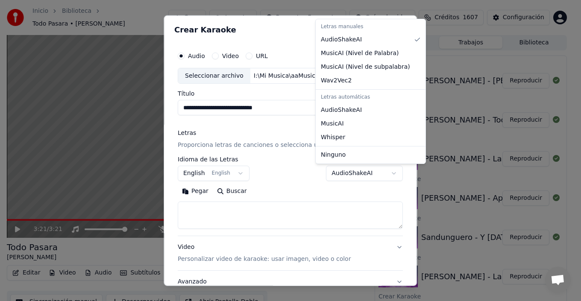
select select "**********"
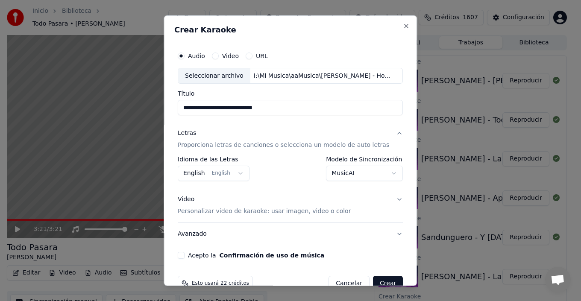
click at [211, 172] on body "Inicio Biblioteca Todo Pasara • [PERSON_NAME] Crear Importar Preguntas Frecuent…" at bounding box center [286, 150] width 573 height 301
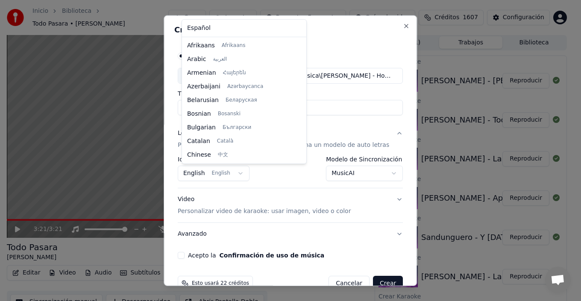
scroll to position [68, 0]
select select "**"
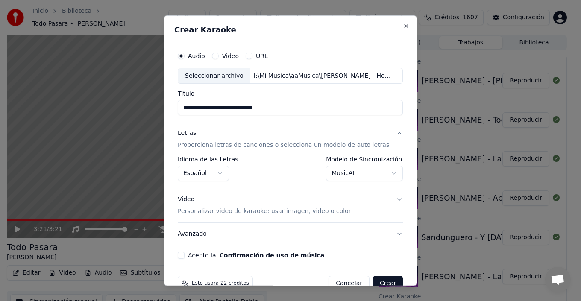
click at [184, 254] on button "Acepto la Confirmación de uso de música" at bounding box center [181, 255] width 7 height 7
click at [385, 282] on button "Crear" at bounding box center [388, 283] width 30 height 15
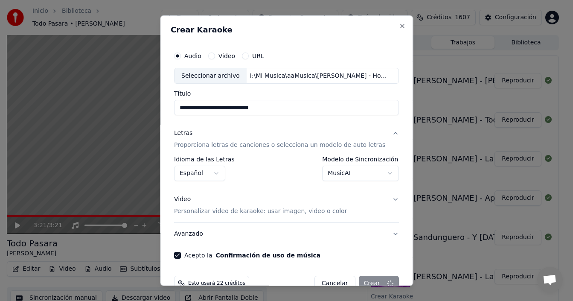
select select "**********"
select select
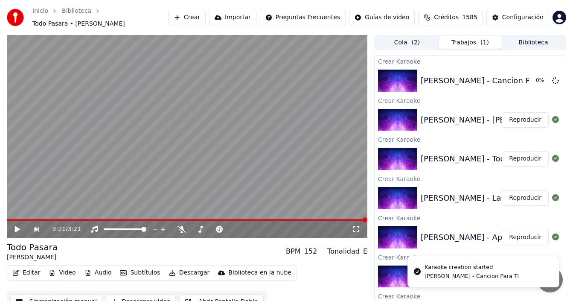
click at [192, 18] on button "Crear" at bounding box center [187, 17] width 38 height 15
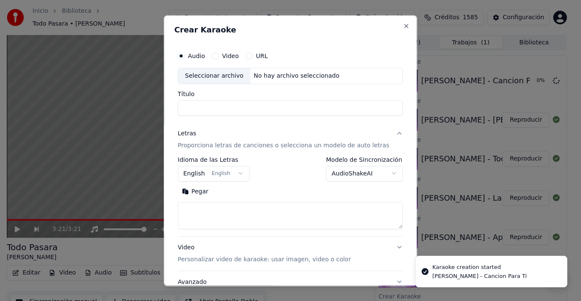
click at [216, 75] on div "Seleccionar archivo" at bounding box center [214, 75] width 72 height 15
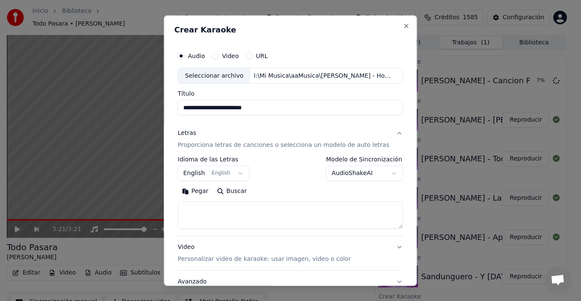
drag, startPoint x: 194, startPoint y: 107, endPoint x: 162, endPoint y: 103, distance: 32.2
click at [162, 104] on body "Inicio Biblioteca Todo Pasara • [PERSON_NAME] Crear Importar Preguntas Frecuent…" at bounding box center [286, 150] width 573 height 301
type input "**********"
click at [382, 170] on button "AudioShakeAI" at bounding box center [364, 173] width 77 height 15
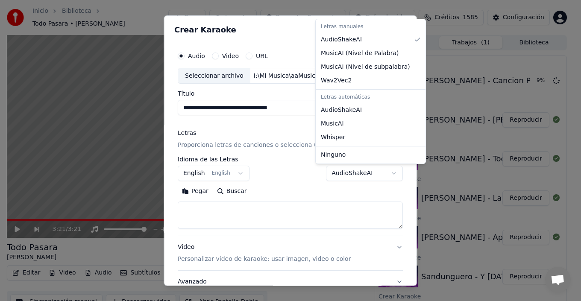
select select "**********"
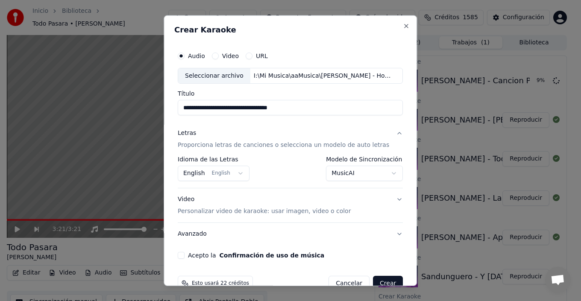
click at [225, 172] on button "English English" at bounding box center [214, 173] width 72 height 15
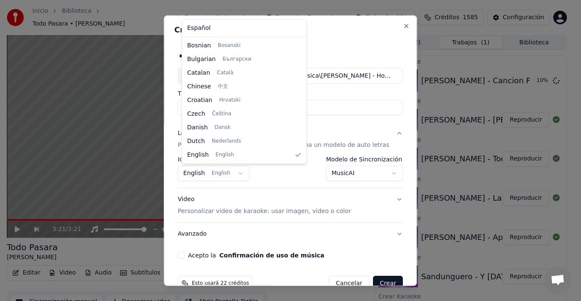
select select "**"
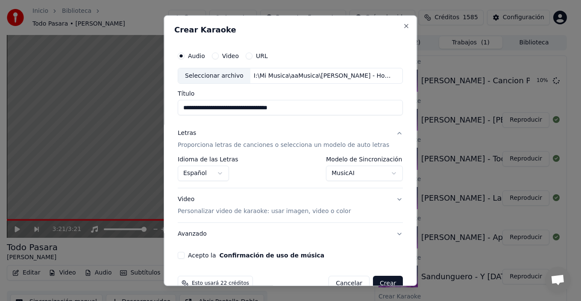
click at [388, 199] on button "Video Personalizar video de karaoke: usar imagen, video o color" at bounding box center [290, 205] width 225 height 34
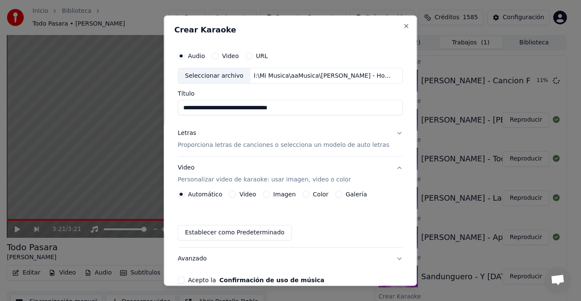
click at [354, 195] on label "Galería" at bounding box center [355, 194] width 21 height 6
click at [342, 195] on button "Galería" at bounding box center [338, 194] width 7 height 7
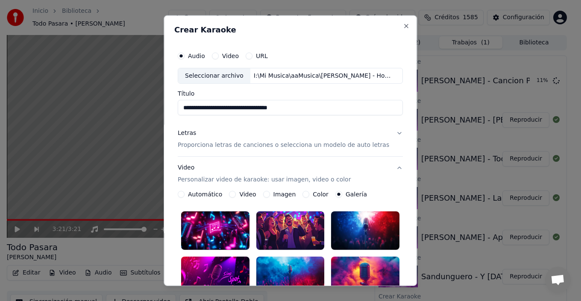
click at [230, 225] on div at bounding box center [215, 230] width 68 height 38
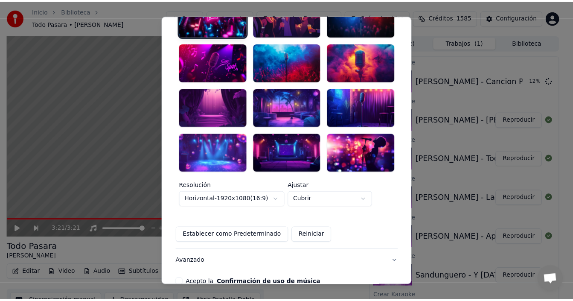
scroll to position [249, 0]
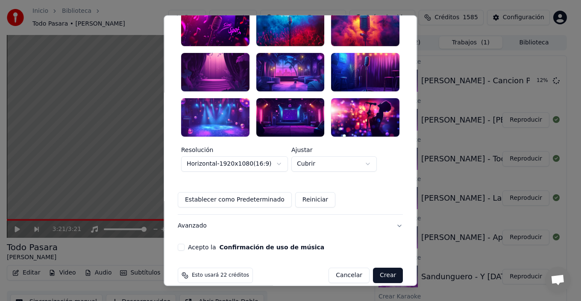
click at [189, 244] on div "Acepto la Confirmación de uso de música" at bounding box center [290, 247] width 225 height 7
click at [184, 244] on button "Acepto la Confirmación de uso de música" at bounding box center [181, 247] width 7 height 7
click at [384, 268] on button "Crear" at bounding box center [388, 275] width 30 height 15
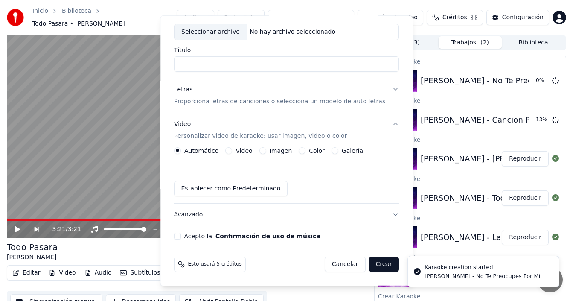
scroll to position [44, 0]
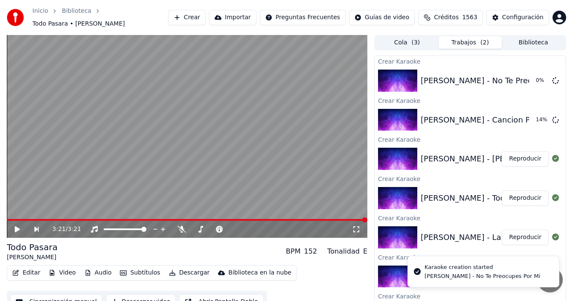
click at [514, 161] on button "Reproducir" at bounding box center [525, 158] width 47 height 15
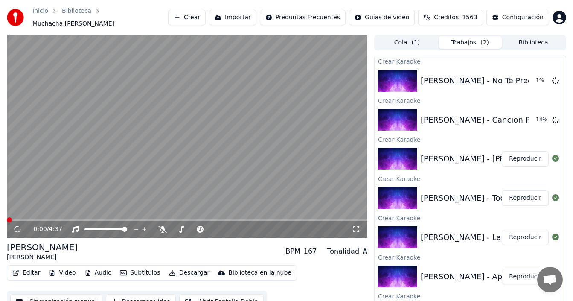
click at [123, 272] on button "Subtítulos" at bounding box center [140, 273] width 47 height 12
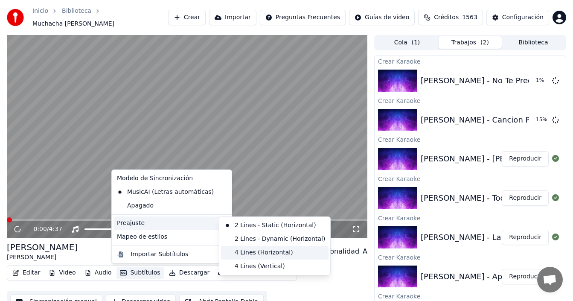
click at [256, 252] on div "4 Lines (Horizontal)" at bounding box center [275, 253] width 108 height 14
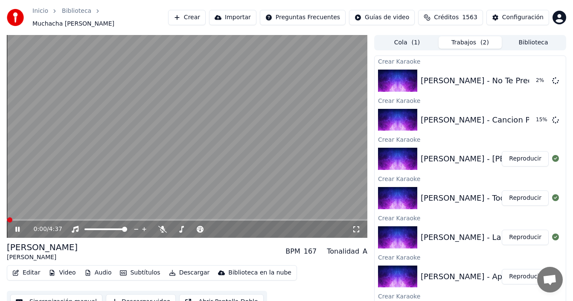
click at [356, 229] on icon at bounding box center [356, 229] width 9 height 7
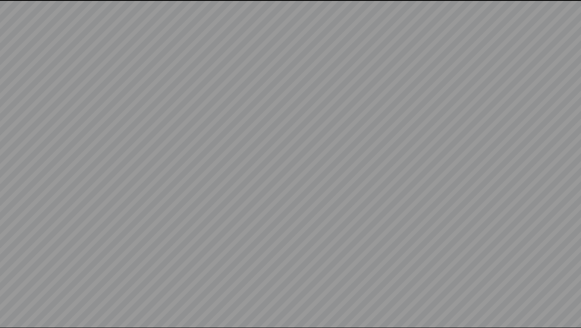
click at [200, 298] on video at bounding box center [290, 164] width 581 height 328
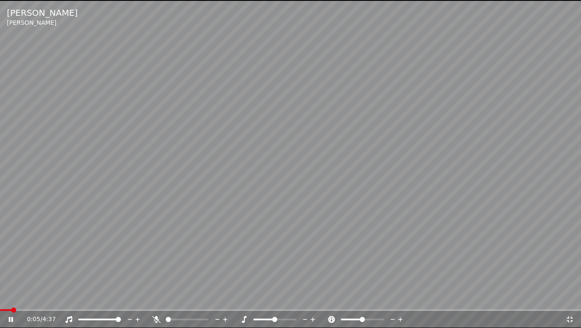
click at [200, 297] on video at bounding box center [290, 164] width 581 height 328
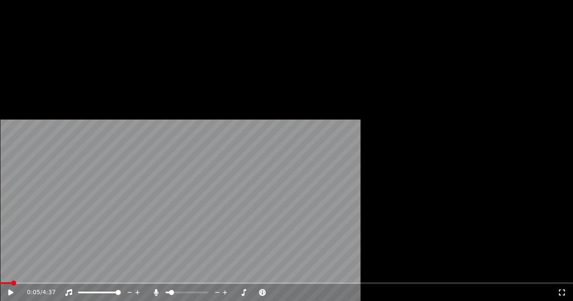
click at [174, 290] on span at bounding box center [171, 292] width 5 height 5
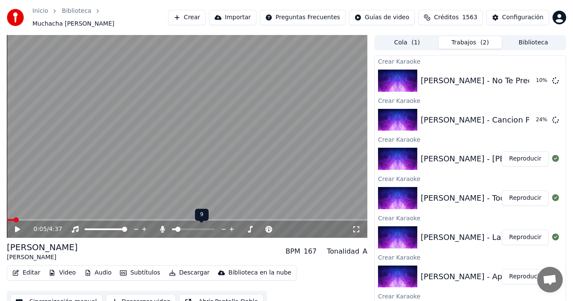
click at [168, 194] on video at bounding box center [187, 136] width 361 height 203
click at [228, 228] on span at bounding box center [224, 229] width 5 height 5
click at [172, 229] on span at bounding box center [174, 229] width 5 height 5
click at [42, 219] on span at bounding box center [43, 219] width 5 height 5
click at [246, 229] on span at bounding box center [231, 229] width 43 height 2
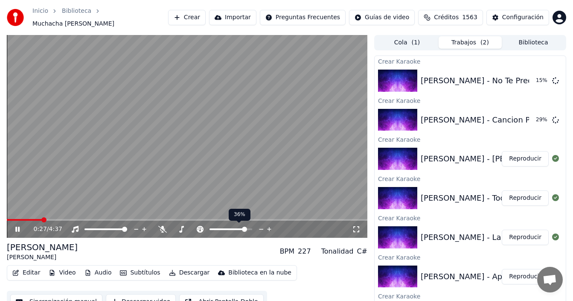
click at [242, 229] on span at bounding box center [244, 229] width 5 height 5
click at [234, 228] on span at bounding box center [236, 229] width 5 height 5
click at [227, 229] on span at bounding box center [222, 229] width 24 height 2
click at [229, 229] on span at bounding box center [227, 229] width 5 height 5
click at [230, 228] on div at bounding box center [238, 229] width 69 height 9
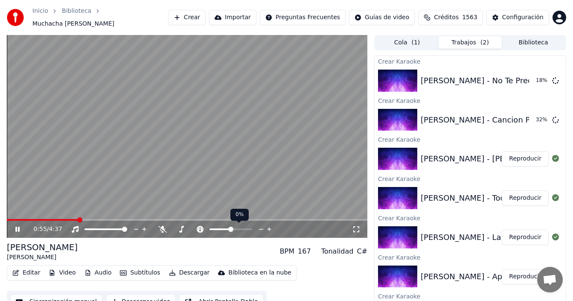
click at [231, 231] on span at bounding box center [230, 229] width 5 height 5
click at [77, 220] on span at bounding box center [79, 219] width 5 height 5
click at [357, 229] on icon at bounding box center [356, 229] width 9 height 7
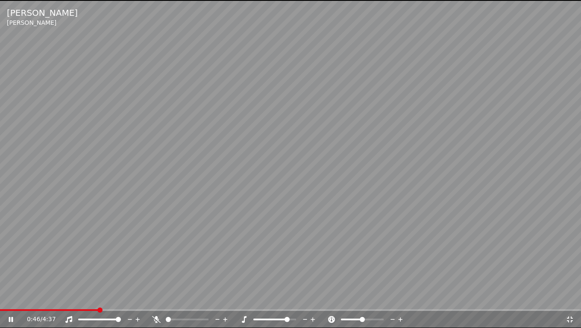
click at [245, 181] on video at bounding box center [290, 164] width 581 height 328
click at [570, 301] on icon at bounding box center [569, 319] width 9 height 7
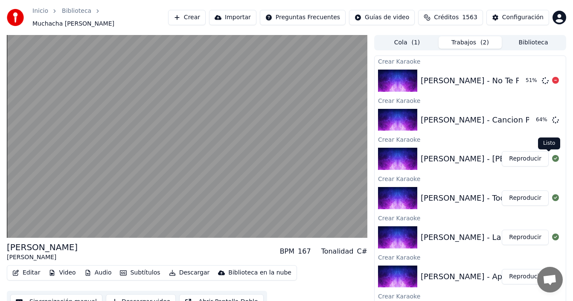
click at [540, 41] on button "Biblioteca" at bounding box center [533, 42] width 63 height 12
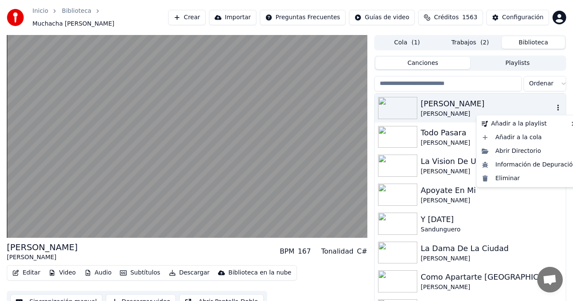
click at [554, 107] on icon "button" at bounding box center [558, 107] width 9 height 7
click at [506, 177] on div "Eliminar" at bounding box center [530, 179] width 102 height 14
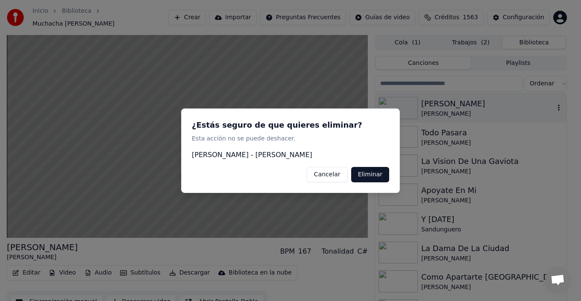
click at [379, 177] on button "Eliminar" at bounding box center [370, 173] width 38 height 15
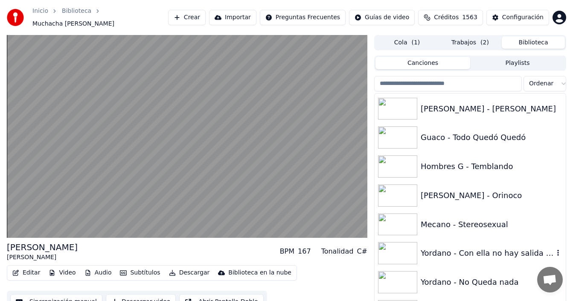
scroll to position [3452, 0]
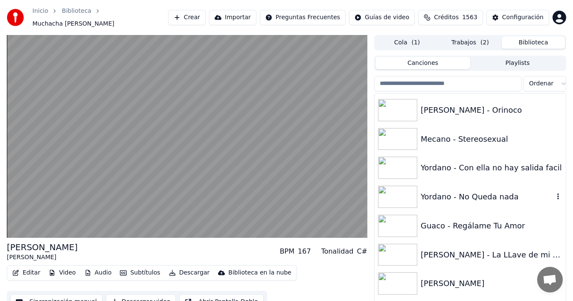
click at [484, 201] on div "Yordano - No Queda nada" at bounding box center [487, 197] width 133 height 12
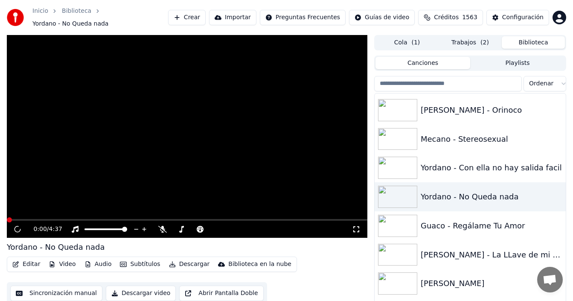
click at [140, 258] on button "Subtítulos" at bounding box center [140, 264] width 47 height 12
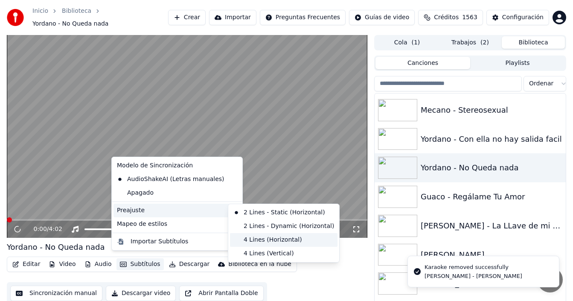
click at [246, 239] on div "4 Lines (Horizontal)" at bounding box center [284, 240] width 108 height 14
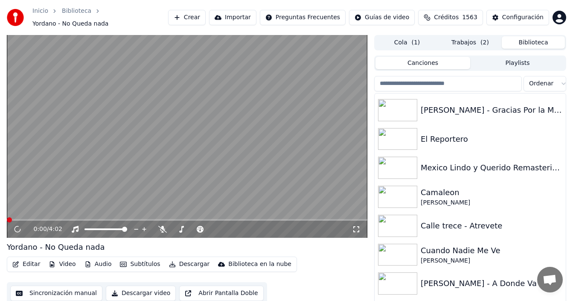
click at [356, 227] on icon at bounding box center [356, 229] width 9 height 7
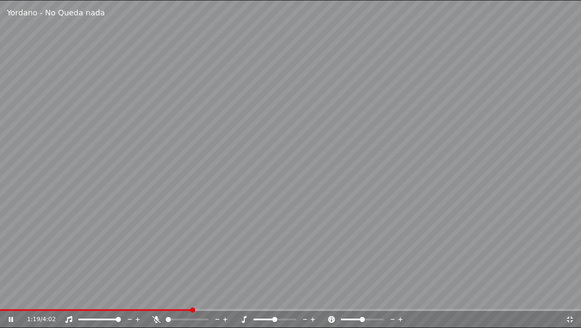
click at [273, 301] on span at bounding box center [274, 319] width 5 height 5
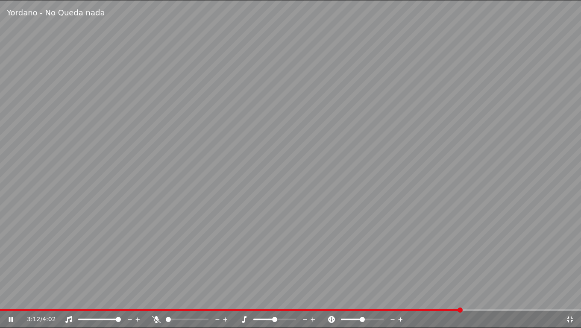
click at [566, 301] on icon at bounding box center [569, 319] width 9 height 7
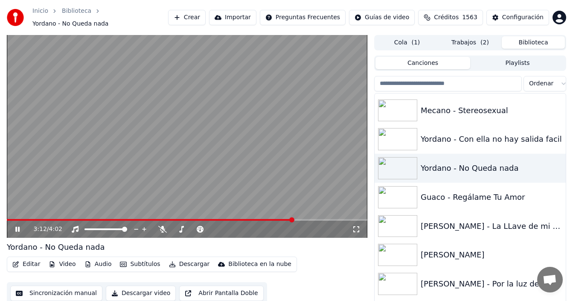
click at [467, 38] on button "Trabajos ( 2 )" at bounding box center [470, 42] width 63 height 12
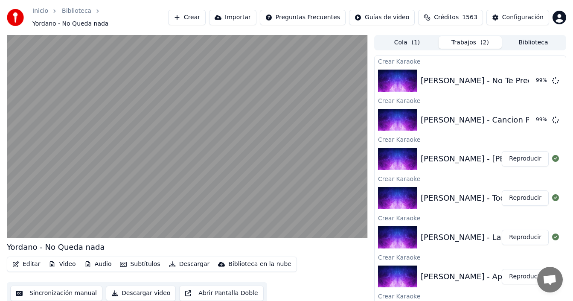
click at [533, 38] on button "Biblioteca" at bounding box center [533, 42] width 63 height 12
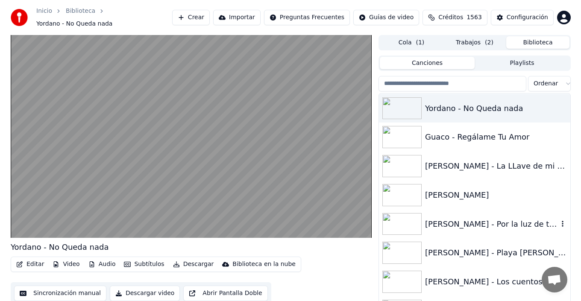
scroll to position [3488, 0]
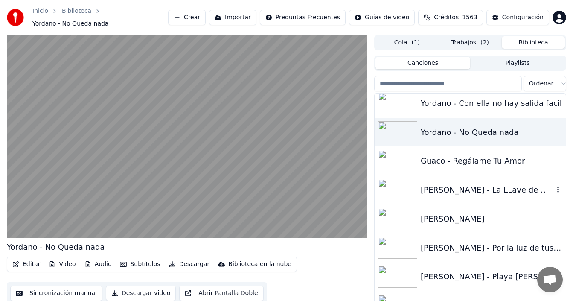
click at [498, 184] on div "[PERSON_NAME] - La LLave de mi Corazon" at bounding box center [487, 190] width 133 height 12
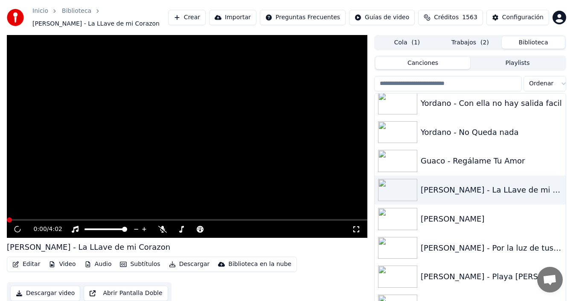
click at [131, 262] on button "Subtítulos" at bounding box center [140, 264] width 47 height 12
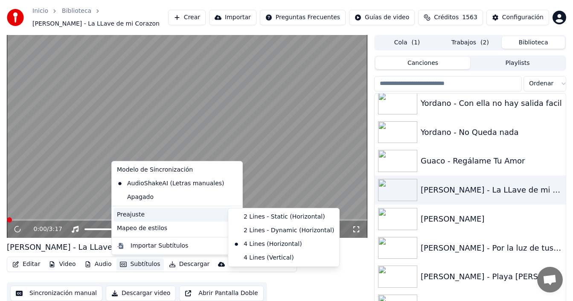
click at [205, 218] on div "Preajuste" at bounding box center [177, 215] width 127 height 14
click at [356, 233] on div "0:00 / 3:17" at bounding box center [187, 229] width 354 height 9
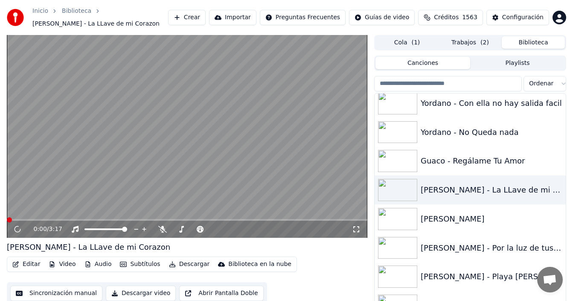
click at [358, 228] on icon at bounding box center [356, 229] width 9 height 7
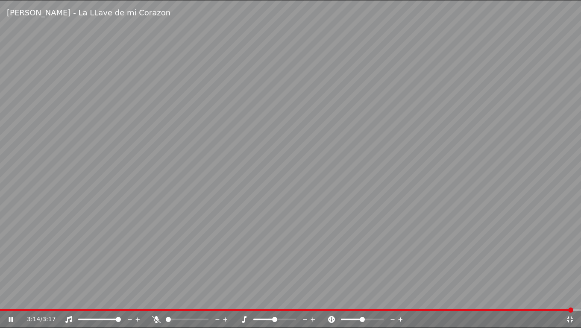
click at [569, 301] on icon at bounding box center [569, 319] width 6 height 6
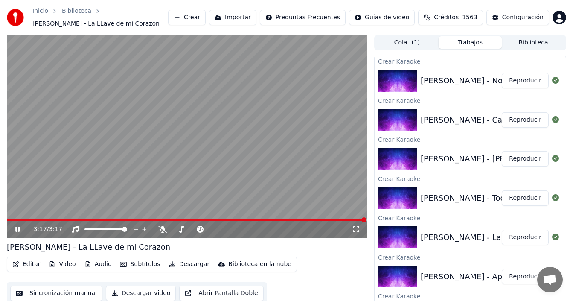
click at [473, 43] on button "Trabajos" at bounding box center [470, 42] width 63 height 12
click at [525, 120] on button "Reproducir" at bounding box center [525, 119] width 47 height 15
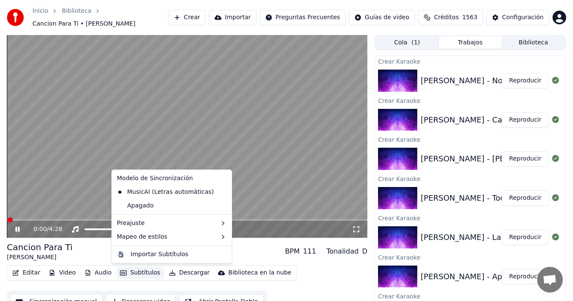
click at [140, 271] on button "Subtítulos" at bounding box center [140, 273] width 47 height 12
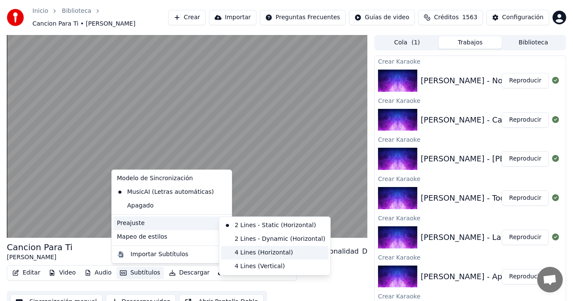
click at [245, 251] on div "4 Lines (Horizontal)" at bounding box center [275, 253] width 108 height 14
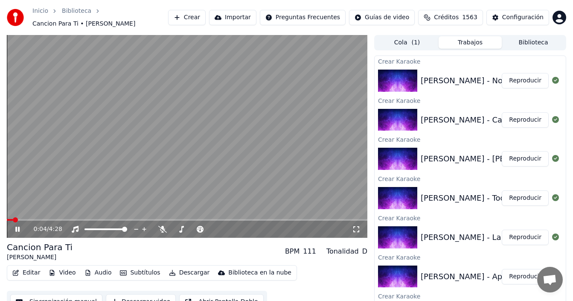
click at [357, 228] on icon at bounding box center [356, 229] width 9 height 7
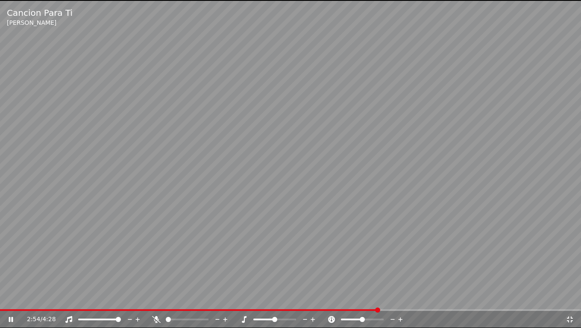
click at [574, 301] on div "2:54 / 4:28" at bounding box center [290, 319] width 574 height 9
click at [568, 301] on icon at bounding box center [569, 319] width 6 height 6
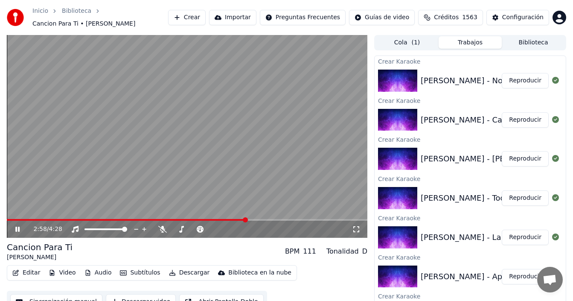
click at [524, 83] on button "Reproducir" at bounding box center [525, 80] width 47 height 15
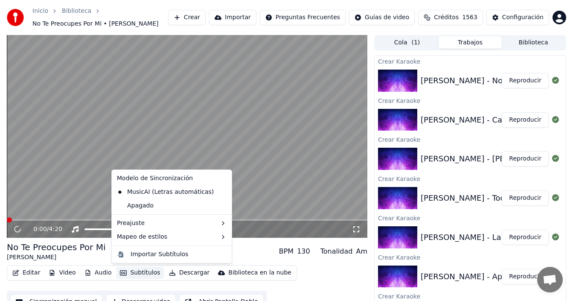
click at [138, 271] on button "Subtítulos" at bounding box center [140, 273] width 47 height 12
click at [196, 72] on video at bounding box center [187, 136] width 361 height 203
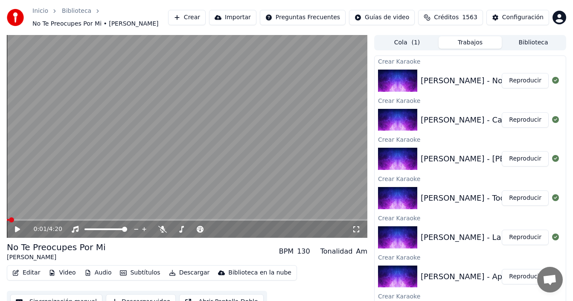
click at [199, 17] on button "Crear" at bounding box center [187, 17] width 38 height 15
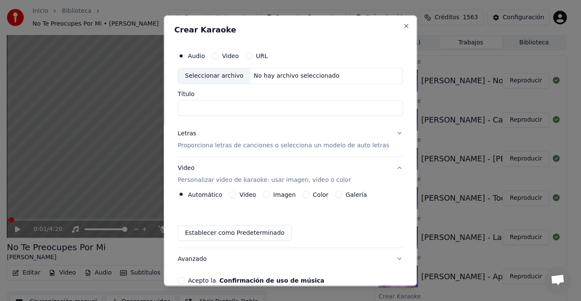
click at [207, 74] on div "Seleccionar archivo" at bounding box center [214, 75] width 72 height 15
drag, startPoint x: 193, startPoint y: 108, endPoint x: 163, endPoint y: 112, distance: 30.6
click at [167, 112] on div "**********" at bounding box center [289, 150] width 253 height 271
type input "**********"
click at [391, 168] on button "Video Personalizar video de karaoke: usar imagen, video o color" at bounding box center [290, 174] width 225 height 34
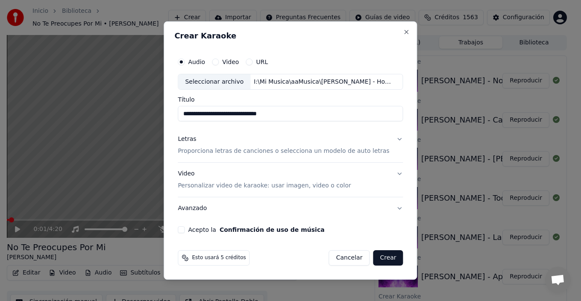
click at [390, 148] on button "Letras Proporciona letras de canciones o selecciona un modelo de auto letras" at bounding box center [290, 145] width 225 height 34
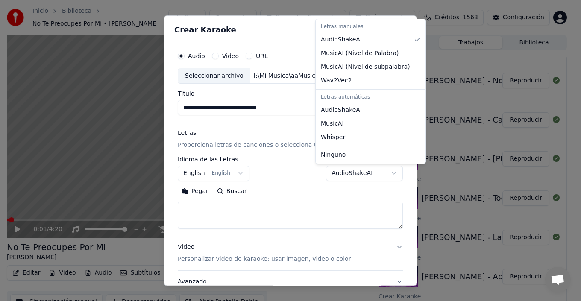
click at [341, 176] on body "Inicio Biblioteca No Te Preocupes Por Mi • [PERSON_NAME] Crear Importar Pregunt…" at bounding box center [286, 150] width 573 height 301
select select "**********"
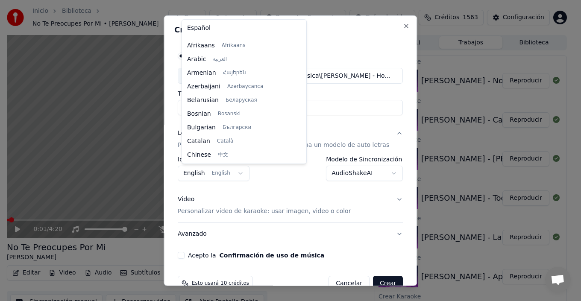
click at [222, 172] on body "Inicio Biblioteca No Te Preocupes Por Mi • [PERSON_NAME] Crear Importar Pregunt…" at bounding box center [286, 150] width 573 height 301
select select "**"
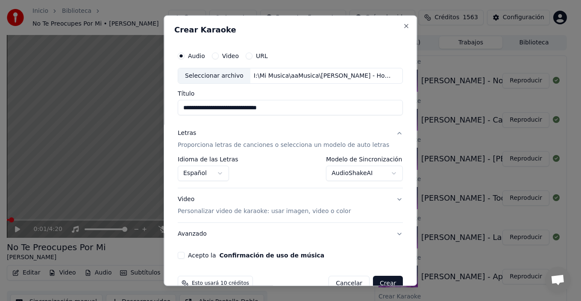
click at [390, 201] on button "Video Personalizar video de karaoke: usar imagen, video o color" at bounding box center [290, 205] width 225 height 34
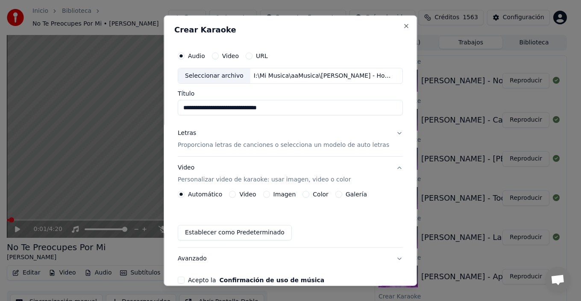
click at [357, 196] on label "Galería" at bounding box center [355, 194] width 21 height 6
click at [342, 196] on button "Galería" at bounding box center [338, 194] width 7 height 7
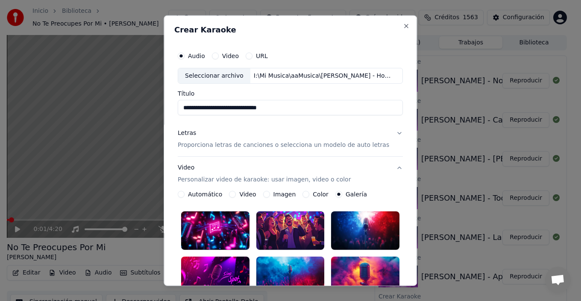
click at [356, 222] on div at bounding box center [365, 230] width 68 height 38
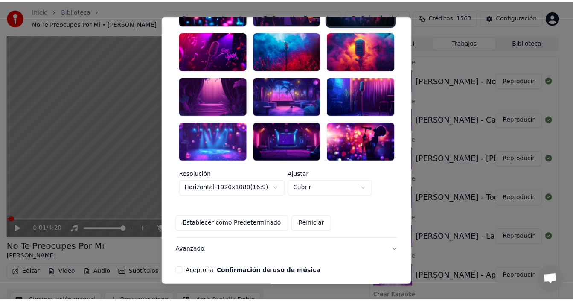
scroll to position [249, 0]
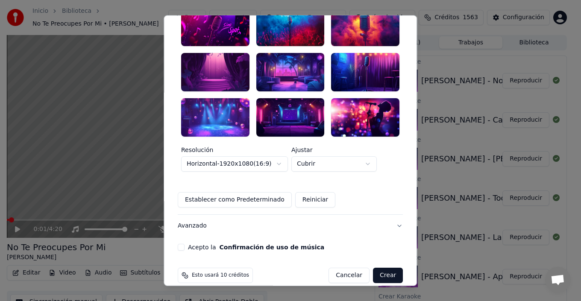
click at [184, 244] on button "Acepto la Confirmación de uso de música" at bounding box center [181, 247] width 7 height 7
click at [379, 268] on button "Crear" at bounding box center [388, 275] width 30 height 15
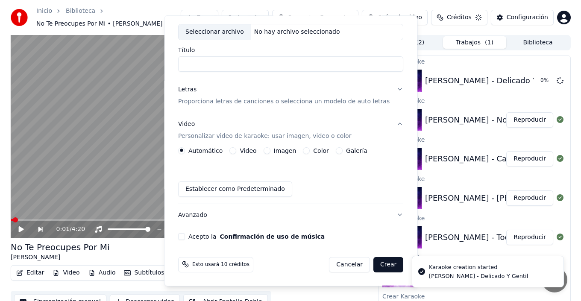
scroll to position [44, 0]
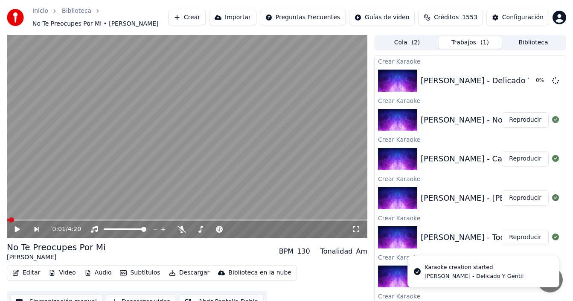
click at [194, 17] on button "Crear" at bounding box center [187, 17] width 38 height 15
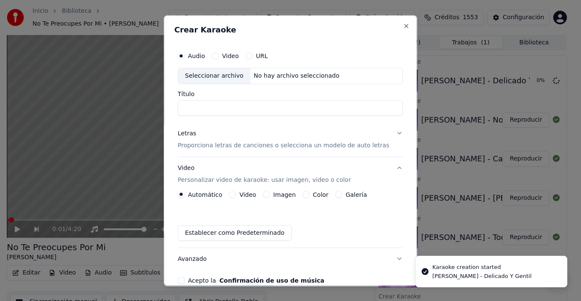
click at [209, 78] on div "Seleccionar archivo" at bounding box center [214, 75] width 72 height 15
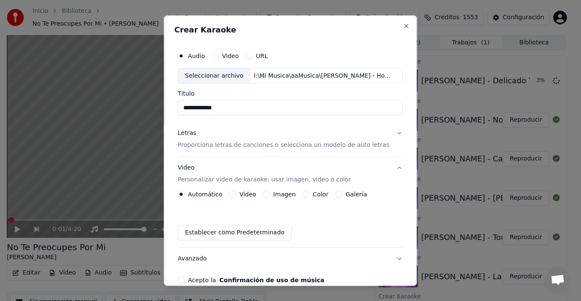
drag, startPoint x: 194, startPoint y: 108, endPoint x: 144, endPoint y: 81, distance: 56.9
click at [150, 101] on body "Inicio Biblioteca No Te Preocupes Por Mi • [PERSON_NAME] Crear Importar Pregunt…" at bounding box center [286, 150] width 573 height 301
type input "**********"
click at [389, 134] on button "Letras Proporciona letras de canciones o selecciona un modelo de auto letras" at bounding box center [290, 139] width 225 height 34
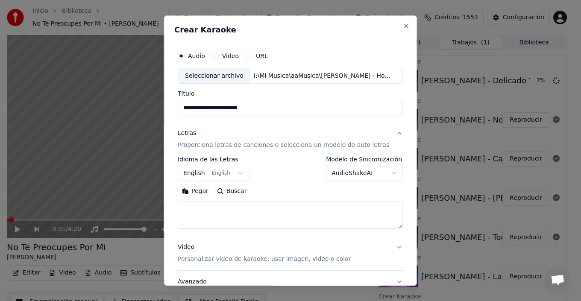
click at [356, 173] on body "Inicio Biblioteca No Te Preocupes Por Mi • [PERSON_NAME] Crear Importar Pregunt…" at bounding box center [286, 150] width 573 height 301
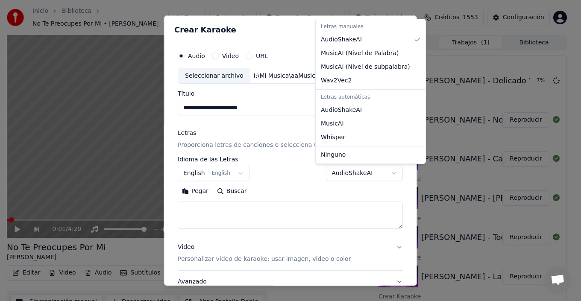
select select "**********"
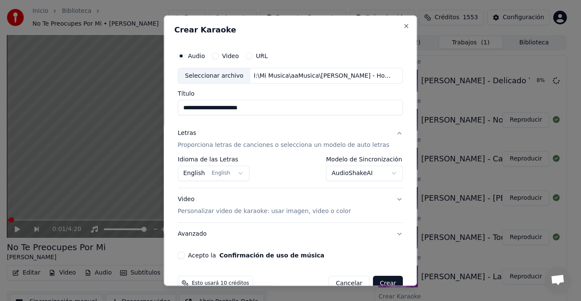
click at [226, 172] on button "English English" at bounding box center [214, 173] width 72 height 15
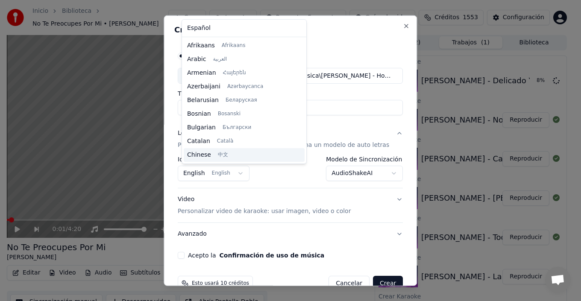
scroll to position [68, 0]
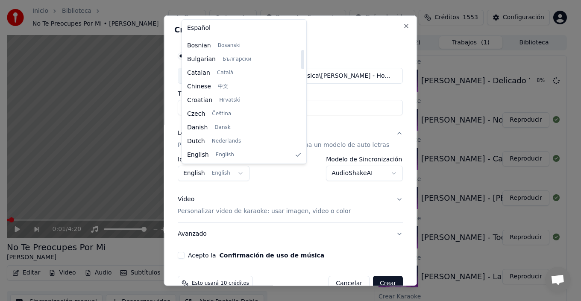
select select "**"
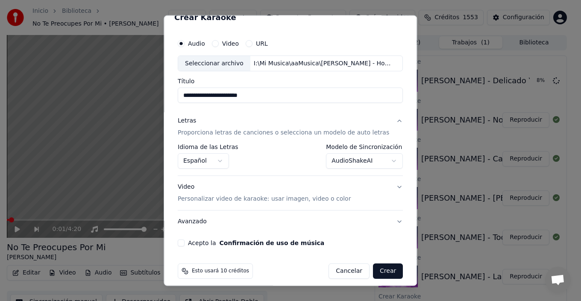
scroll to position [19, 0]
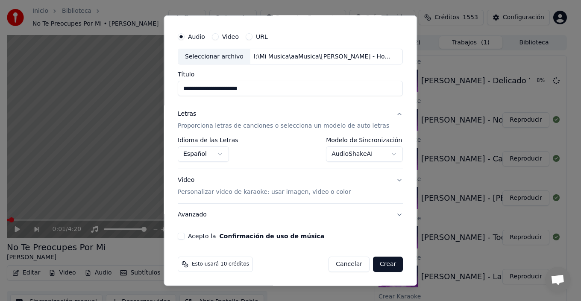
click at [386, 215] on button "Avanzado" at bounding box center [290, 215] width 225 height 22
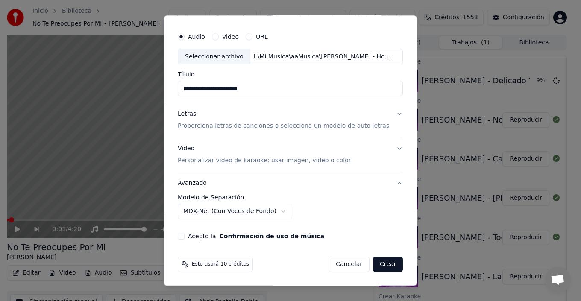
click at [328, 159] on p "Personalizar video de karaoke: usar imagen, video o color" at bounding box center [264, 160] width 173 height 9
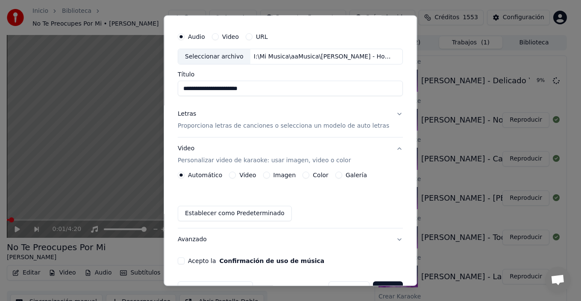
click at [350, 174] on label "Galería" at bounding box center [355, 175] width 21 height 6
click at [342, 174] on button "Galería" at bounding box center [338, 175] width 7 height 7
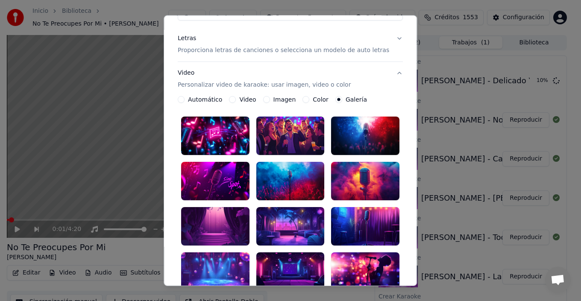
scroll to position [147, 0]
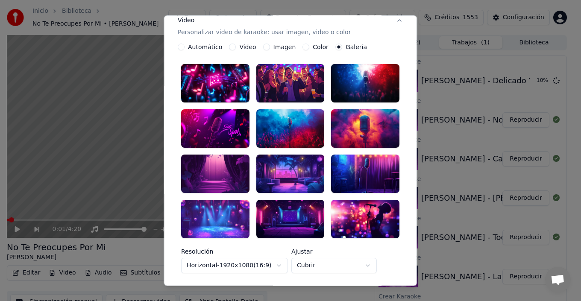
click at [215, 200] on div at bounding box center [215, 219] width 68 height 38
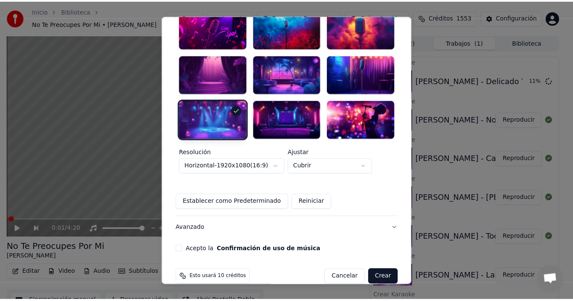
scroll to position [249, 0]
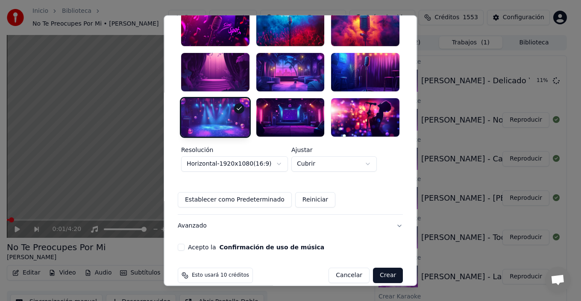
click at [184, 244] on button "Acepto la Confirmación de uso de música" at bounding box center [181, 247] width 7 height 7
click at [376, 268] on button "Crear" at bounding box center [388, 275] width 30 height 15
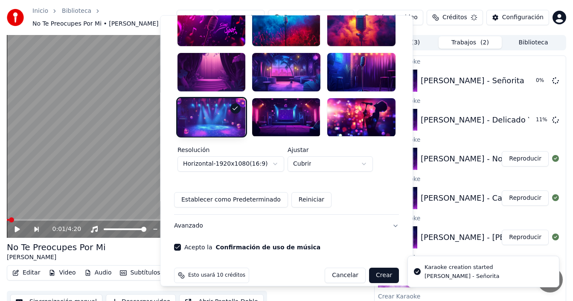
scroll to position [44, 0]
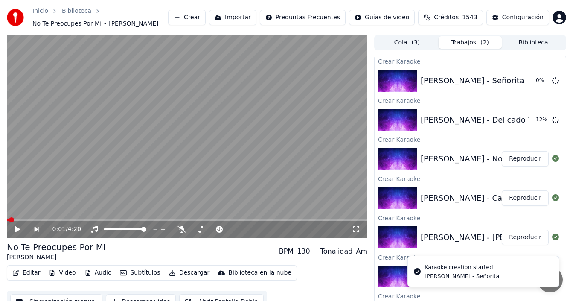
click at [520, 158] on button "Reproducir" at bounding box center [525, 158] width 47 height 15
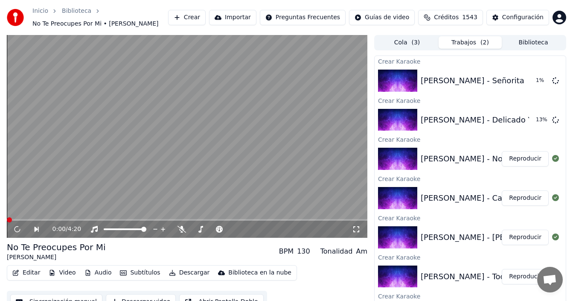
click at [141, 272] on button "Subtítulos" at bounding box center [140, 273] width 47 height 12
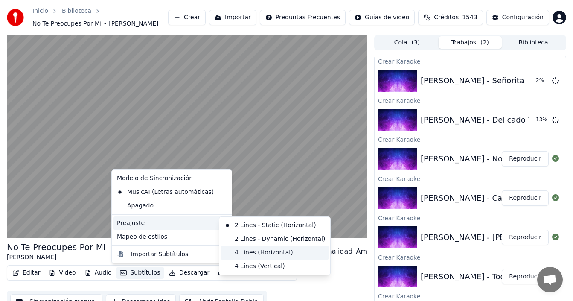
click at [253, 251] on div "4 Lines (Horizontal)" at bounding box center [275, 253] width 108 height 14
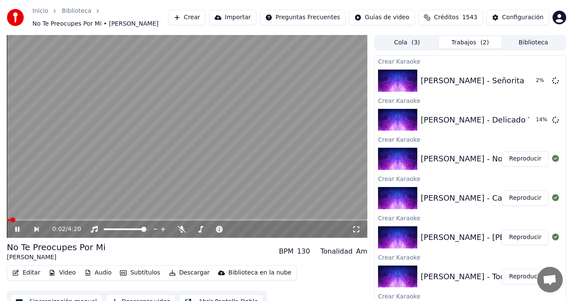
click at [359, 229] on icon at bounding box center [356, 229] width 9 height 7
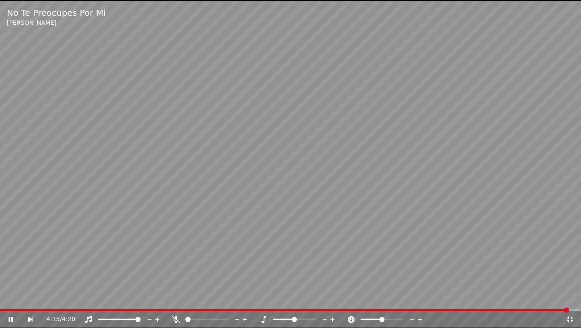
click at [569, 301] on icon at bounding box center [569, 319] width 9 height 7
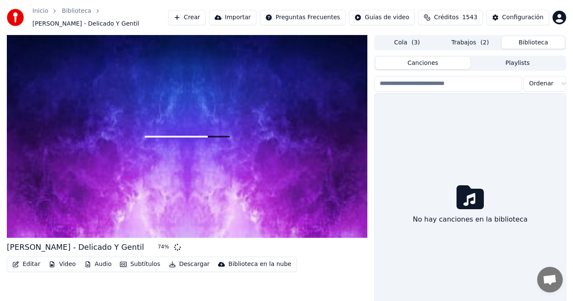
click at [535, 43] on button "Biblioteca" at bounding box center [533, 42] width 63 height 12
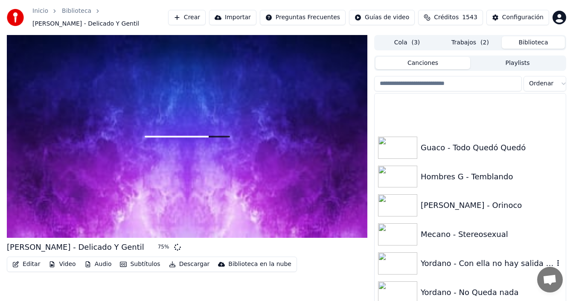
scroll to position [3471, 0]
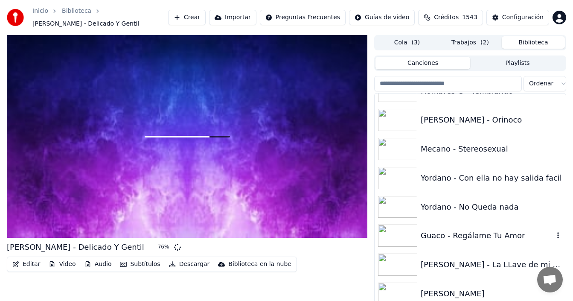
click at [489, 235] on div "Guaco - Regálame Tu Amor" at bounding box center [487, 236] width 133 height 12
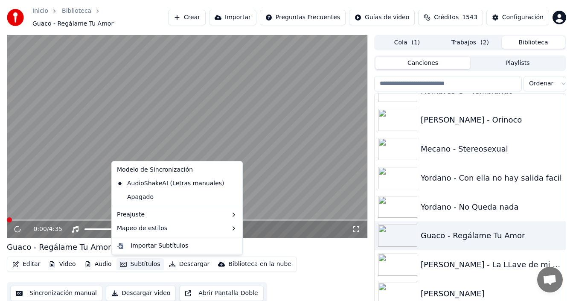
click at [134, 263] on button "Subtítulos" at bounding box center [140, 264] width 47 height 12
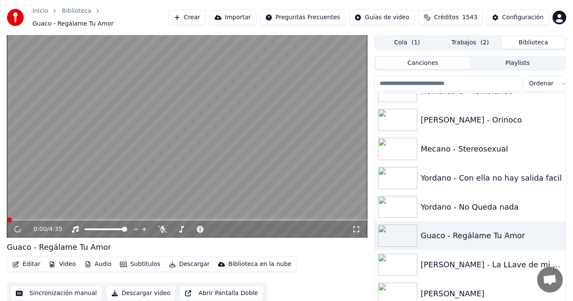
click at [356, 231] on icon at bounding box center [356, 229] width 9 height 7
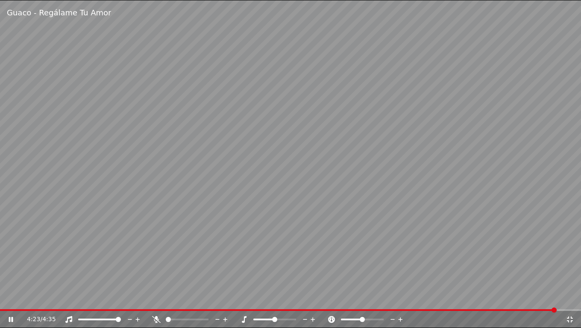
click at [569, 301] on div "4:23 / 4:35" at bounding box center [290, 319] width 574 height 9
click at [570, 301] on icon at bounding box center [569, 319] width 6 height 6
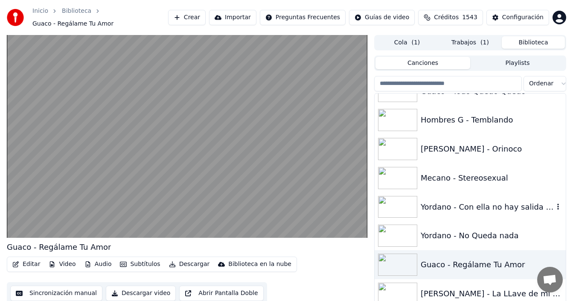
click at [468, 207] on div "Yordano - Con ella no hay salida facil" at bounding box center [487, 207] width 133 height 12
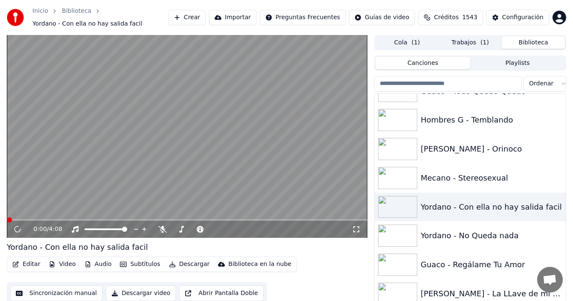
click at [138, 264] on button "Subtítulos" at bounding box center [140, 264] width 47 height 12
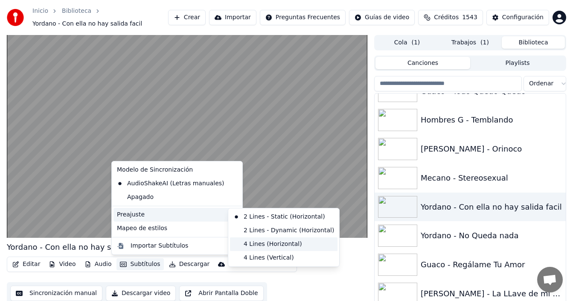
click at [251, 241] on div "4 Lines (Horizontal)" at bounding box center [284, 244] width 108 height 14
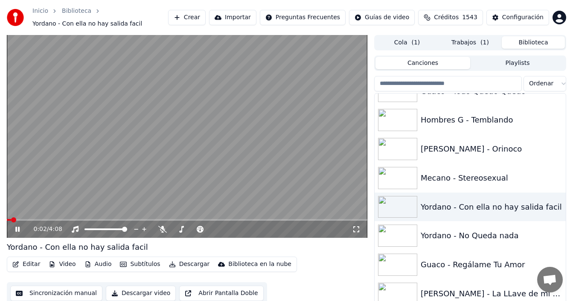
click at [356, 229] on icon at bounding box center [356, 229] width 9 height 7
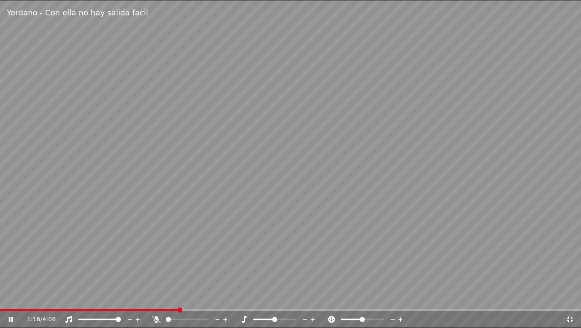
click at [569, 301] on icon at bounding box center [569, 319] width 6 height 6
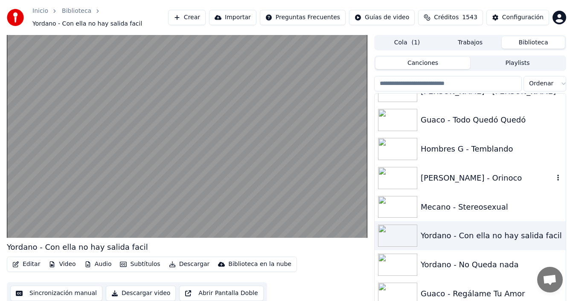
click at [465, 173] on div "[PERSON_NAME] - Orinoco" at bounding box center [487, 178] width 133 height 12
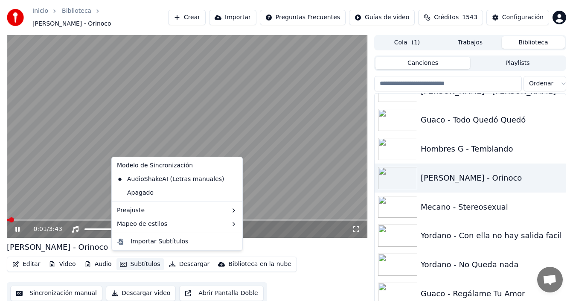
click at [134, 259] on button "Subtítulos" at bounding box center [140, 264] width 47 height 12
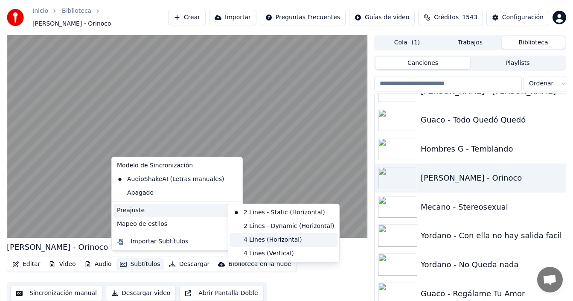
click at [255, 240] on div "4 Lines (Horizontal)" at bounding box center [284, 240] width 108 height 14
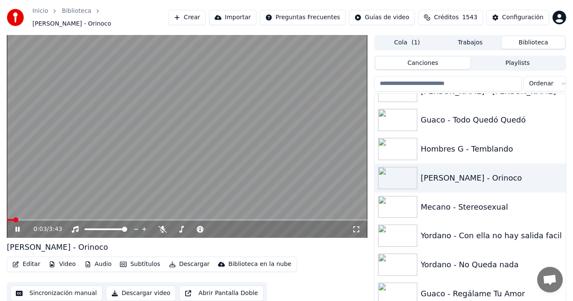
click at [355, 226] on icon at bounding box center [356, 229] width 9 height 7
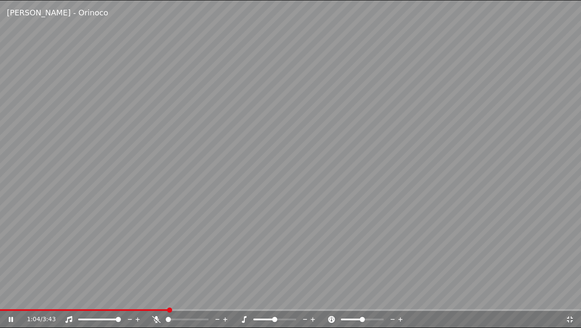
click at [572, 301] on icon at bounding box center [569, 319] width 6 height 6
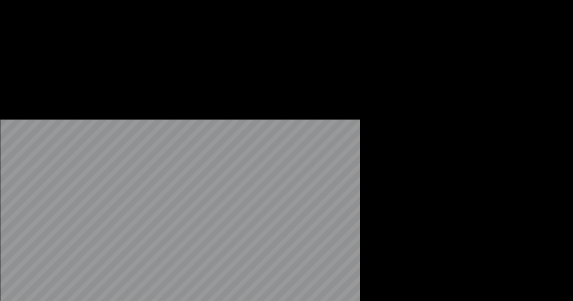
scroll to position [3343, 0]
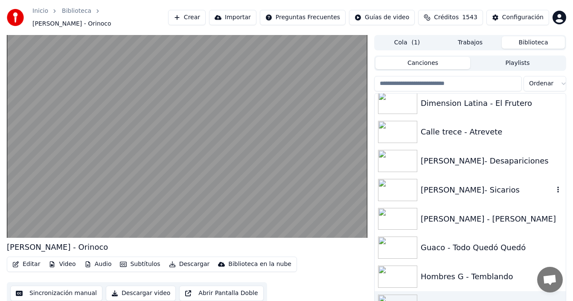
click at [489, 186] on div "[PERSON_NAME]- Sicarios" at bounding box center [487, 190] width 133 height 12
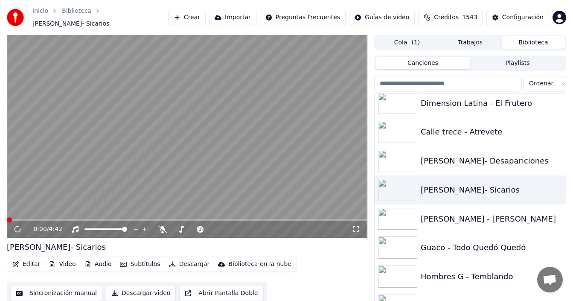
click at [139, 259] on button "Subtítulos" at bounding box center [140, 264] width 47 height 12
click at [353, 226] on icon at bounding box center [356, 229] width 9 height 7
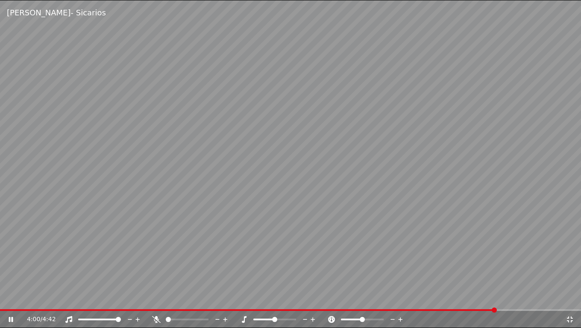
click at [571, 301] on div "4:00 / 4:42" at bounding box center [290, 319] width 574 height 9
click at [571, 301] on icon at bounding box center [569, 319] width 9 height 7
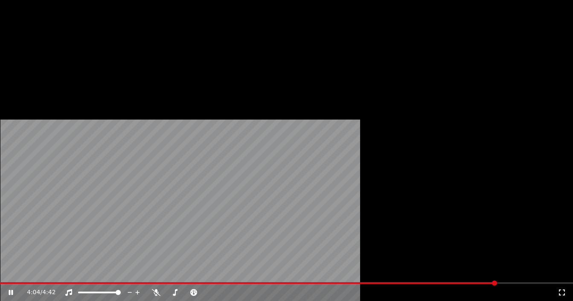
scroll to position [3300, 0]
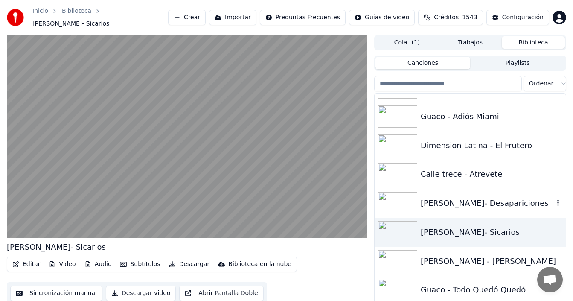
click at [466, 199] on div "[PERSON_NAME]- Desapariciones" at bounding box center [487, 203] width 133 height 12
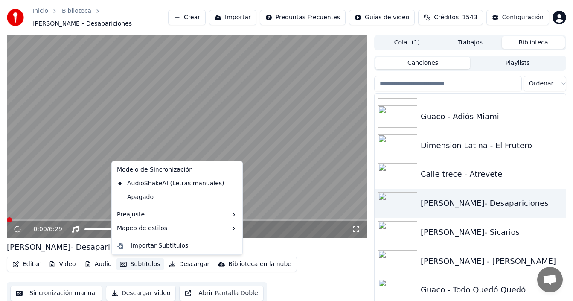
click at [139, 263] on button "Subtítulos" at bounding box center [140, 264] width 47 height 12
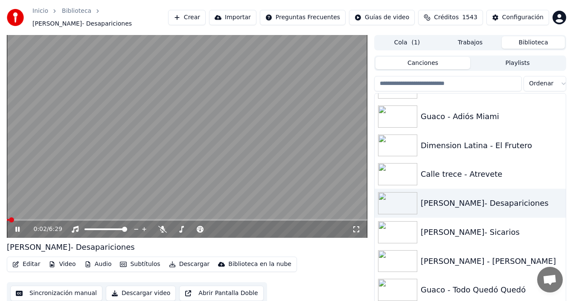
click at [357, 229] on icon at bounding box center [356, 229] width 9 height 7
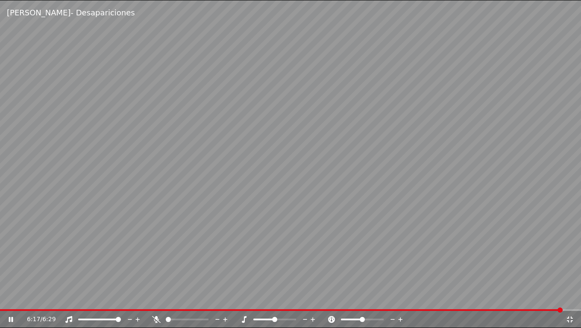
click at [569, 301] on icon at bounding box center [569, 319] width 9 height 7
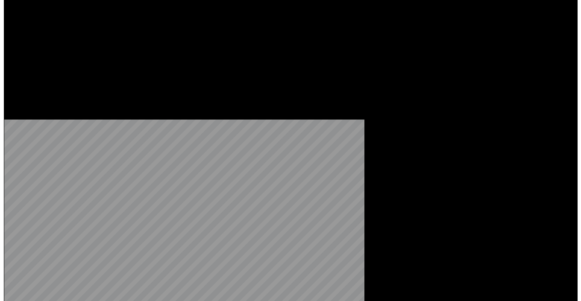
scroll to position [3044, 0]
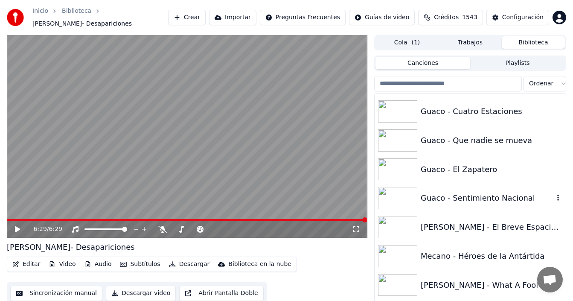
click at [487, 198] on div "Guaco - Sentimiento Nacional" at bounding box center [487, 198] width 133 height 12
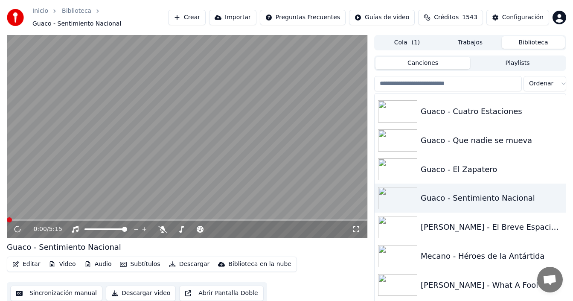
click at [134, 264] on button "Subtítulos" at bounding box center [140, 264] width 47 height 12
click at [359, 231] on icon at bounding box center [356, 229] width 9 height 7
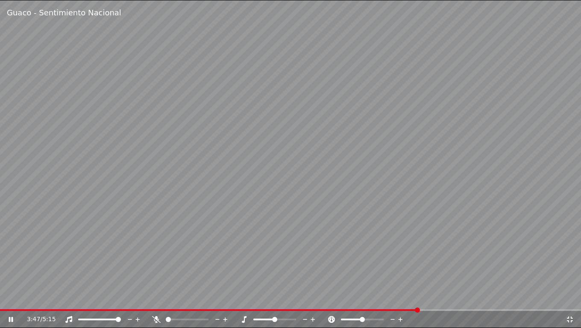
click at [532, 301] on div "3:47 / 5:15" at bounding box center [290, 319] width 581 height 17
click at [568, 301] on icon at bounding box center [569, 319] width 9 height 7
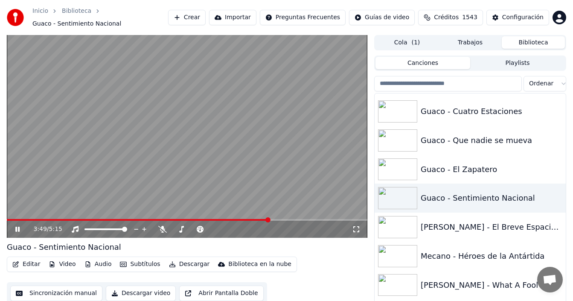
drag, startPoint x: 150, startPoint y: 149, endPoint x: 154, endPoint y: 152, distance: 4.9
click at [150, 149] on video at bounding box center [187, 136] width 361 height 203
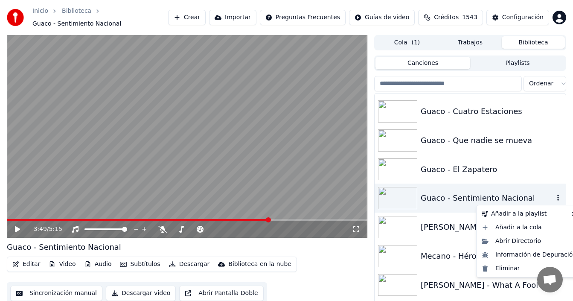
click at [557, 198] on icon "button" at bounding box center [558, 198] width 2 height 6
click at [503, 270] on div "Eliminar" at bounding box center [530, 269] width 102 height 14
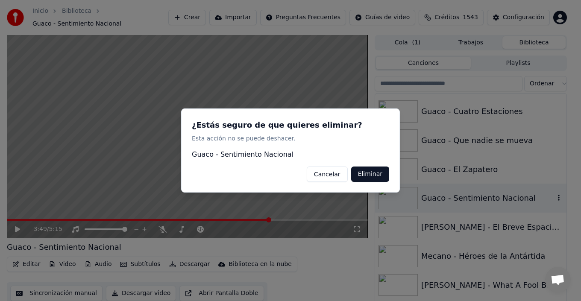
click at [367, 175] on button "Eliminar" at bounding box center [370, 173] width 38 height 15
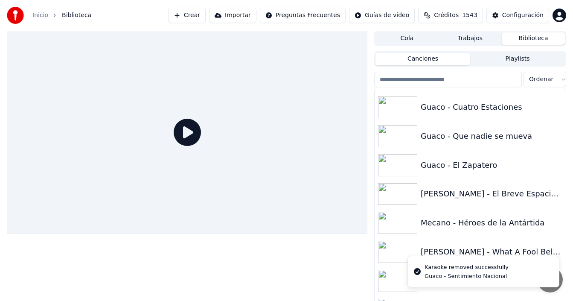
click at [195, 14] on button "Crear" at bounding box center [187, 15] width 38 height 15
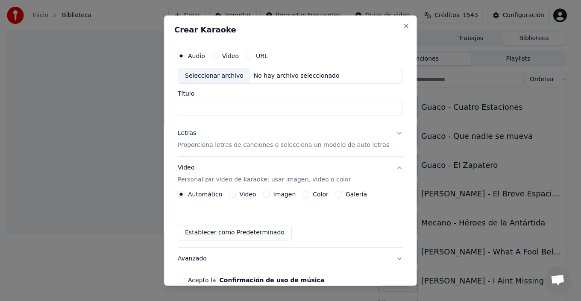
click at [208, 76] on div "Seleccionar archivo" at bounding box center [214, 75] width 72 height 15
drag, startPoint x: 202, startPoint y: 108, endPoint x: 169, endPoint y: 102, distance: 33.3
click at [169, 102] on div "**********" at bounding box center [289, 150] width 253 height 271
click at [227, 108] on input "**********" at bounding box center [290, 107] width 225 height 15
type input "**********"
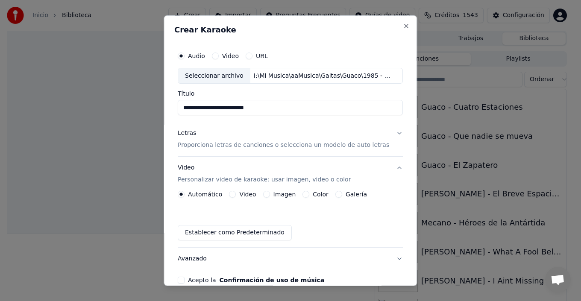
click at [388, 134] on button "Letras Proporciona letras de canciones o selecciona un modelo de auto letras" at bounding box center [290, 139] width 225 height 34
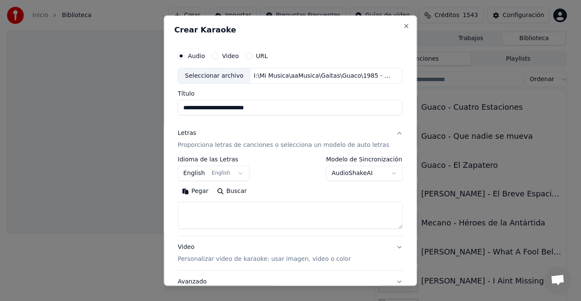
click at [350, 169] on body "**********" at bounding box center [286, 150] width 573 height 301
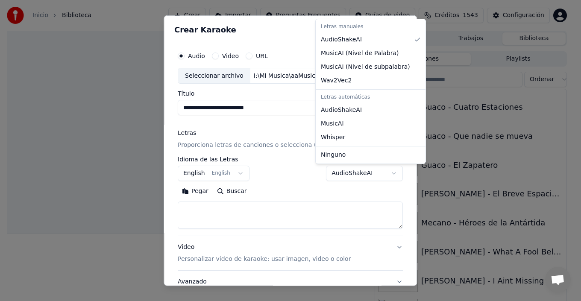
select select "**********"
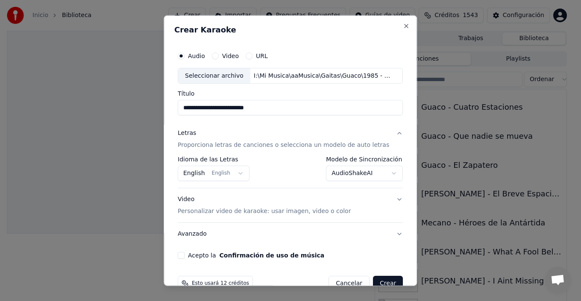
click at [216, 170] on body "**********" at bounding box center [286, 150] width 573 height 301
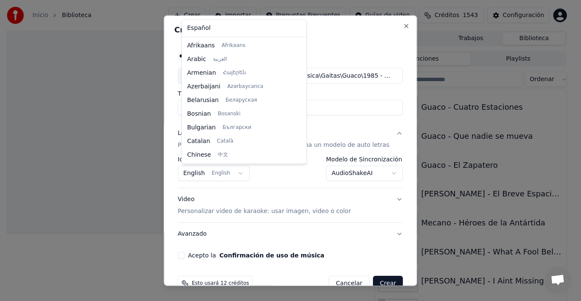
scroll to position [68, 0]
select select "**"
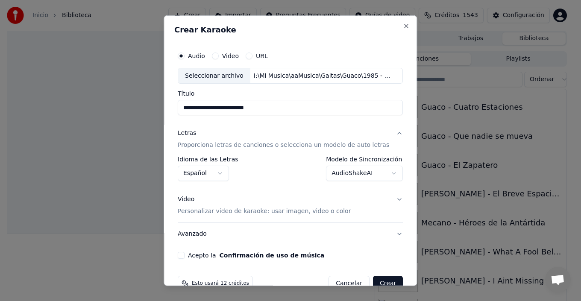
scroll to position [19, 0]
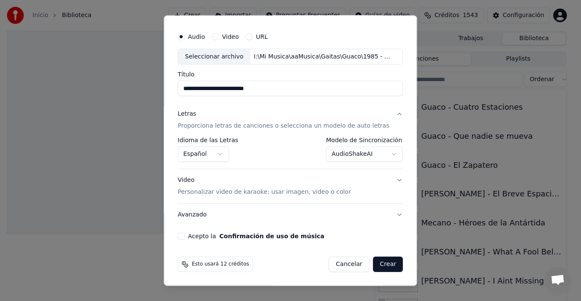
click at [388, 178] on button "Video Personalizar video de karaoke: usar imagen, video o color" at bounding box center [290, 186] width 225 height 34
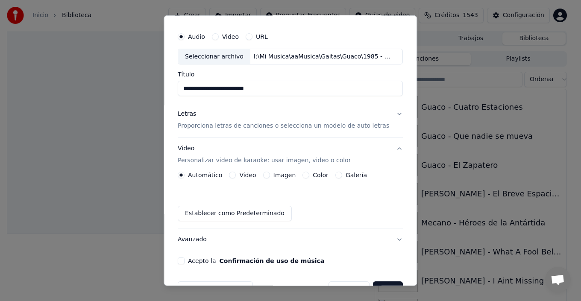
click at [356, 173] on label "Galería" at bounding box center [355, 175] width 21 height 6
click at [342, 173] on button "Galería" at bounding box center [338, 175] width 7 height 7
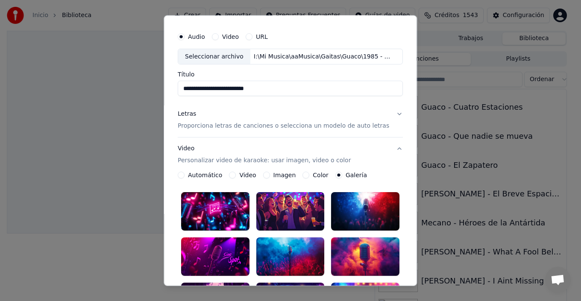
click at [231, 246] on div at bounding box center [215, 256] width 68 height 38
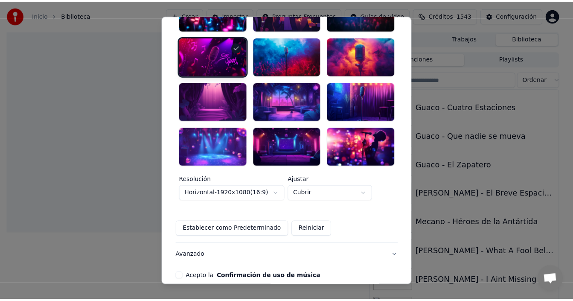
scroll to position [249, 0]
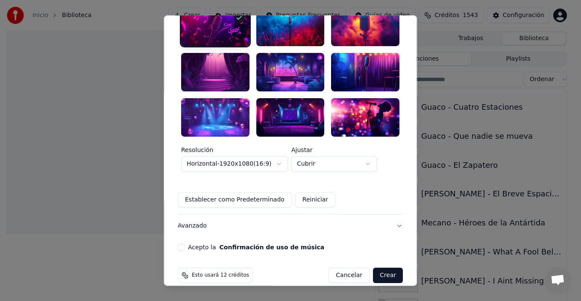
click at [189, 244] on div "Acepto la Confirmación de uso de música" at bounding box center [290, 247] width 225 height 7
click at [184, 244] on button "Acepto la Confirmación de uso de música" at bounding box center [181, 247] width 7 height 7
click at [379, 268] on button "Crear" at bounding box center [388, 275] width 30 height 15
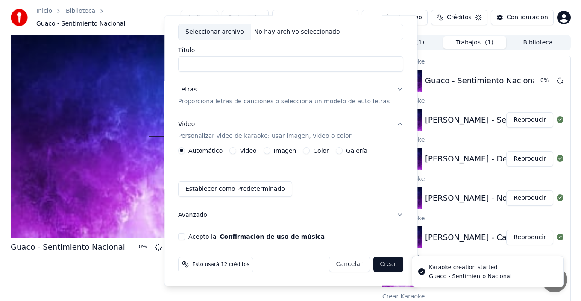
scroll to position [44, 0]
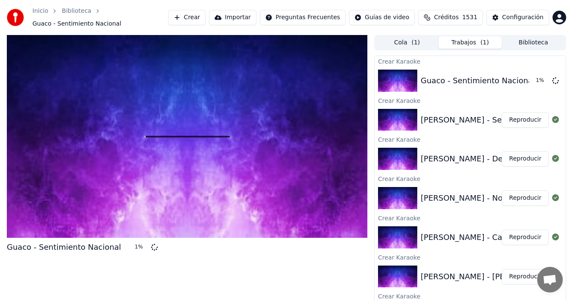
click at [517, 157] on button "Reproducir" at bounding box center [525, 158] width 47 height 15
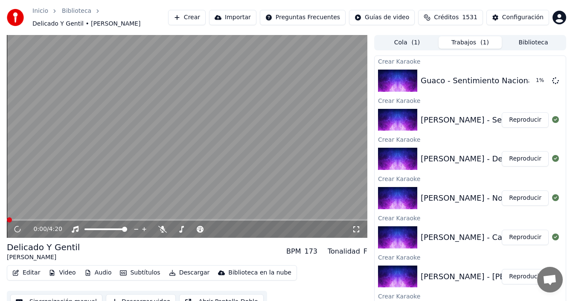
click at [138, 273] on button "Subtítulos" at bounding box center [140, 273] width 47 height 12
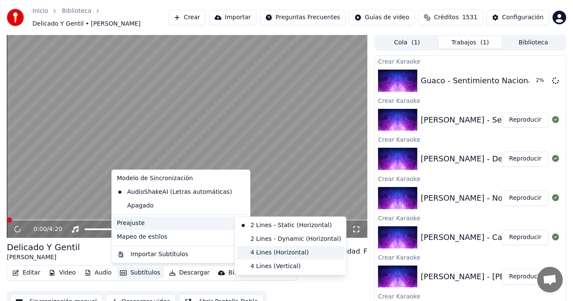
click at [267, 253] on div "4 Lines (Horizontal)" at bounding box center [291, 253] width 108 height 14
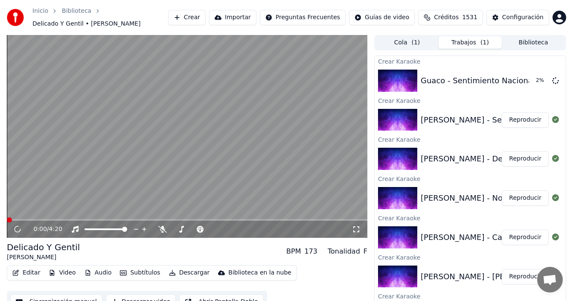
click at [356, 231] on icon at bounding box center [356, 229] width 9 height 7
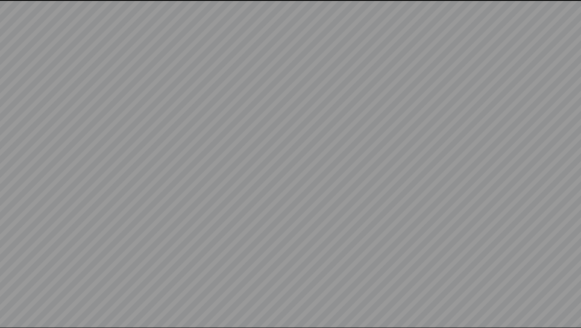
click at [413, 188] on video at bounding box center [290, 164] width 581 height 328
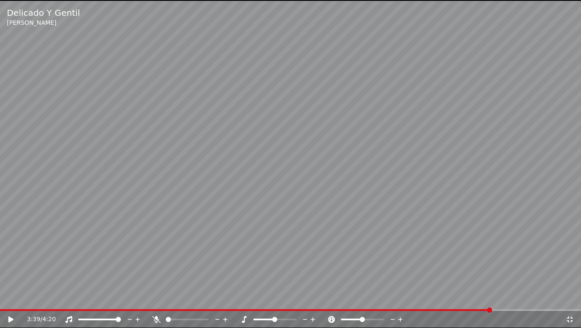
click at [572, 301] on icon at bounding box center [569, 319] width 9 height 7
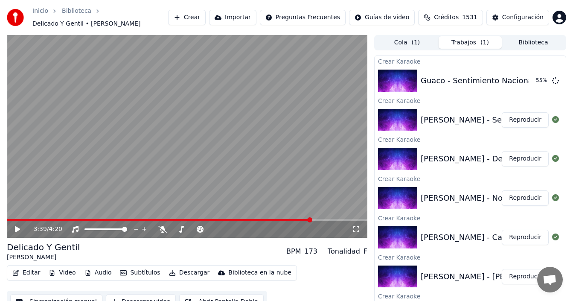
click at [199, 18] on button "Crear" at bounding box center [187, 17] width 38 height 15
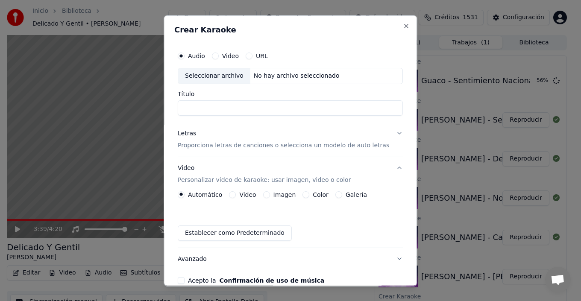
click at [205, 75] on div "Seleccionar archivo" at bounding box center [214, 75] width 72 height 15
drag, startPoint x: 193, startPoint y: 108, endPoint x: 167, endPoint y: 106, distance: 26.2
click at [170, 107] on div "**********" at bounding box center [289, 150] width 253 height 271
click at [304, 108] on input "**********" at bounding box center [290, 107] width 225 height 15
click at [284, 110] on input "**********" at bounding box center [290, 107] width 225 height 15
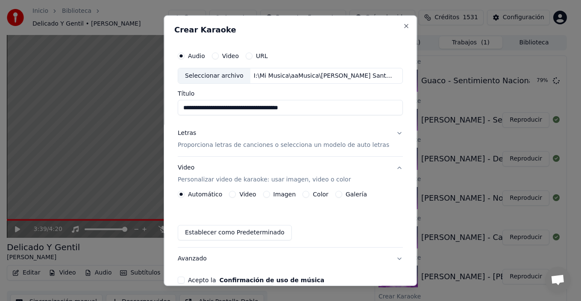
type input "**********"
click at [389, 133] on button "Letras Proporciona letras de canciones o selecciona un modelo de auto letras" at bounding box center [290, 139] width 225 height 34
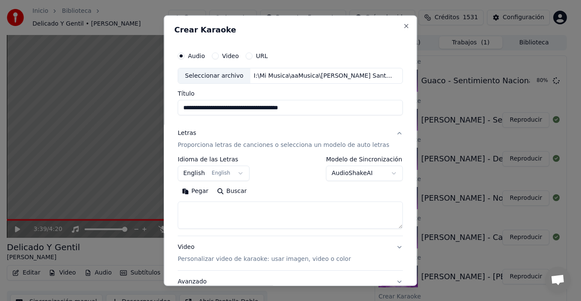
click at [370, 173] on button "AudioShakeAI" at bounding box center [364, 173] width 77 height 15
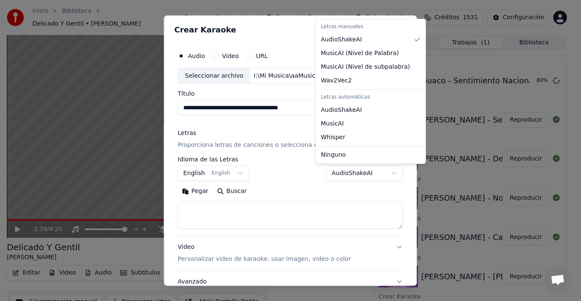
select select "**********"
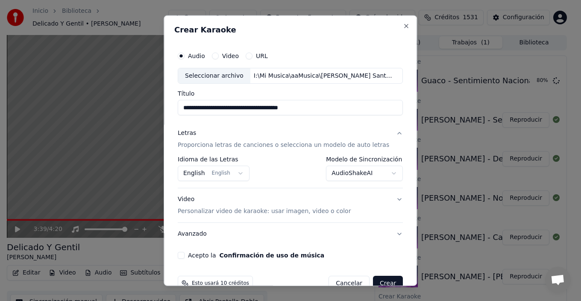
click at [226, 169] on button "English English" at bounding box center [214, 173] width 72 height 15
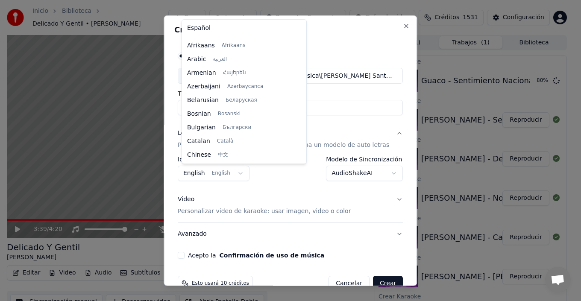
scroll to position [68, 0]
select select "**"
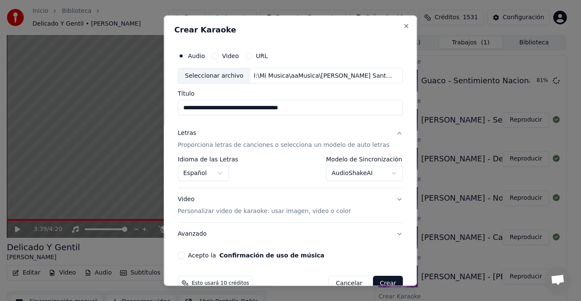
click at [387, 233] on button "Avanzado" at bounding box center [290, 234] width 225 height 22
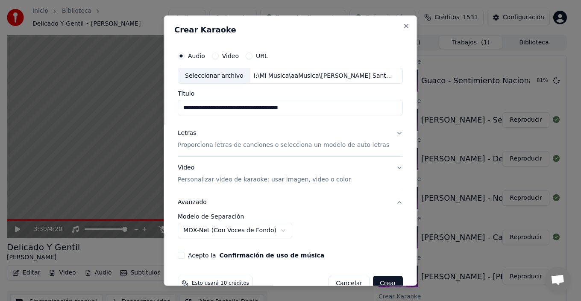
click at [339, 179] on button "Video Personalizar video de karaoke: usar imagen, video o color" at bounding box center [290, 174] width 225 height 34
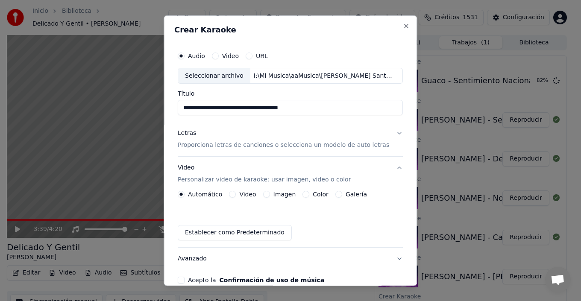
click at [355, 193] on label "Galería" at bounding box center [355, 194] width 21 height 6
click at [342, 193] on button "Galería" at bounding box center [338, 194] width 7 height 7
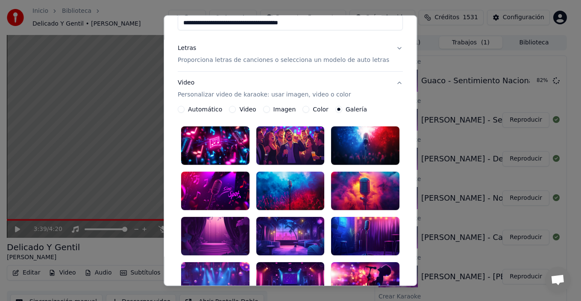
scroll to position [85, 0]
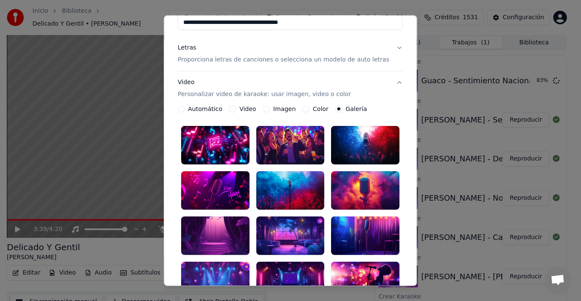
click at [350, 262] on div at bounding box center [365, 281] width 68 height 38
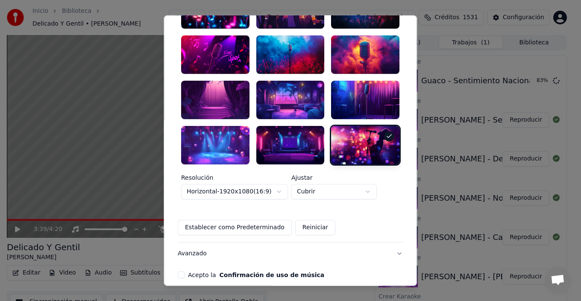
scroll to position [249, 0]
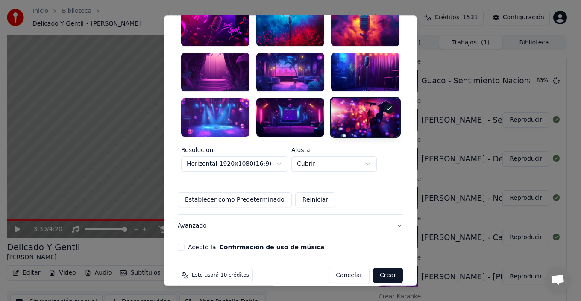
click at [184, 244] on button "Acepto la Confirmación de uso de música" at bounding box center [181, 247] width 7 height 7
click at [374, 268] on button "Crear" at bounding box center [388, 275] width 30 height 15
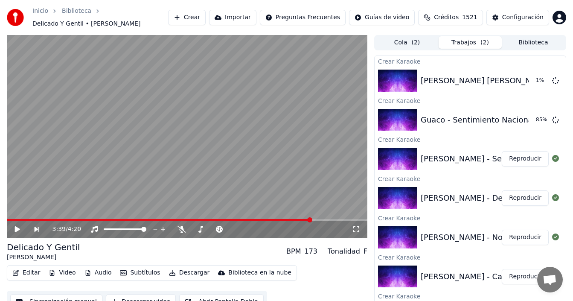
click at [515, 160] on button "Reproducir" at bounding box center [525, 158] width 47 height 15
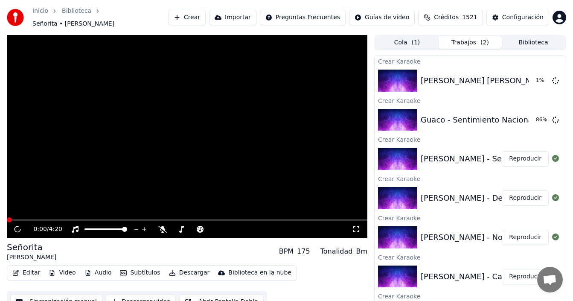
click at [148, 269] on button "Subtítulos" at bounding box center [140, 273] width 47 height 12
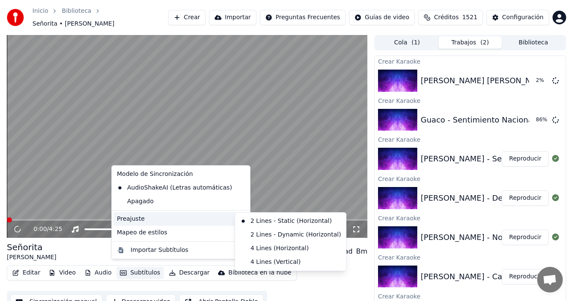
click at [192, 219] on div "Preajuste" at bounding box center [181, 219] width 135 height 14
click at [265, 247] on div "4 Lines (Horizontal)" at bounding box center [291, 249] width 108 height 14
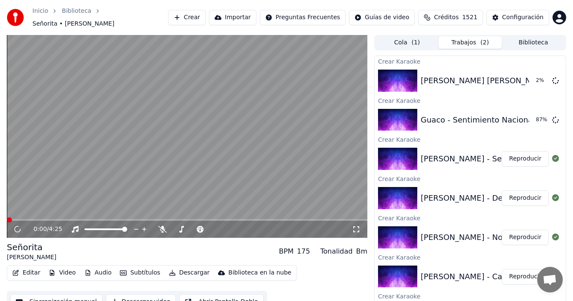
click at [358, 226] on icon at bounding box center [356, 229] width 9 height 7
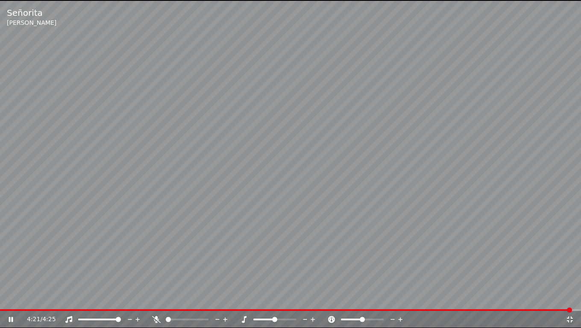
click at [571, 301] on icon at bounding box center [569, 319] width 6 height 6
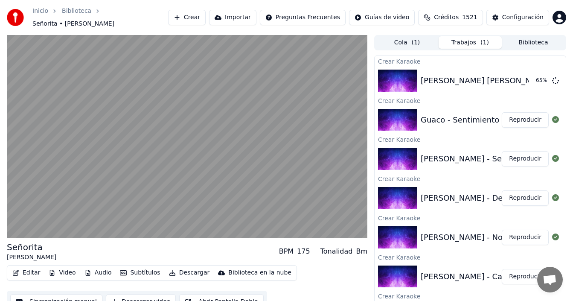
click at [525, 115] on button "Reproducir" at bounding box center [525, 119] width 47 height 15
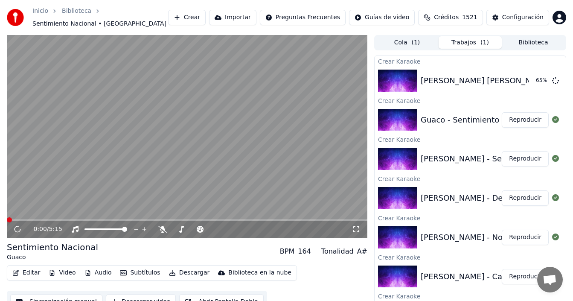
click at [358, 229] on icon at bounding box center [356, 229] width 9 height 7
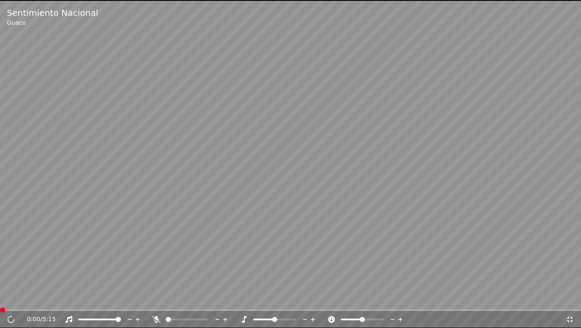
click at [569, 301] on icon at bounding box center [569, 319] width 6 height 6
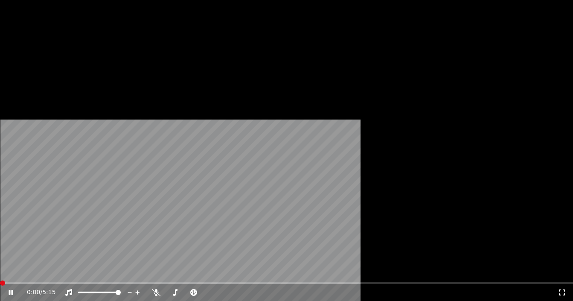
click at [141, 76] on button "Subtítulos" at bounding box center [140, 70] width 47 height 12
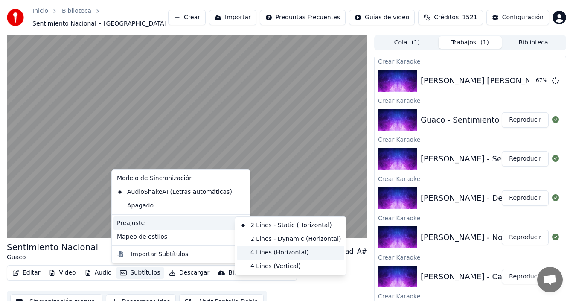
click at [262, 251] on div "4 Lines (Horizontal)" at bounding box center [291, 253] width 108 height 14
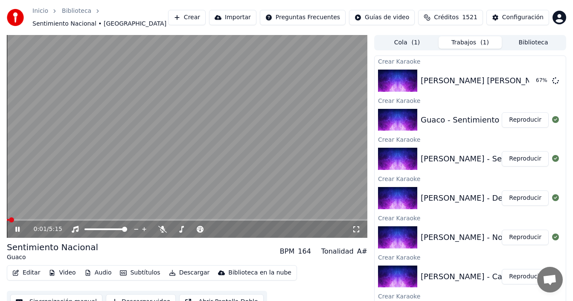
click at [354, 231] on icon at bounding box center [356, 229] width 6 height 6
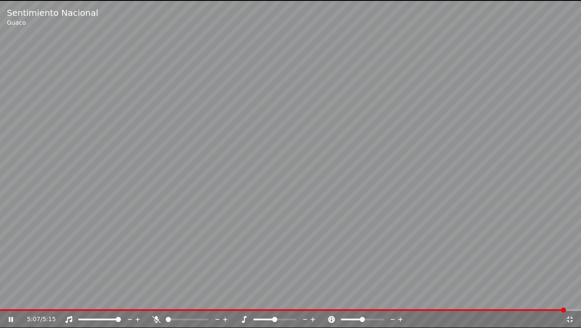
click at [572, 301] on icon at bounding box center [569, 319] width 9 height 7
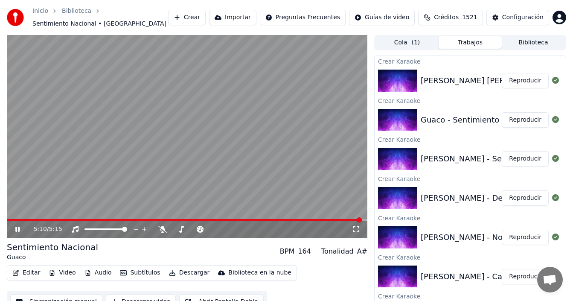
click at [200, 17] on button "Crear" at bounding box center [187, 17] width 38 height 15
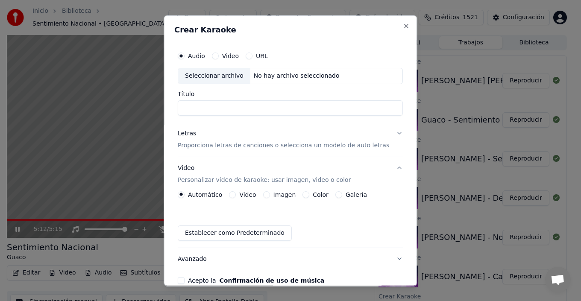
click at [205, 73] on div "Seleccionar archivo" at bounding box center [214, 75] width 72 height 15
drag, startPoint x: 193, startPoint y: 108, endPoint x: 152, endPoint y: 98, distance: 42.6
click at [154, 100] on body "Inicio Biblioteca Sentimiento Nacional • Guaco Crear Importar Preguntas Frecuen…" at bounding box center [286, 150] width 573 height 301
drag, startPoint x: 238, startPoint y: 107, endPoint x: 187, endPoint y: 106, distance: 51.7
click at [187, 106] on input "**********" at bounding box center [290, 107] width 225 height 15
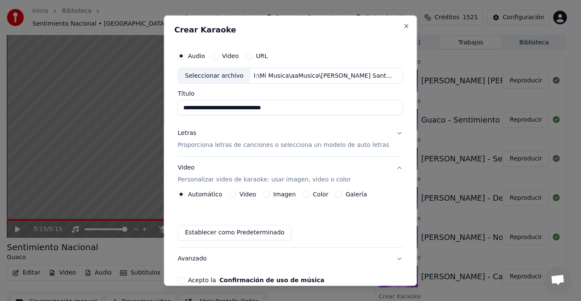
type input "**********"
click at [387, 132] on button "Letras Proporciona letras de canciones o selecciona un modelo de auto letras" at bounding box center [290, 139] width 225 height 34
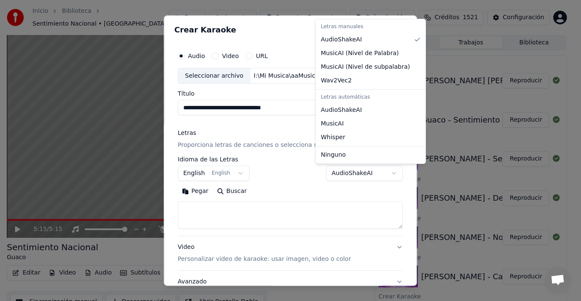
click at [359, 171] on body "Inicio Biblioteca Sentimiento Nacional • Guaco Crear Importar Preguntas Frecuen…" at bounding box center [286, 150] width 573 height 301
select select "**********"
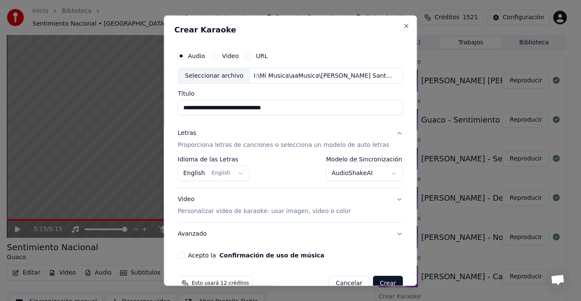
click at [226, 172] on body "Inicio Biblioteca Sentimiento Nacional • Guaco Crear Importar Preguntas Frecuen…" at bounding box center [286, 150] width 573 height 301
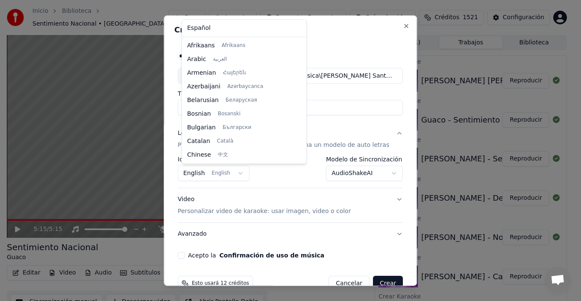
scroll to position [68, 0]
select select "**"
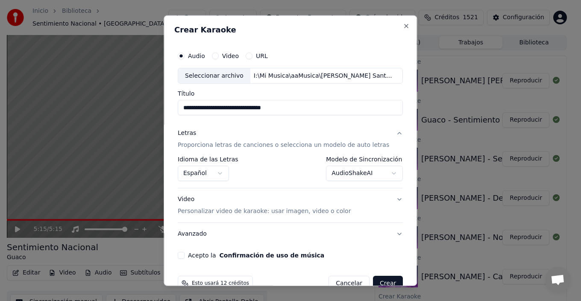
scroll to position [19, 0]
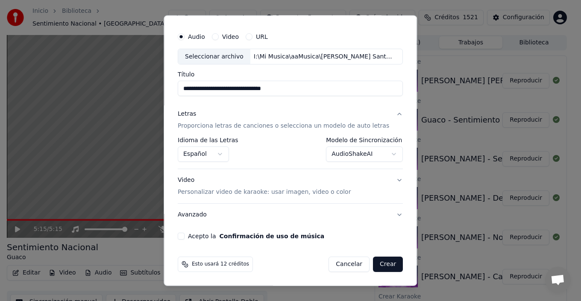
click at [386, 181] on button "Video Personalizar video de karaoke: usar imagen, video o color" at bounding box center [290, 186] width 225 height 34
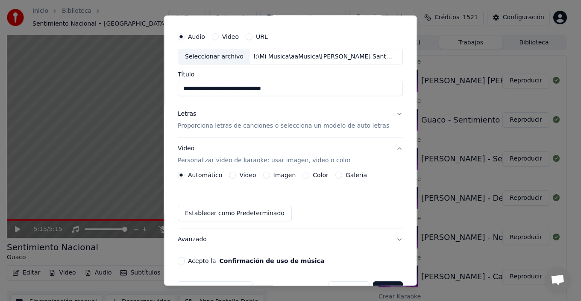
click at [355, 176] on label "Galería" at bounding box center [355, 175] width 21 height 6
click at [342, 176] on button "Galería" at bounding box center [338, 175] width 7 height 7
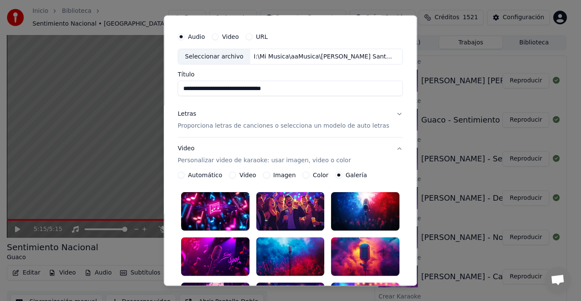
click at [227, 257] on div at bounding box center [215, 256] width 68 height 38
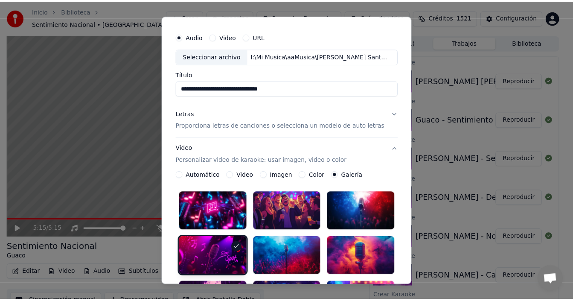
scroll to position [233, 0]
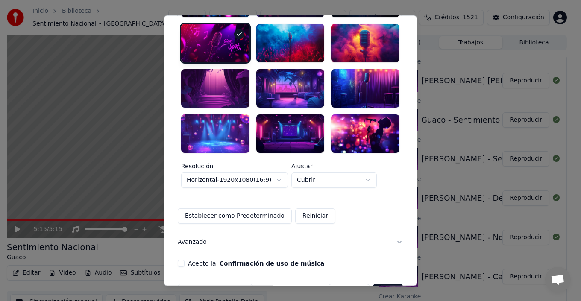
click at [184, 260] on button "Acepto la Confirmación de uso de música" at bounding box center [181, 263] width 7 height 7
click at [380, 284] on button "Crear" at bounding box center [388, 291] width 30 height 15
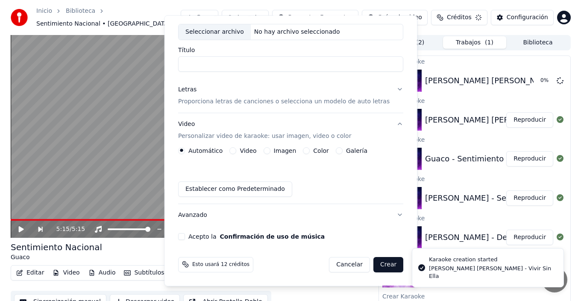
scroll to position [44, 0]
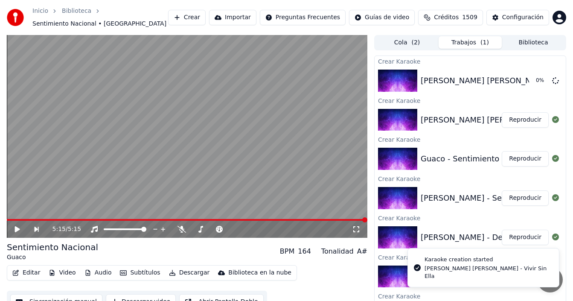
click at [196, 20] on button "Crear" at bounding box center [187, 17] width 38 height 15
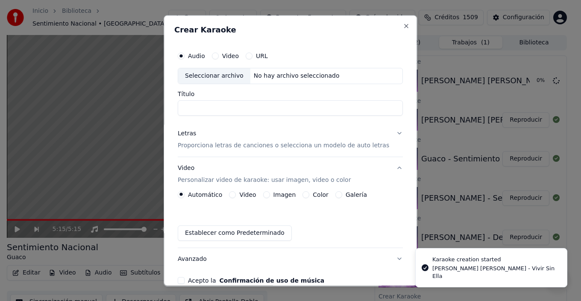
click at [209, 73] on div "Seleccionar archivo" at bounding box center [214, 75] width 72 height 15
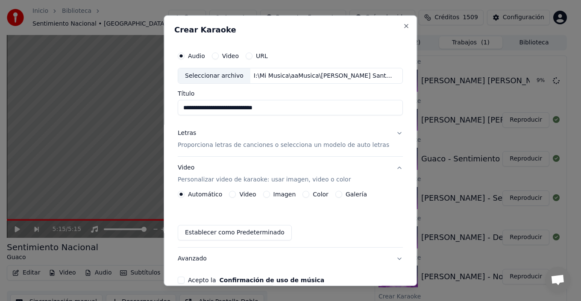
click at [206, 107] on input "**********" at bounding box center [290, 107] width 225 height 15
drag, startPoint x: 194, startPoint y: 107, endPoint x: 169, endPoint y: 91, distance: 29.6
click at [167, 107] on body "Inicio Biblioteca Sentimiento Nacional • Guaco Crear Importar Preguntas Frecuen…" at bounding box center [286, 150] width 573 height 301
paste input "**********"
type input "**********"
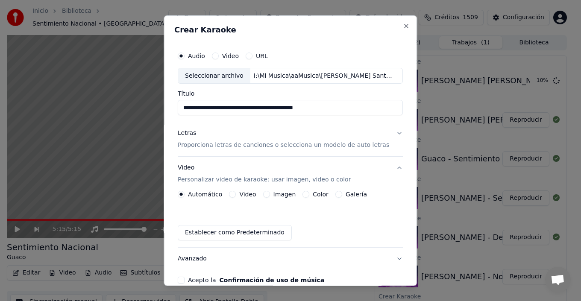
click at [387, 136] on button "Letras Proporciona letras de canciones o selecciona un modelo de auto letras" at bounding box center [290, 139] width 225 height 34
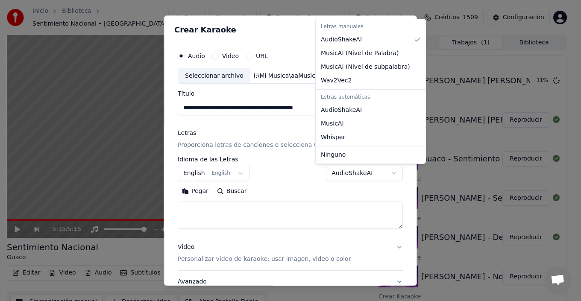
click at [365, 171] on body "Inicio Biblioteca Sentimiento Nacional • Guaco Crear Importar Preguntas Frecuen…" at bounding box center [286, 150] width 573 height 301
select select "**********"
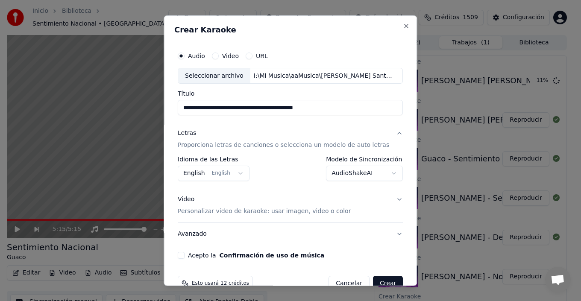
click at [228, 172] on button "English English" at bounding box center [214, 173] width 72 height 15
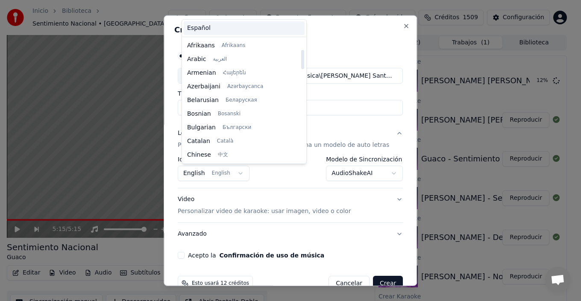
scroll to position [68, 0]
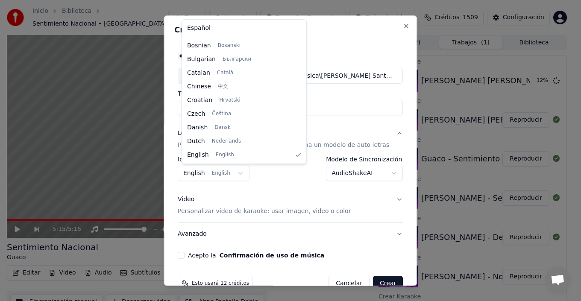
select select "**"
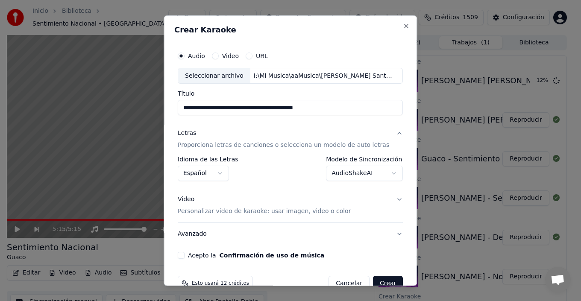
scroll to position [19, 0]
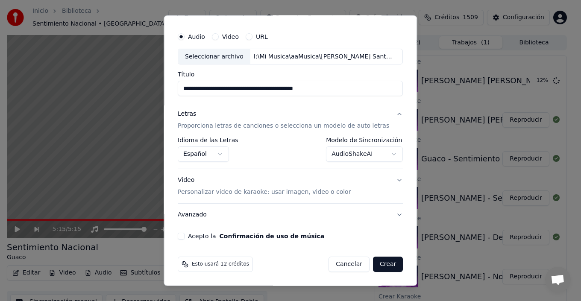
click at [334, 192] on p "Personalizar video de karaoke: usar imagen, video o color" at bounding box center [264, 192] width 173 height 9
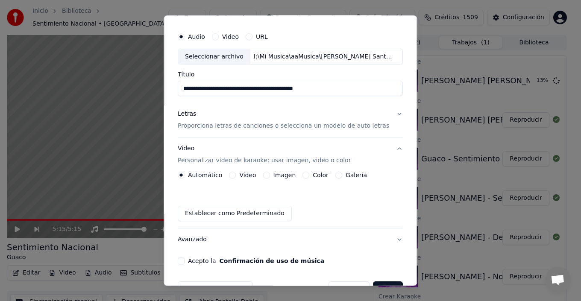
click at [350, 177] on label "Galería" at bounding box center [355, 175] width 21 height 6
click at [342, 177] on button "Galería" at bounding box center [338, 175] width 7 height 7
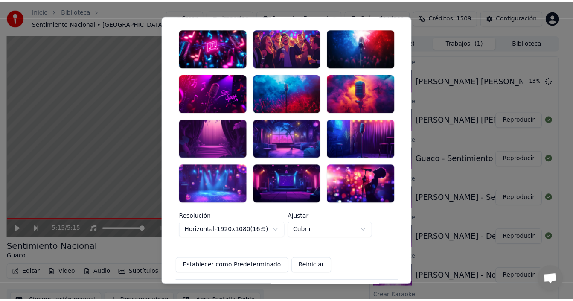
scroll to position [233, 0]
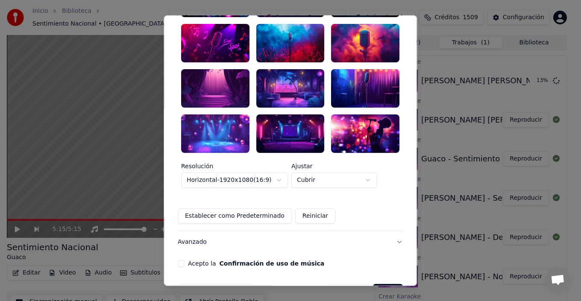
click at [231, 131] on div at bounding box center [215, 133] width 68 height 38
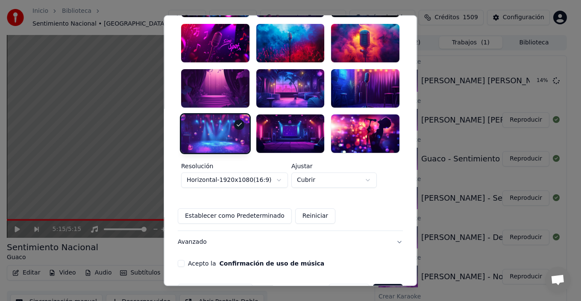
click at [184, 260] on button "Acepto la Confirmación de uso de música" at bounding box center [181, 263] width 7 height 7
click at [386, 284] on button "Crear" at bounding box center [388, 291] width 30 height 15
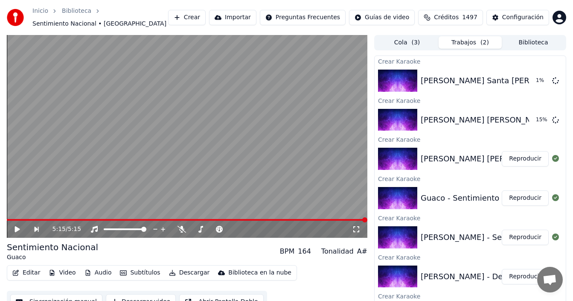
click at [517, 161] on button "Reproducir" at bounding box center [525, 158] width 47 height 15
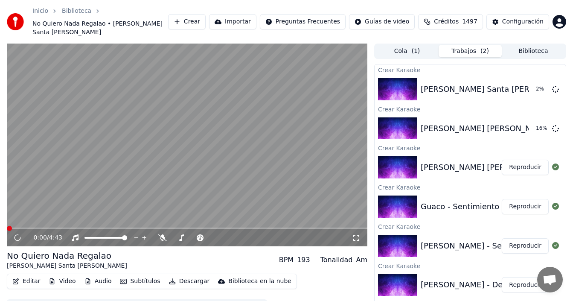
click at [144, 275] on button "Subtítulos" at bounding box center [140, 281] width 47 height 12
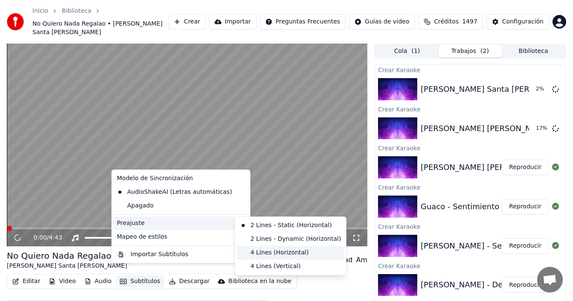
click at [258, 254] on div "4 Lines (Horizontal)" at bounding box center [291, 253] width 108 height 14
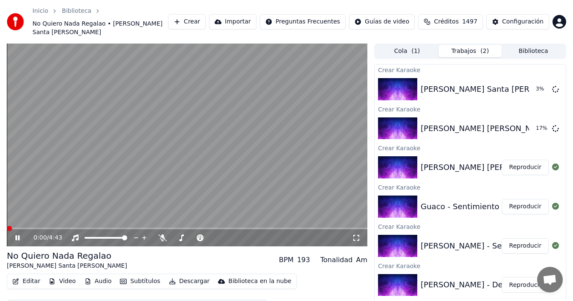
click at [356, 234] on icon at bounding box center [356, 237] width 9 height 7
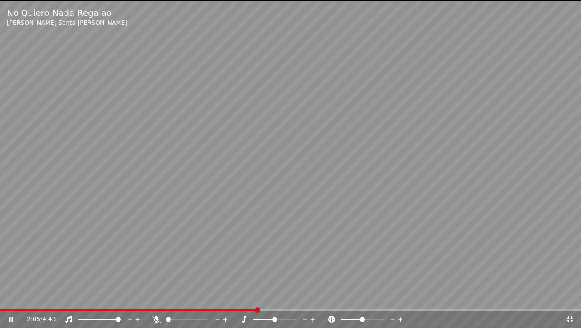
click at [569, 301] on icon at bounding box center [569, 319] width 9 height 7
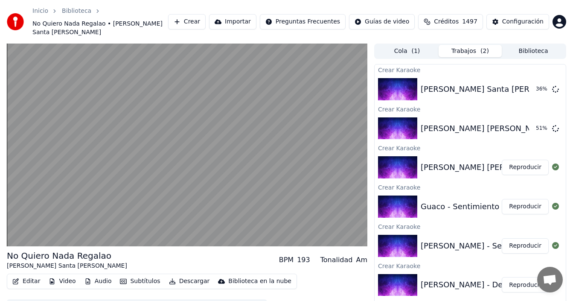
click at [533, 45] on button "Biblioteca" at bounding box center [533, 51] width 63 height 12
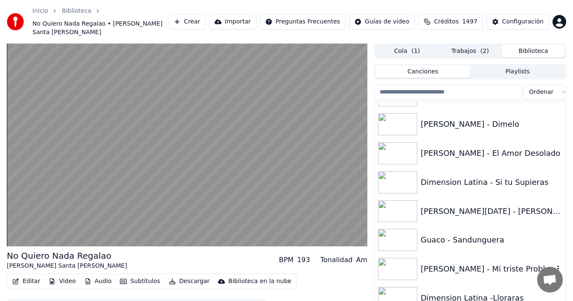
scroll to position [2792, 0]
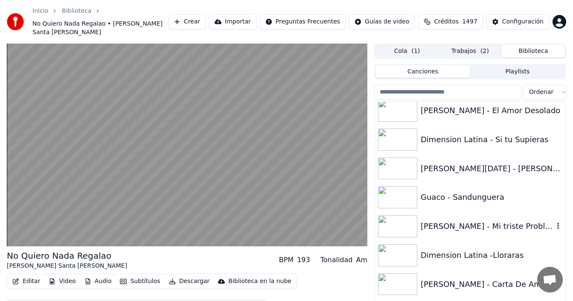
click at [500, 220] on div "[PERSON_NAME] - Mi triste Problema" at bounding box center [487, 226] width 133 height 12
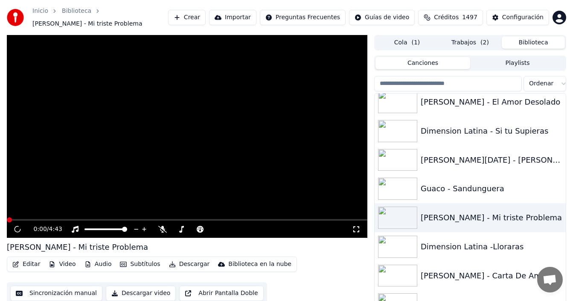
click at [137, 263] on button "Subtítulos" at bounding box center [140, 264] width 47 height 12
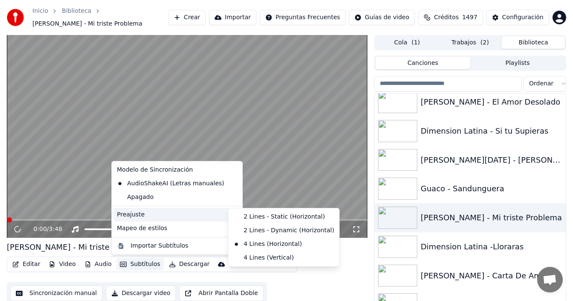
click at [354, 228] on icon at bounding box center [356, 229] width 6 height 6
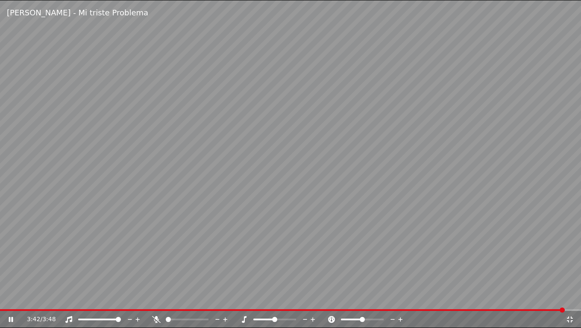
click at [571, 301] on icon at bounding box center [569, 319] width 6 height 6
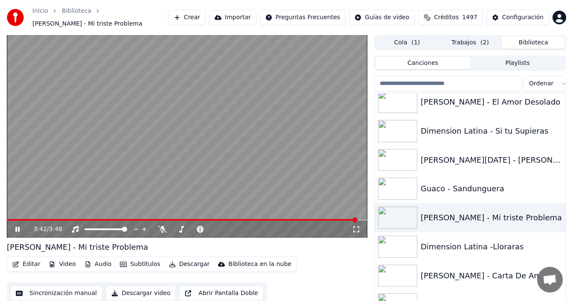
click at [468, 40] on button "Trabajos ( 2 )" at bounding box center [470, 42] width 63 height 12
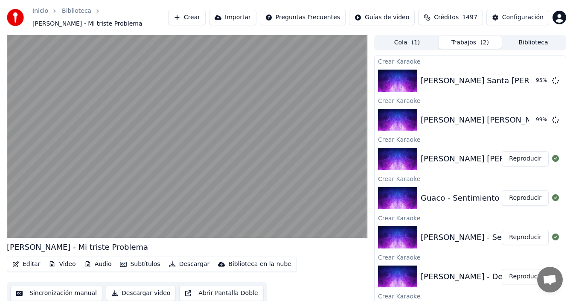
click at [533, 42] on button "Biblioteca" at bounding box center [533, 42] width 63 height 12
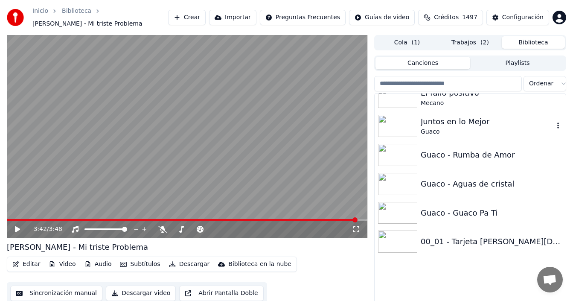
scroll to position [1305, 0]
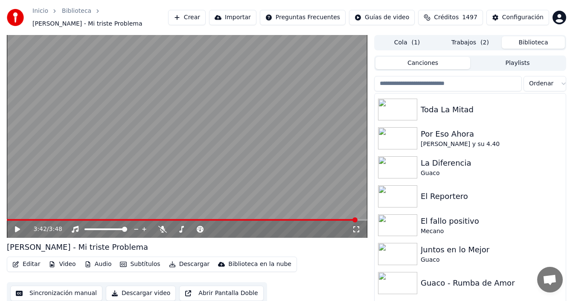
click at [435, 85] on input "search" at bounding box center [448, 83] width 148 height 15
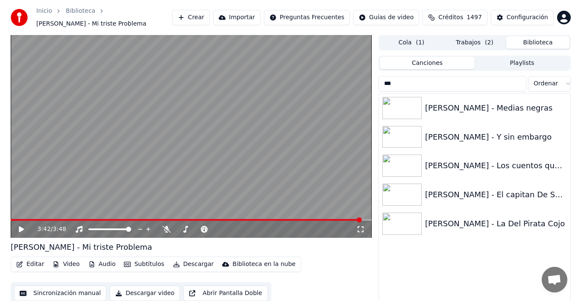
scroll to position [0, 0]
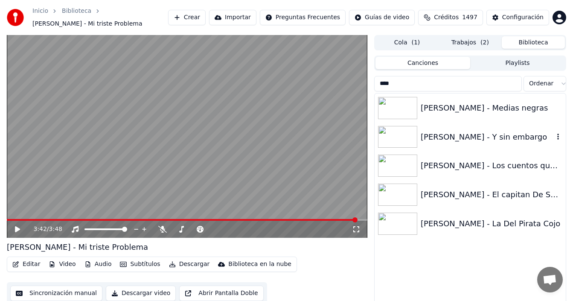
type input "****"
click at [415, 135] on img at bounding box center [397, 137] width 39 height 22
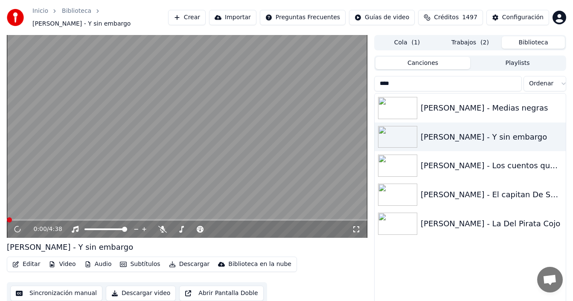
click at [126, 266] on button "Subtítulos" at bounding box center [140, 264] width 47 height 12
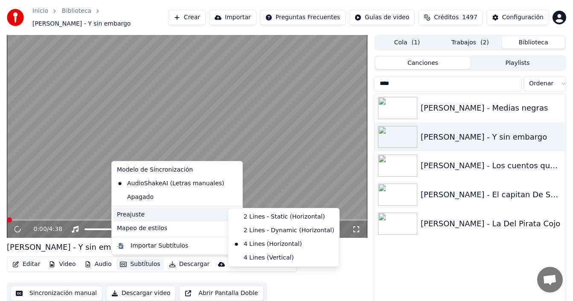
click at [204, 213] on div "Preajuste" at bounding box center [177, 215] width 127 height 14
click at [356, 231] on icon at bounding box center [356, 229] width 9 height 7
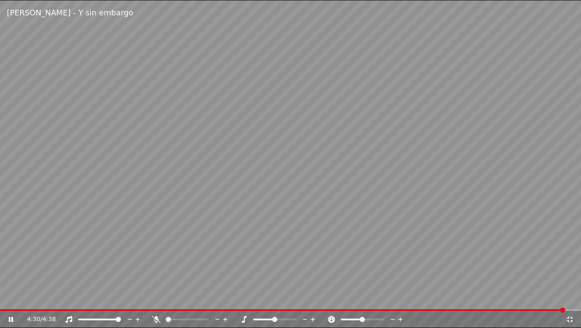
click at [569, 301] on icon at bounding box center [569, 319] width 9 height 7
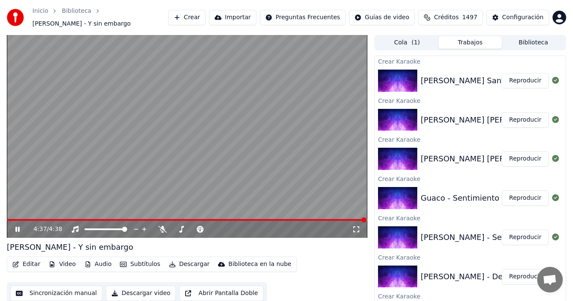
click at [470, 42] on button "Trabajos" at bounding box center [470, 42] width 63 height 12
click at [198, 17] on button "Crear" at bounding box center [187, 17] width 38 height 15
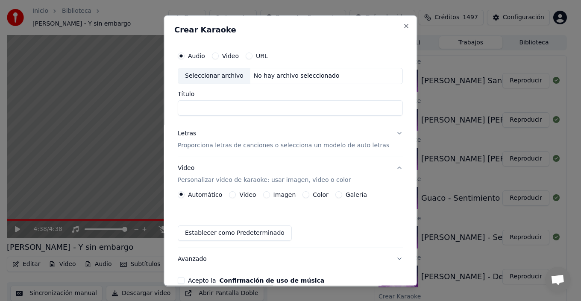
click at [214, 76] on div "Seleccionar archivo" at bounding box center [214, 75] width 72 height 15
drag, startPoint x: 193, startPoint y: 107, endPoint x: 156, endPoint y: 100, distance: 37.8
click at [161, 105] on body "Inicio Biblioteca [PERSON_NAME] - Y sin embargo Crear Importar Preguntas Frecue…" at bounding box center [286, 150] width 573 height 301
paste input "**********"
type input "**********"
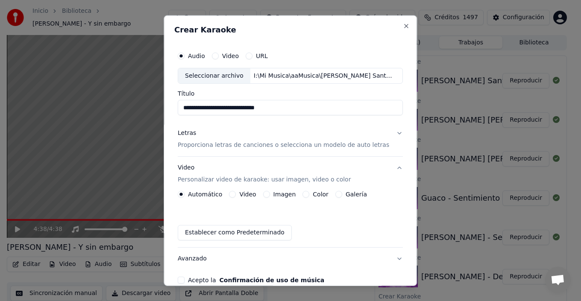
click at [389, 165] on button "Video Personalizar video de karaoke: usar imagen, video o color" at bounding box center [290, 174] width 225 height 34
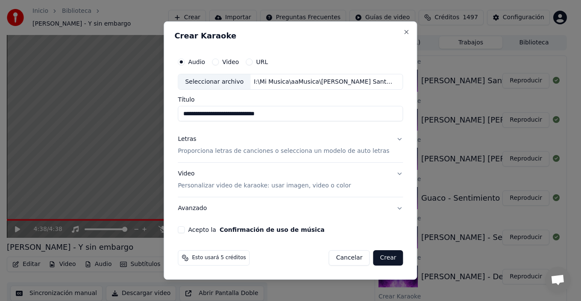
click at [392, 140] on button "Letras Proporciona letras de canciones o selecciona un modelo de auto letras" at bounding box center [290, 145] width 225 height 34
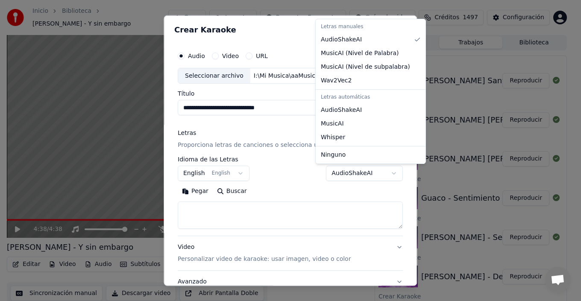
click at [369, 170] on body "Inicio Biblioteca [PERSON_NAME] - Y sin embargo Crear Importar Preguntas Frecue…" at bounding box center [286, 150] width 573 height 301
select select "**********"
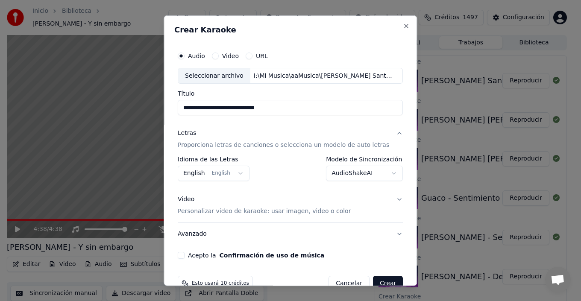
click at [231, 173] on body "Inicio Biblioteca [PERSON_NAME] - Y sin embargo Crear Importar Preguntas Frecue…" at bounding box center [286, 150] width 573 height 301
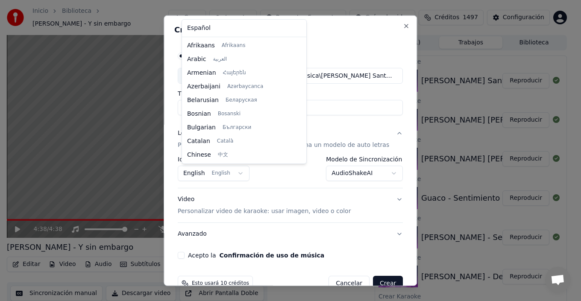
scroll to position [68, 0]
select select "**"
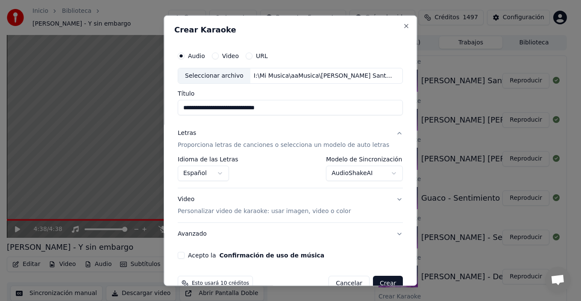
drag, startPoint x: 344, startPoint y: 208, endPoint x: 339, endPoint y: 210, distance: 6.3
click at [342, 210] on button "Video Personalizar video de karaoke: usar imagen, video o color" at bounding box center [290, 205] width 225 height 34
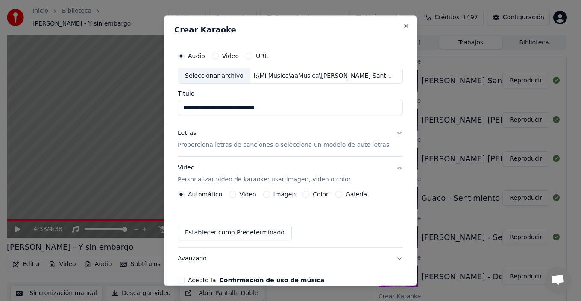
click at [353, 193] on label "Galería" at bounding box center [355, 194] width 21 height 6
click at [342, 193] on button "Galería" at bounding box center [338, 194] width 7 height 7
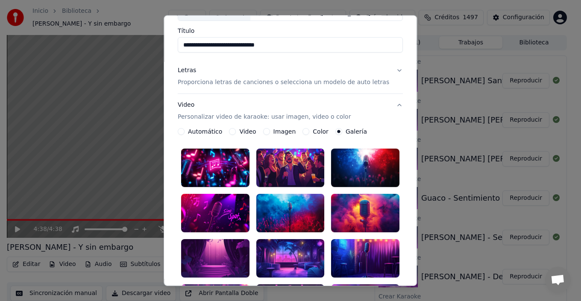
scroll to position [128, 0]
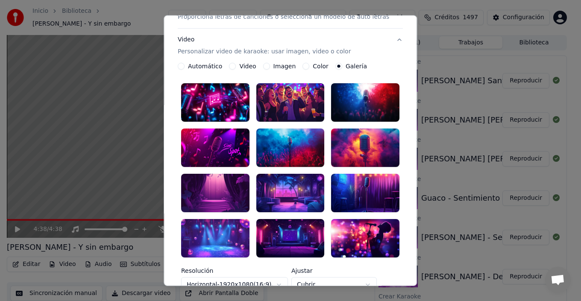
click at [293, 147] on div at bounding box center [290, 147] width 68 height 38
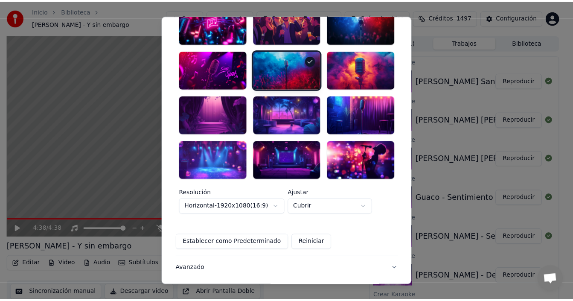
scroll to position [249, 0]
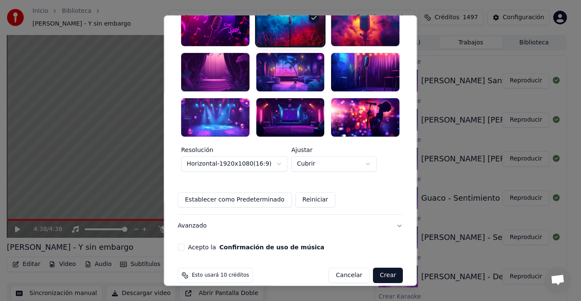
click at [184, 244] on button "Acepto la Confirmación de uso de música" at bounding box center [181, 247] width 7 height 7
click at [382, 268] on button "Crear" at bounding box center [388, 275] width 30 height 15
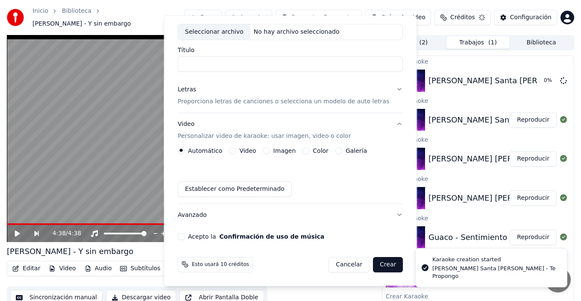
scroll to position [44, 0]
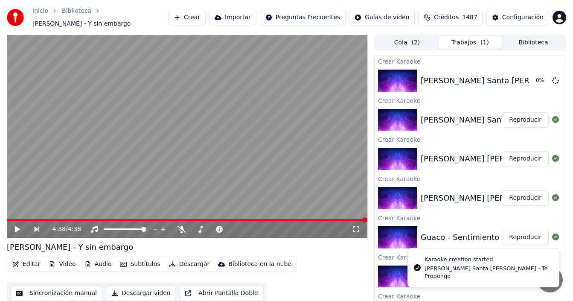
click at [194, 18] on button "Crear" at bounding box center [187, 17] width 38 height 15
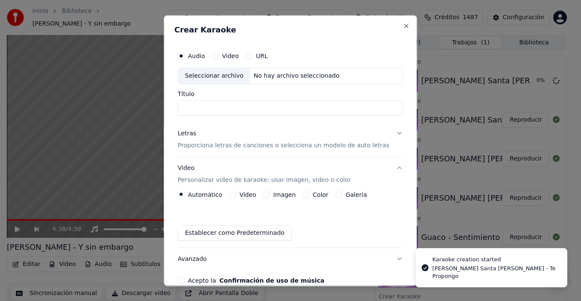
click at [204, 70] on div "Seleccionar archivo" at bounding box center [214, 75] width 72 height 15
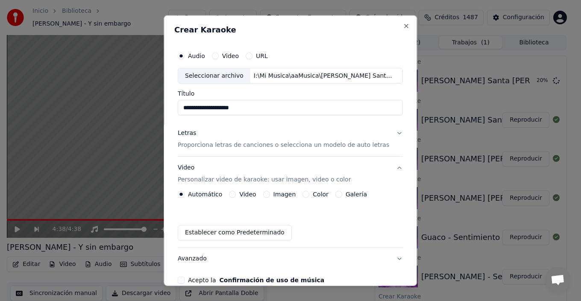
drag, startPoint x: 193, startPoint y: 108, endPoint x: 169, endPoint y: 104, distance: 23.9
click at [169, 104] on div "**********" at bounding box center [289, 150] width 253 height 271
paste input "**********"
type input "**********"
click at [388, 134] on button "Letras Proporciona letras de canciones o selecciona un modelo de auto letras" at bounding box center [290, 139] width 225 height 34
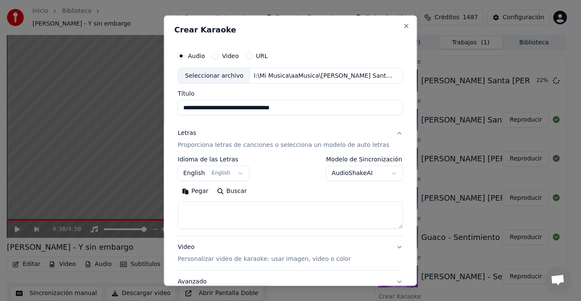
click at [382, 172] on body "Inicio Biblioteca [PERSON_NAME] - Y sin embargo Crear Importar Preguntas Frecue…" at bounding box center [286, 150] width 573 height 301
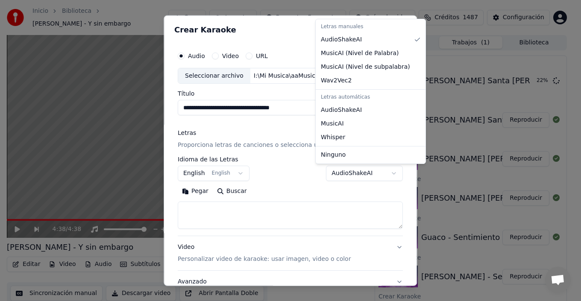
select select "**********"
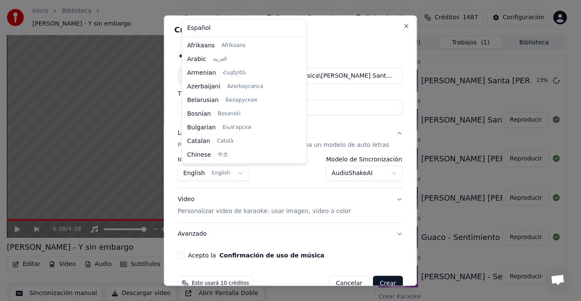
click at [216, 174] on body "Inicio Biblioteca [PERSON_NAME] - Y sin embargo Crear Importar Preguntas Frecue…" at bounding box center [286, 150] width 573 height 301
select select "**"
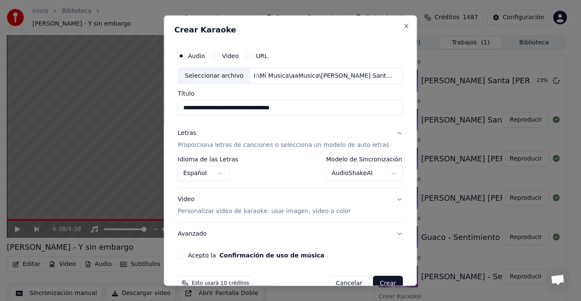
click at [275, 209] on p "Personalizar video de karaoke: usar imagen, video o color" at bounding box center [264, 211] width 173 height 9
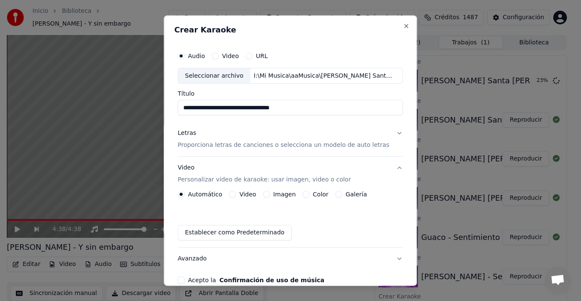
click at [353, 190] on button "Video Personalizar video de karaoke: usar imagen, video o color" at bounding box center [290, 174] width 225 height 34
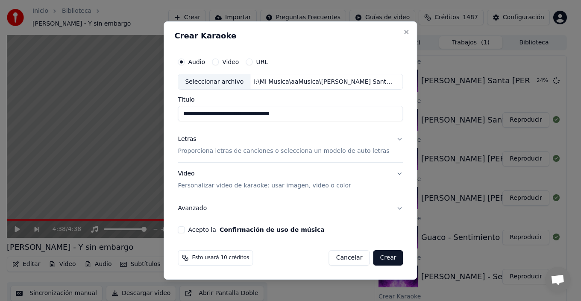
drag, startPoint x: 394, startPoint y: 172, endPoint x: 382, endPoint y: 182, distance: 16.1
click at [392, 173] on button "Video Personalizar video de karaoke: usar imagen, video o color" at bounding box center [290, 180] width 225 height 34
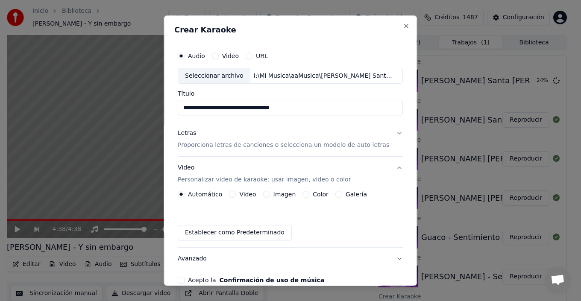
click at [356, 193] on label "Galería" at bounding box center [355, 194] width 21 height 6
click at [342, 193] on button "Galería" at bounding box center [338, 194] width 7 height 7
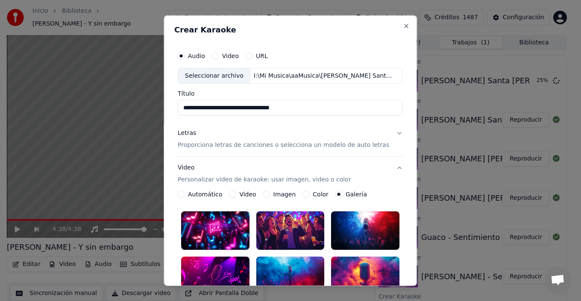
scroll to position [85, 0]
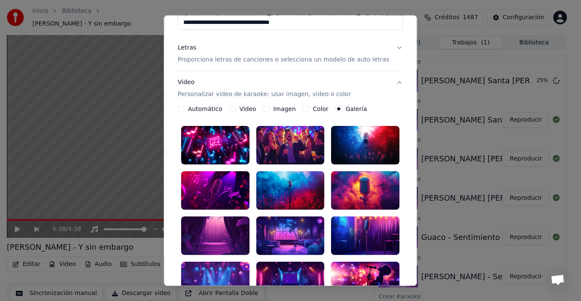
click at [359, 143] on div at bounding box center [365, 145] width 68 height 38
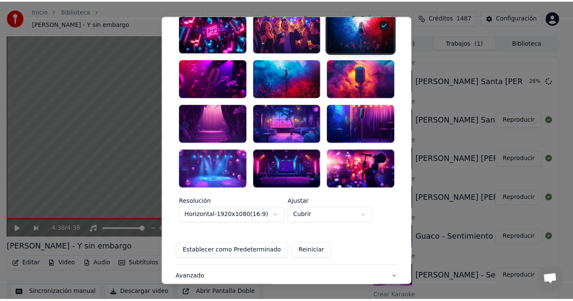
scroll to position [249, 0]
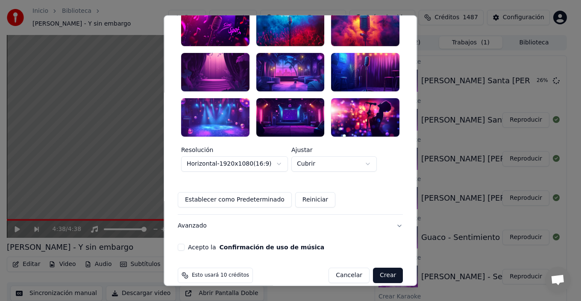
click at [187, 239] on div "**********" at bounding box center [290, 24] width 232 height 459
click at [184, 244] on button "Acepto la Confirmación de uso de música" at bounding box center [181, 247] width 7 height 7
click at [373, 268] on button "Crear" at bounding box center [388, 275] width 30 height 15
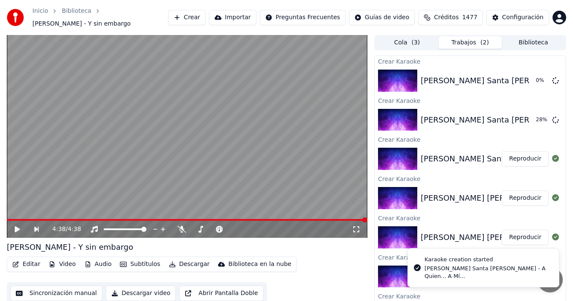
click at [521, 196] on button "Reproducir" at bounding box center [525, 197] width 47 height 15
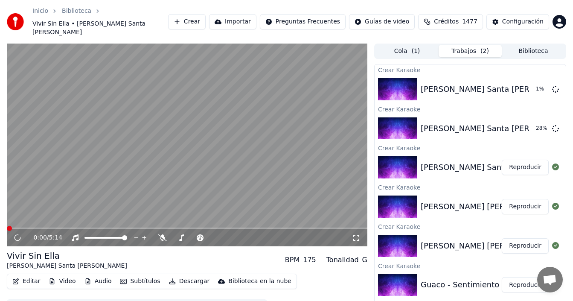
click at [140, 275] on button "Subtítulos" at bounding box center [140, 281] width 47 height 12
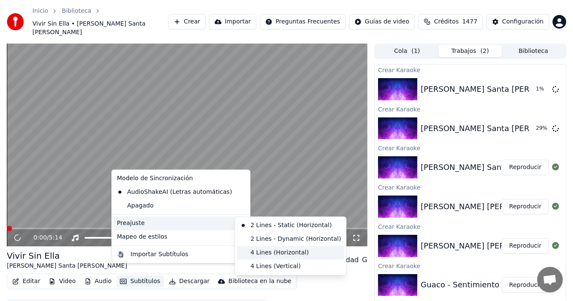
click at [258, 252] on div "4 Lines (Horizontal)" at bounding box center [291, 253] width 108 height 14
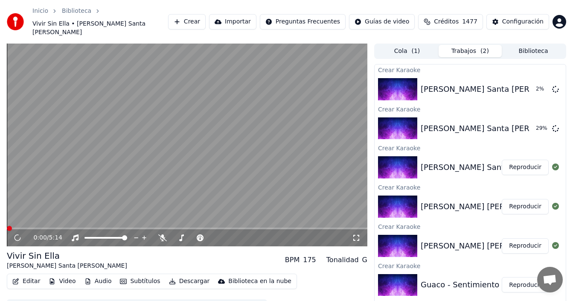
click at [357, 234] on icon at bounding box center [356, 237] width 9 height 7
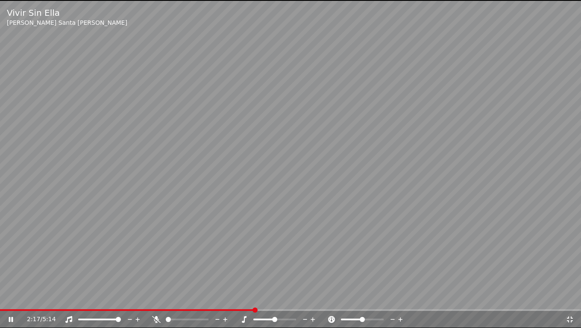
click at [565, 301] on icon at bounding box center [569, 319] width 9 height 7
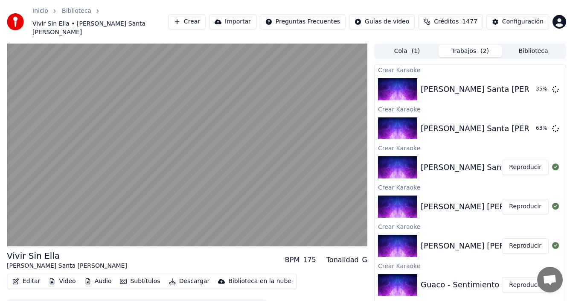
click at [515, 160] on button "Reproducir" at bounding box center [525, 167] width 47 height 15
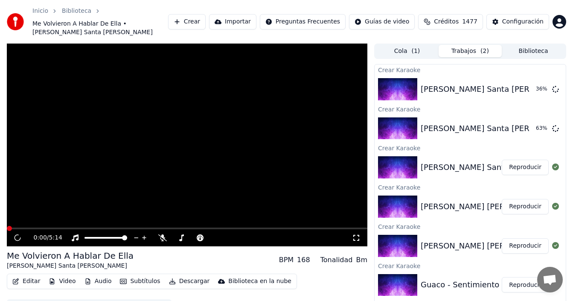
click at [134, 275] on button "Subtítulos" at bounding box center [140, 281] width 47 height 12
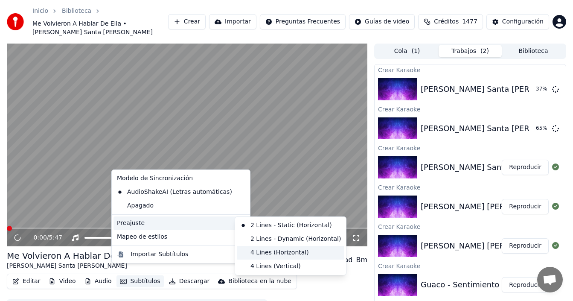
click at [254, 254] on div "4 Lines (Horizontal)" at bounding box center [291, 253] width 108 height 14
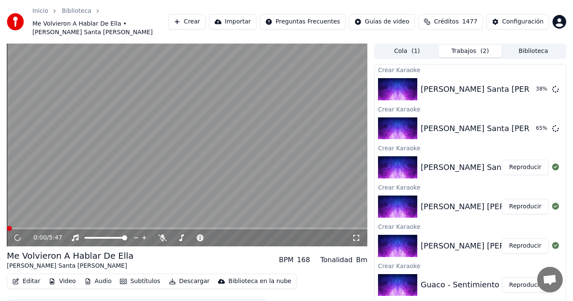
click at [357, 234] on icon at bounding box center [356, 237] width 9 height 7
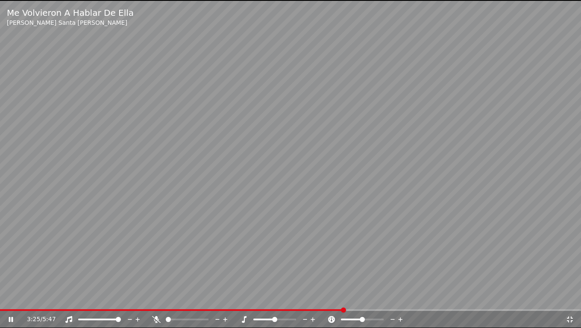
click at [570, 301] on icon at bounding box center [569, 319] width 9 height 7
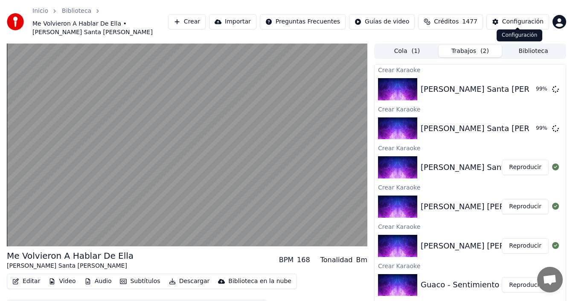
click at [539, 45] on button "Biblioteca" at bounding box center [533, 51] width 63 height 12
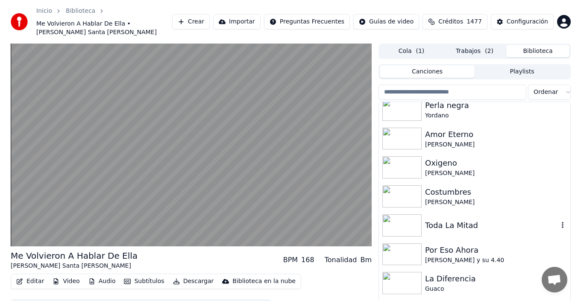
scroll to position [1298, 0]
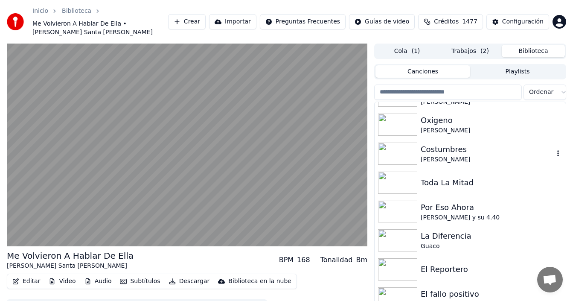
click at [446, 144] on div "Costumbres" at bounding box center [487, 149] width 133 height 12
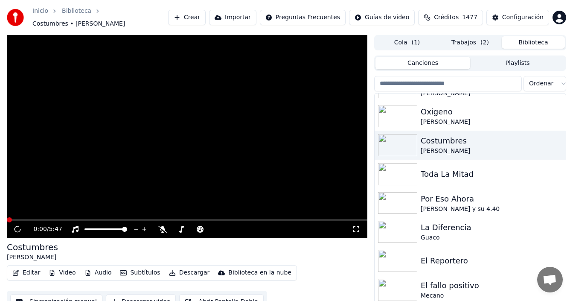
click at [142, 267] on button "Subtítulos" at bounding box center [140, 273] width 47 height 12
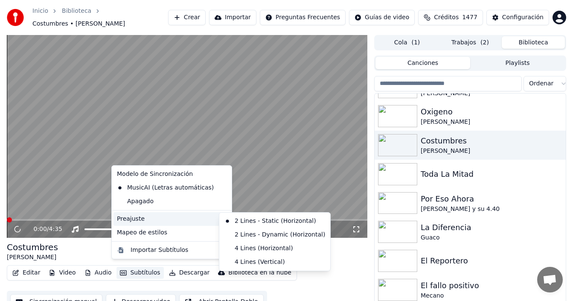
click at [192, 217] on div "Preajuste" at bounding box center [172, 219] width 117 height 14
click at [245, 247] on div "4 Lines (Horizontal)" at bounding box center [275, 249] width 108 height 14
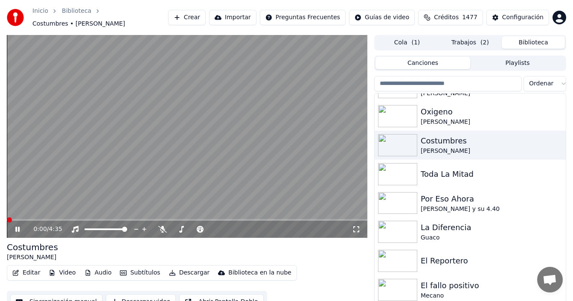
click at [358, 226] on icon at bounding box center [356, 229] width 9 height 7
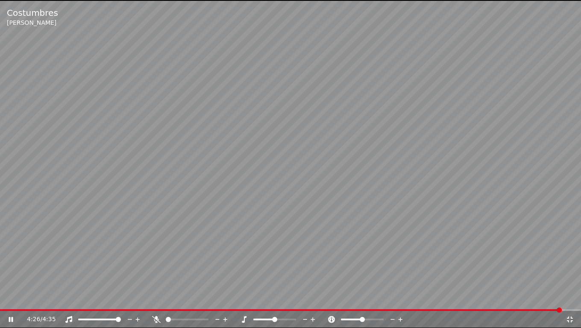
click at [569, 301] on icon at bounding box center [569, 319] width 9 height 7
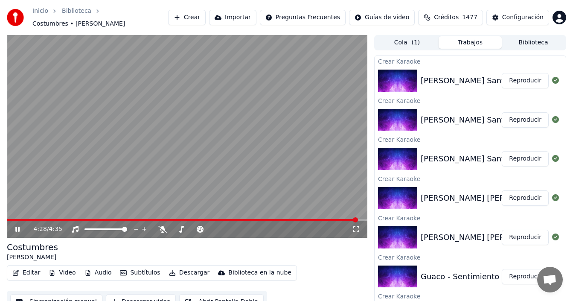
click at [468, 40] on button "Trabajos" at bounding box center [470, 42] width 63 height 12
click at [191, 14] on button "Crear" at bounding box center [187, 17] width 38 height 15
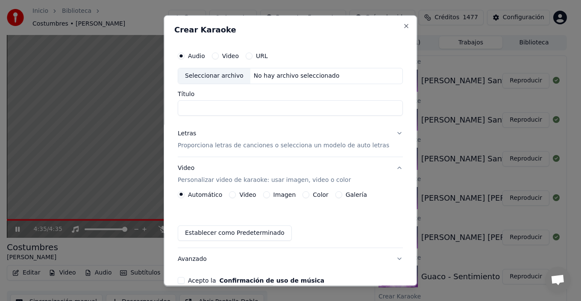
click at [201, 76] on div "Seleccionar archivo" at bounding box center [214, 75] width 72 height 15
drag, startPoint x: 193, startPoint y: 107, endPoint x: 146, endPoint y: 90, distance: 48.9
click at [157, 105] on body "Inicio Biblioteca Costumbres • [PERSON_NAME] Crear Importar Preguntas Frecuente…" at bounding box center [286, 150] width 573 height 301
type input "**********"
click at [387, 170] on button "Video Personalizar video de karaoke: usar imagen, video o color" at bounding box center [290, 174] width 225 height 34
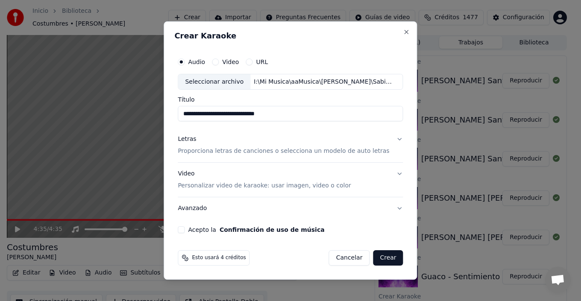
click at [393, 173] on button "Video Personalizar video de karaoke: usar imagen, video o color" at bounding box center [290, 180] width 225 height 34
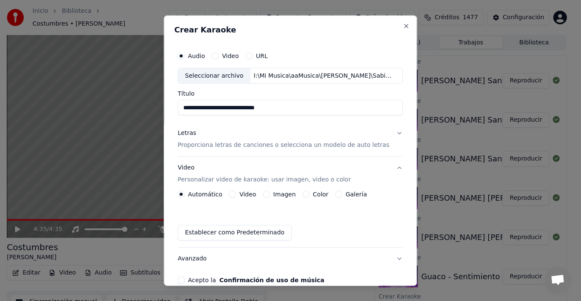
click at [388, 131] on button "Letras Proporciona letras de canciones o selecciona un modelo de auto letras" at bounding box center [290, 139] width 225 height 34
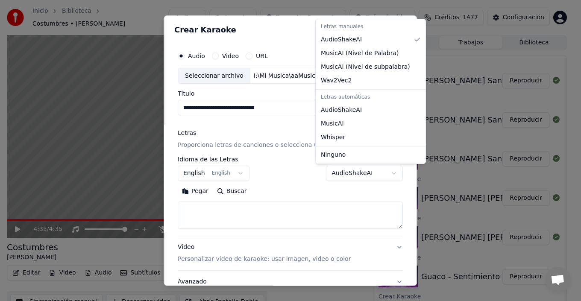
click at [358, 172] on body "Inicio Biblioteca Costumbres • [PERSON_NAME] Crear Importar Preguntas Frecuente…" at bounding box center [286, 150] width 573 height 301
select select "**********"
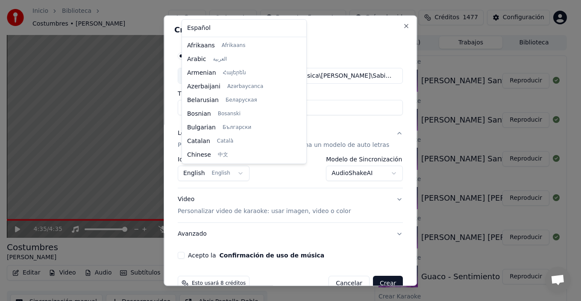
click at [226, 171] on body "Inicio Biblioteca Costumbres • [PERSON_NAME] Crear Importar Preguntas Frecuente…" at bounding box center [286, 150] width 573 height 301
select select "**"
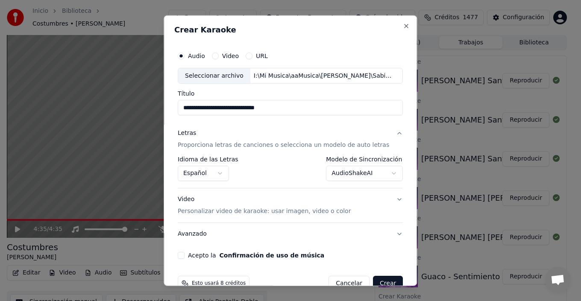
scroll to position [19, 0]
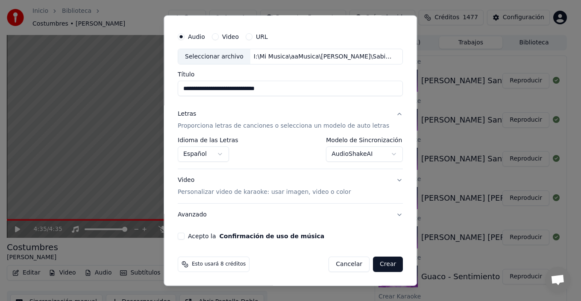
click at [325, 194] on p "Personalizar video de karaoke: usar imagen, video o color" at bounding box center [264, 192] width 173 height 9
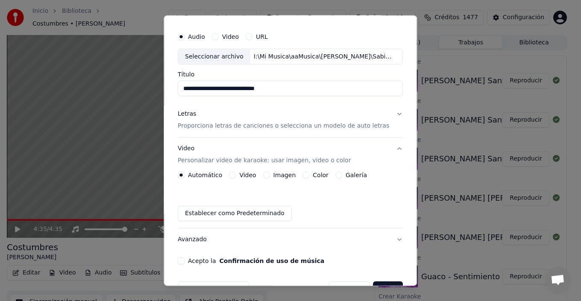
click at [347, 175] on label "Galería" at bounding box center [355, 175] width 21 height 6
click at [342, 175] on button "Galería" at bounding box center [338, 175] width 7 height 7
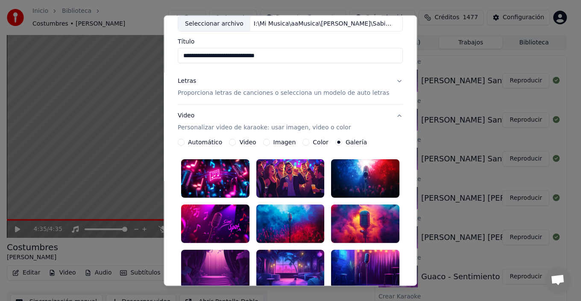
scroll to position [190, 0]
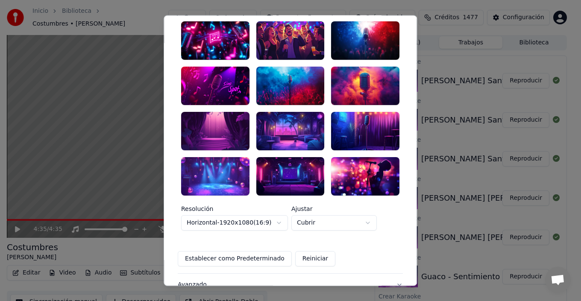
click at [214, 133] on div at bounding box center [215, 131] width 68 height 38
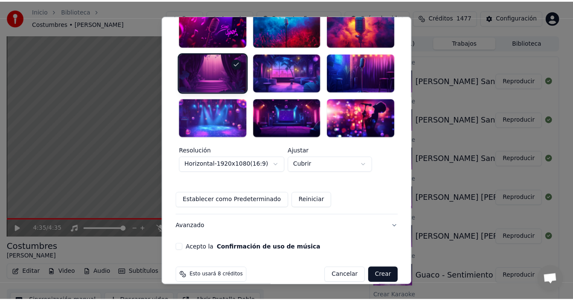
scroll to position [249, 0]
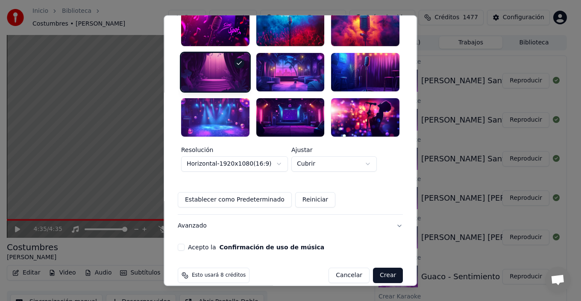
click at [184, 244] on button "Acepto la Confirmación de uso de música" at bounding box center [181, 247] width 7 height 7
click at [373, 268] on button "Crear" at bounding box center [388, 275] width 30 height 15
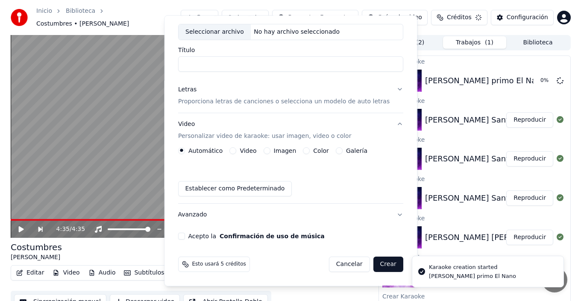
scroll to position [44, 0]
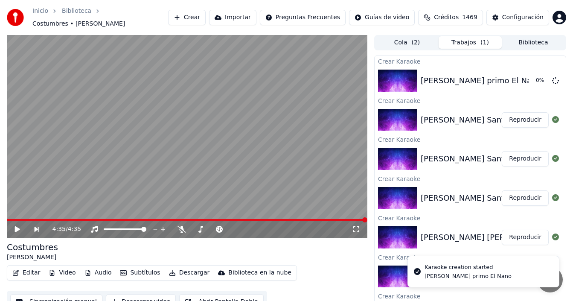
click at [189, 17] on button "Crear" at bounding box center [187, 17] width 38 height 15
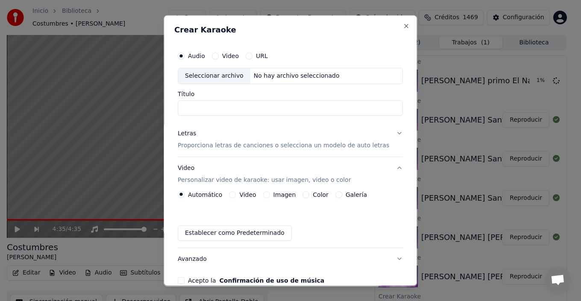
click at [209, 76] on div "Seleccionar archivo" at bounding box center [214, 75] width 72 height 15
click at [209, 74] on div "Seleccionar archivo" at bounding box center [214, 75] width 72 height 15
click at [193, 106] on input "**********" at bounding box center [290, 107] width 225 height 15
drag, startPoint x: 194, startPoint y: 107, endPoint x: 168, endPoint y: 105, distance: 26.1
click at [168, 105] on div "**********" at bounding box center [289, 150] width 253 height 271
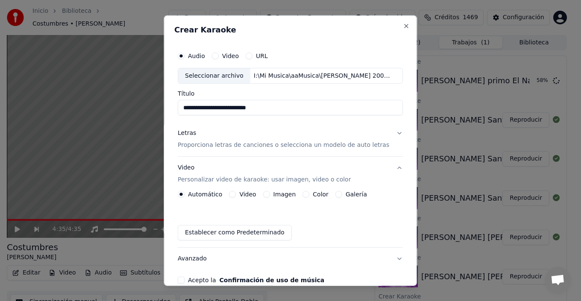
type input "**********"
click at [390, 132] on button "Letras Proporciona letras de canciones o selecciona un modelo de auto letras" at bounding box center [290, 139] width 225 height 34
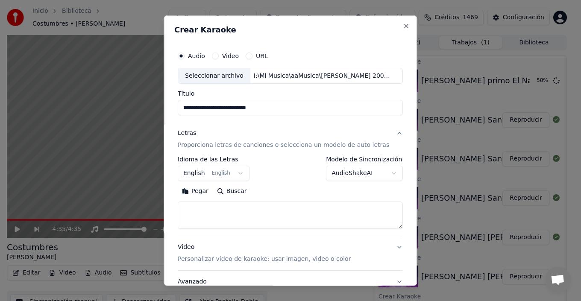
click at [361, 173] on button "AudioShakeAI" at bounding box center [364, 173] width 77 height 15
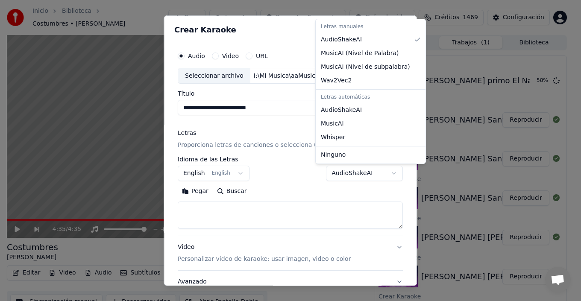
select select "**********"
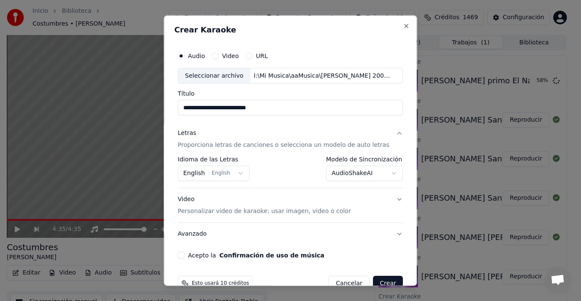
click at [232, 178] on button "English English" at bounding box center [214, 173] width 72 height 15
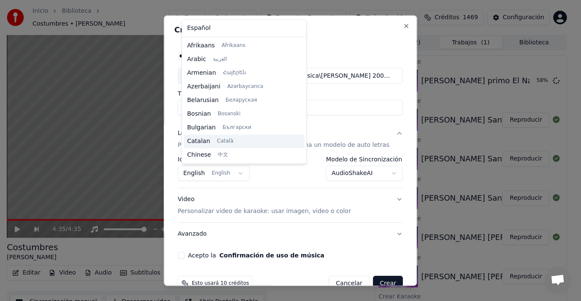
scroll to position [68, 0]
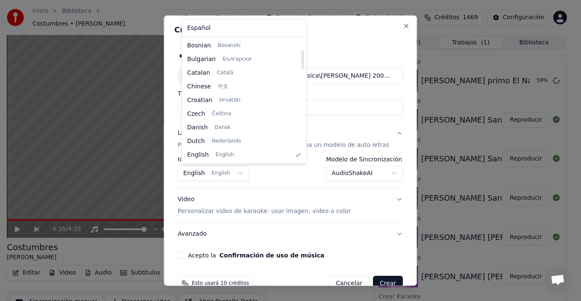
select select "**"
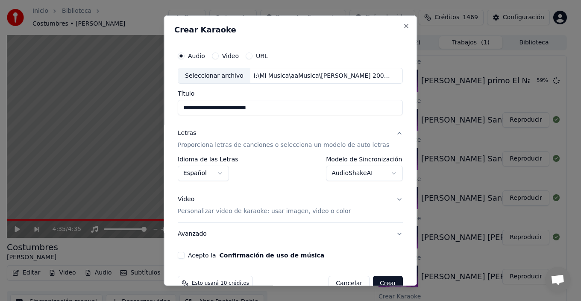
scroll to position [19, 0]
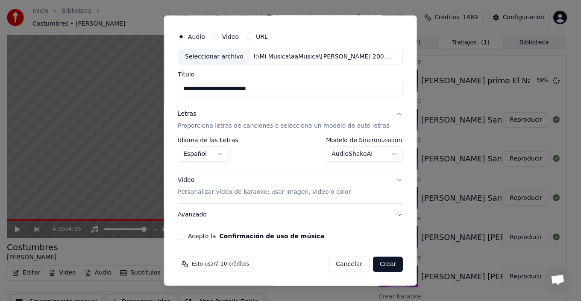
click at [311, 193] on p "Personalizar video de karaoke: usar imagen, video o color" at bounding box center [264, 192] width 173 height 9
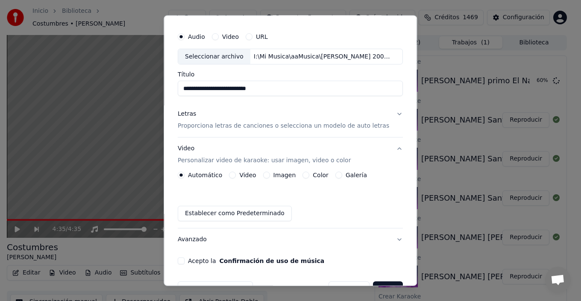
scroll to position [44, 0]
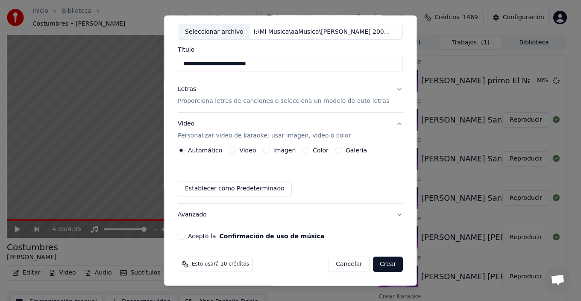
click at [349, 150] on label "Galería" at bounding box center [355, 150] width 21 height 6
click at [342, 150] on button "Galería" at bounding box center [338, 150] width 7 height 7
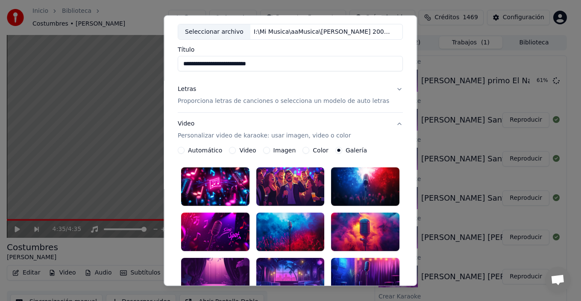
click at [314, 181] on div at bounding box center [290, 186] width 68 height 38
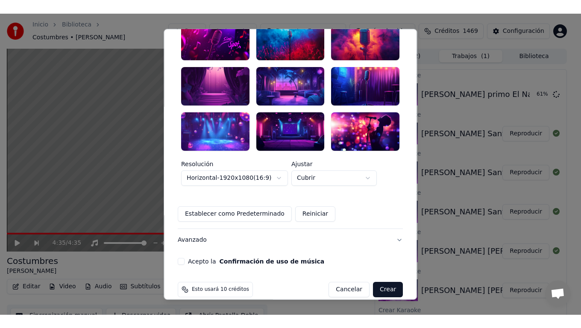
scroll to position [249, 0]
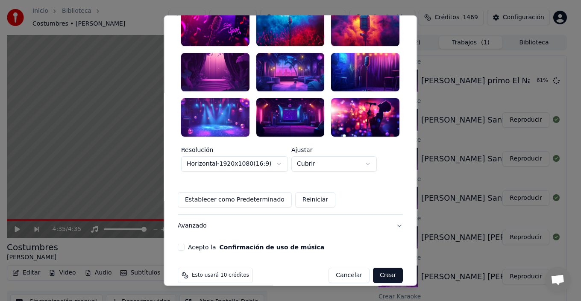
click at [183, 244] on button "Acepto la Confirmación de uso de música" at bounding box center [181, 247] width 7 height 7
click at [374, 268] on button "Crear" at bounding box center [388, 275] width 30 height 15
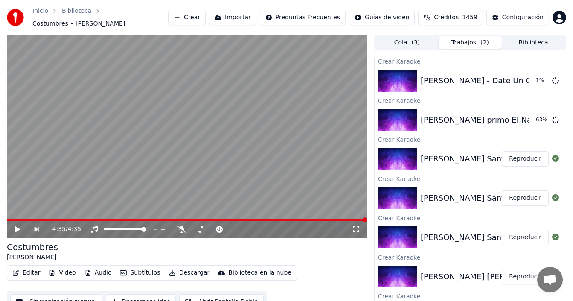
click at [521, 196] on button "Reproducir" at bounding box center [525, 197] width 47 height 15
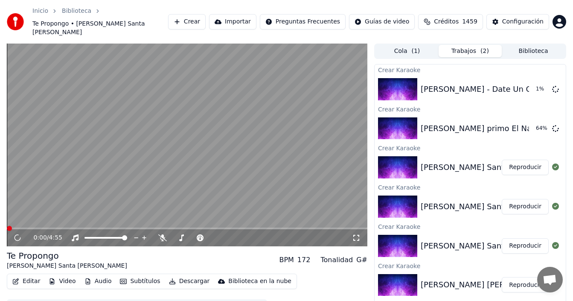
click at [147, 275] on button "Subtítulos" at bounding box center [140, 281] width 47 height 12
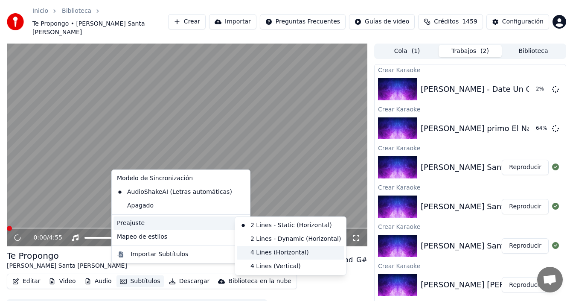
click at [267, 251] on div "4 Lines (Horizontal)" at bounding box center [291, 253] width 108 height 14
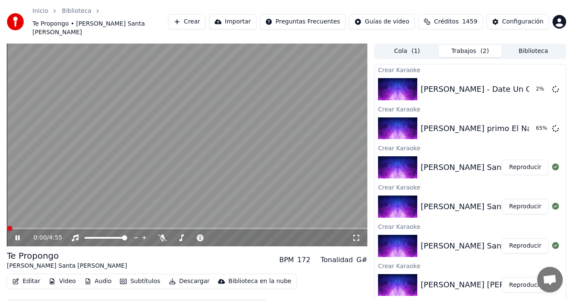
click at [359, 234] on icon at bounding box center [356, 237] width 9 height 7
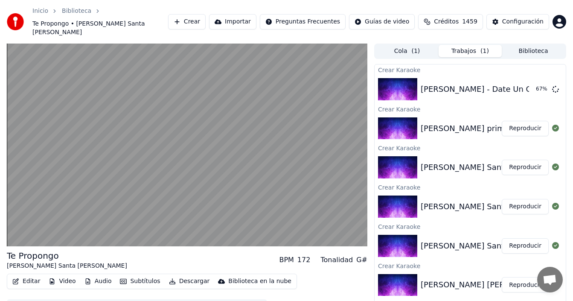
click at [517, 160] on button "Reproducir" at bounding box center [525, 167] width 47 height 15
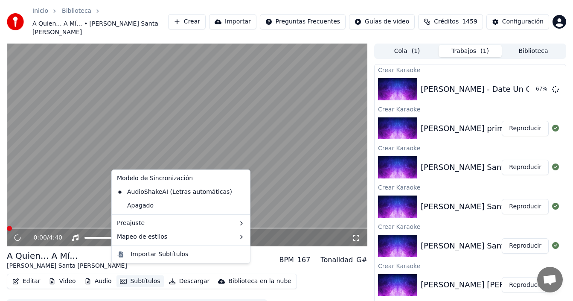
click at [140, 275] on button "Subtítulos" at bounding box center [140, 281] width 47 height 12
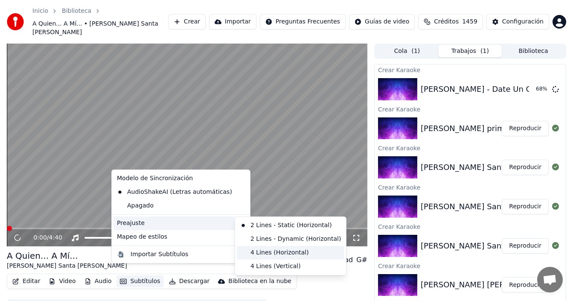
click at [266, 251] on div "4 Lines (Horizontal)" at bounding box center [291, 253] width 108 height 14
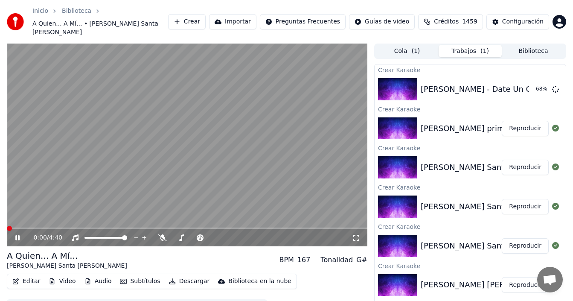
click at [357, 234] on icon at bounding box center [356, 237] width 9 height 7
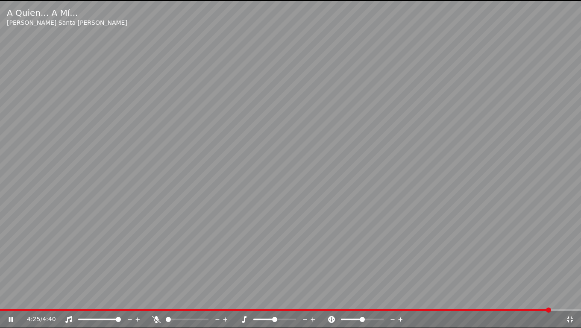
click at [567, 321] on icon at bounding box center [569, 319] width 9 height 7
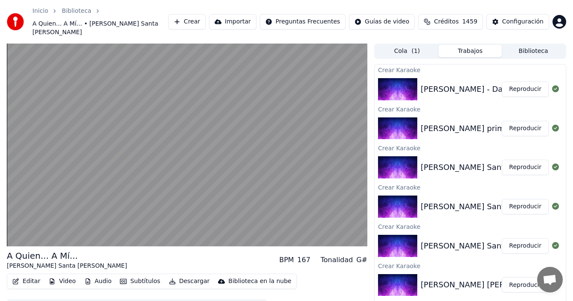
click at [520, 121] on button "Reproducir" at bounding box center [525, 128] width 47 height 15
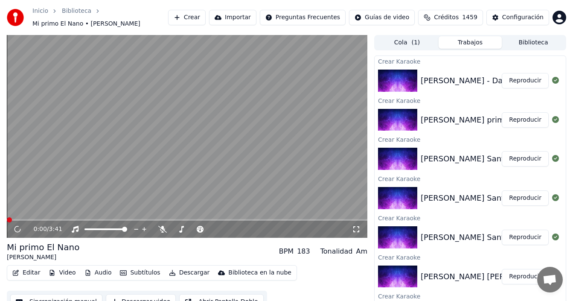
click at [142, 274] on button "Subtítulos" at bounding box center [140, 273] width 47 height 12
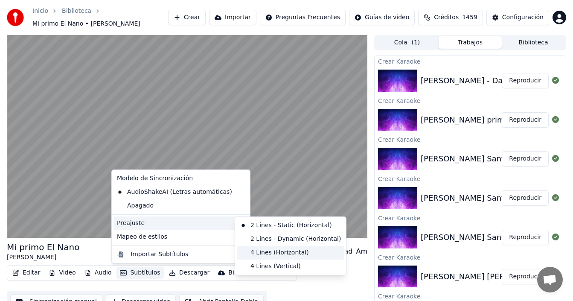
click at [266, 252] on div "4 Lines (Horizontal)" at bounding box center [291, 253] width 108 height 14
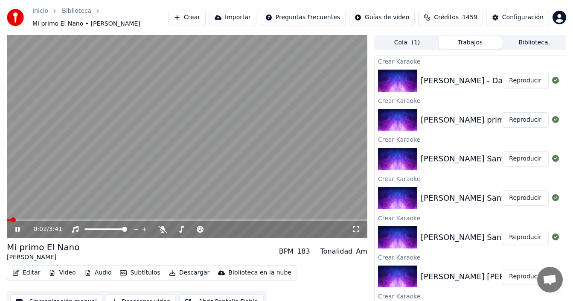
click at [355, 228] on icon at bounding box center [356, 229] width 9 height 7
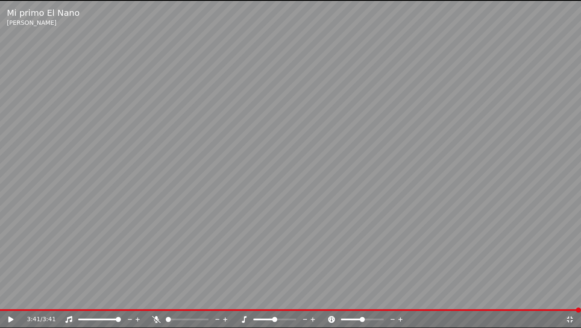
click at [571, 322] on icon at bounding box center [569, 319] width 6 height 6
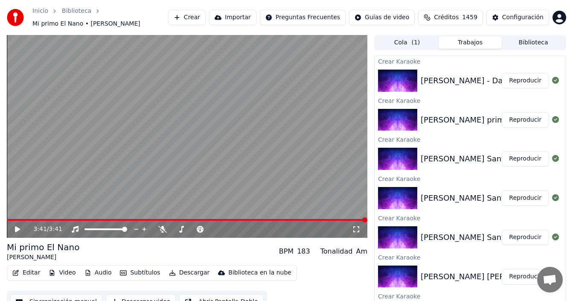
click at [523, 81] on button "Reproducir" at bounding box center [525, 80] width 47 height 15
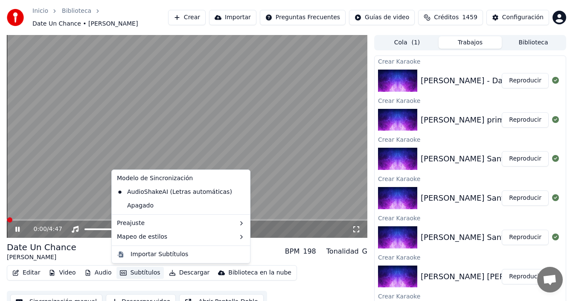
click at [136, 272] on button "Subtítulos" at bounding box center [140, 273] width 47 height 12
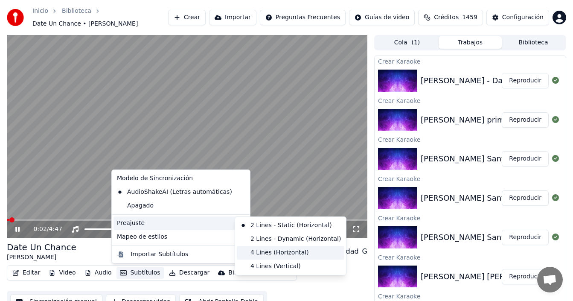
click at [254, 252] on div "4 Lines (Horizontal)" at bounding box center [291, 253] width 108 height 14
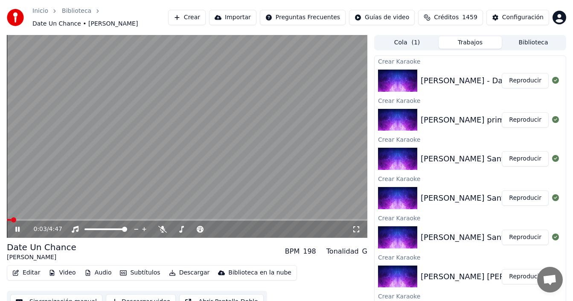
click at [356, 225] on div "0:03 / 4:47" at bounding box center [187, 229] width 361 height 17
click at [355, 228] on icon at bounding box center [356, 229] width 9 height 7
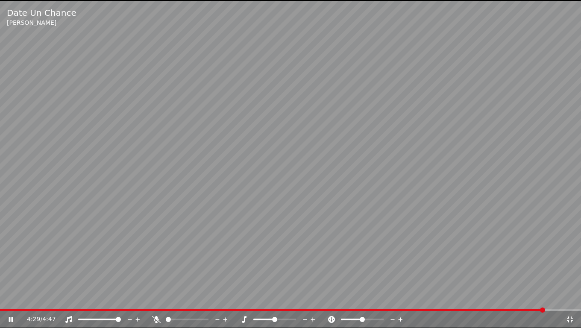
click at [571, 321] on icon at bounding box center [569, 319] width 6 height 6
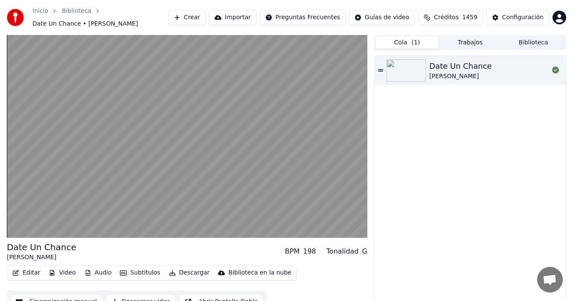
click at [409, 43] on button "Cola ( 1 )" at bounding box center [407, 42] width 63 height 12
click at [469, 43] on button "Trabajos" at bounding box center [470, 42] width 63 height 12
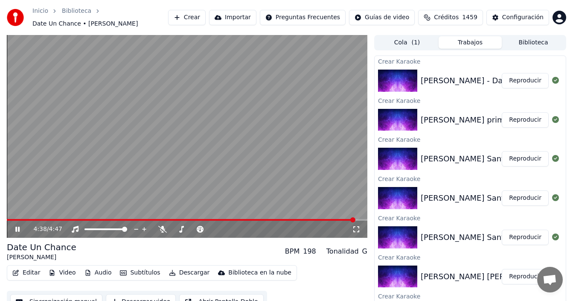
scroll to position [12, 0]
